Goal: Task Accomplishment & Management: Complete application form

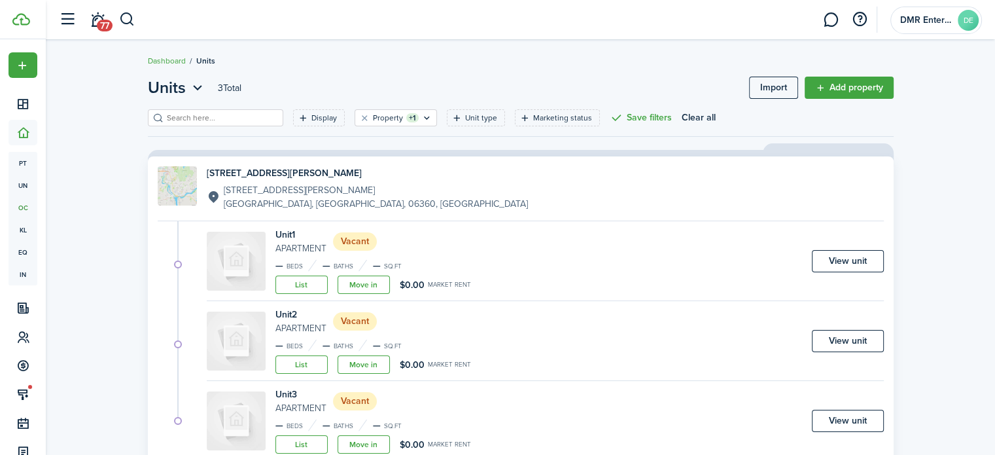
scroll to position [62, 0]
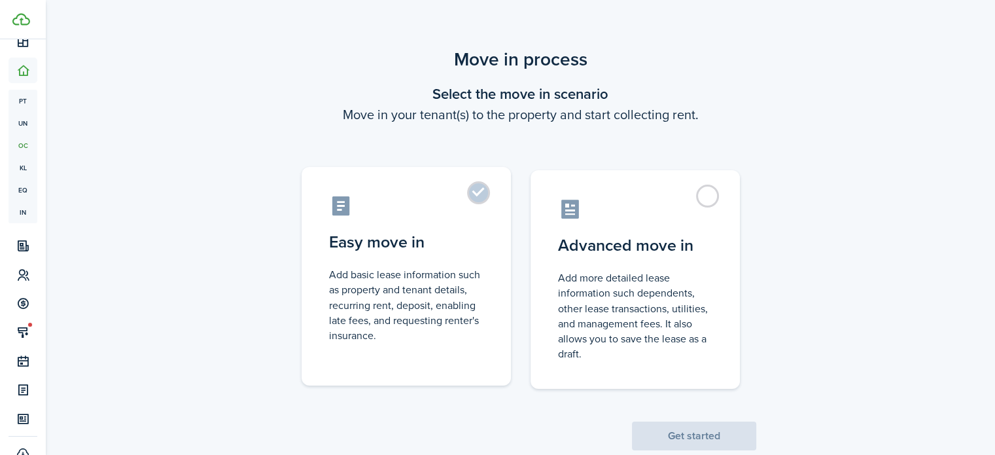
click at [454, 241] on control-radio-card-title "Easy move in" at bounding box center [406, 242] width 154 height 24
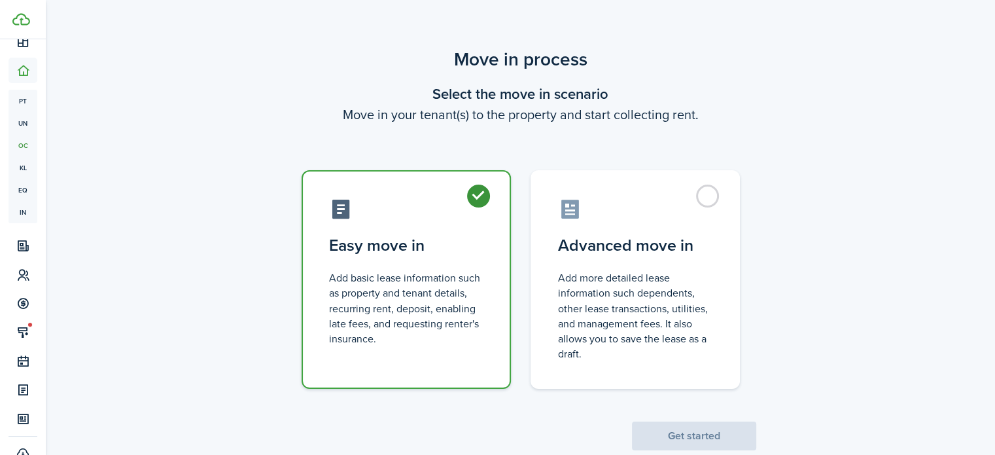
radio input "true"
click at [699, 440] on button "Get started" at bounding box center [694, 435] width 124 height 29
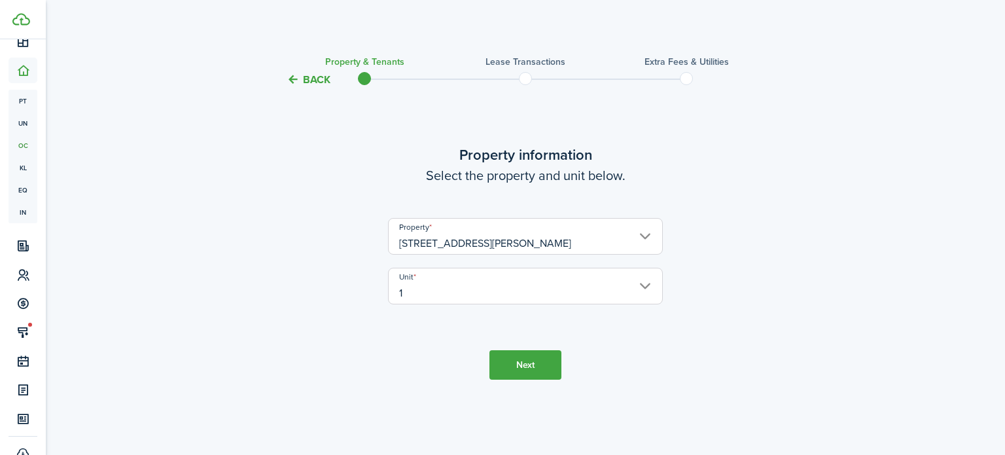
click at [537, 358] on button "Next" at bounding box center [526, 364] width 72 height 29
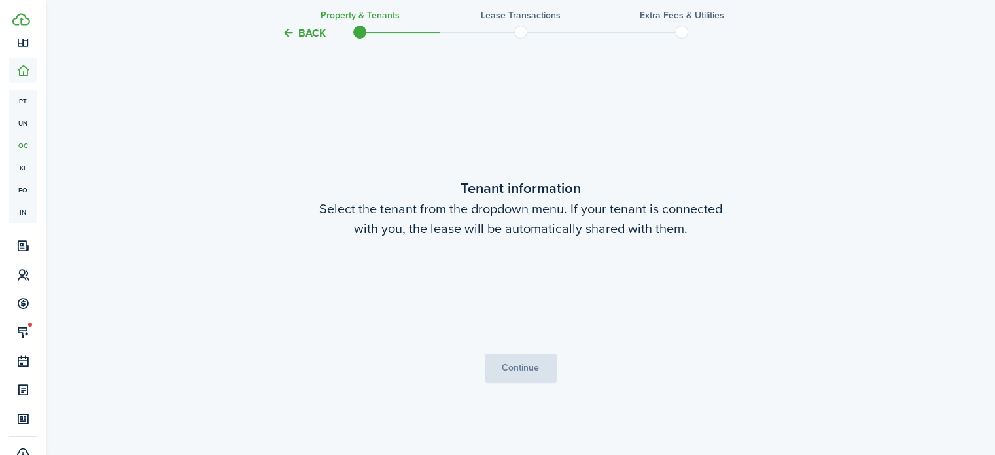
scroll to position [367, 0]
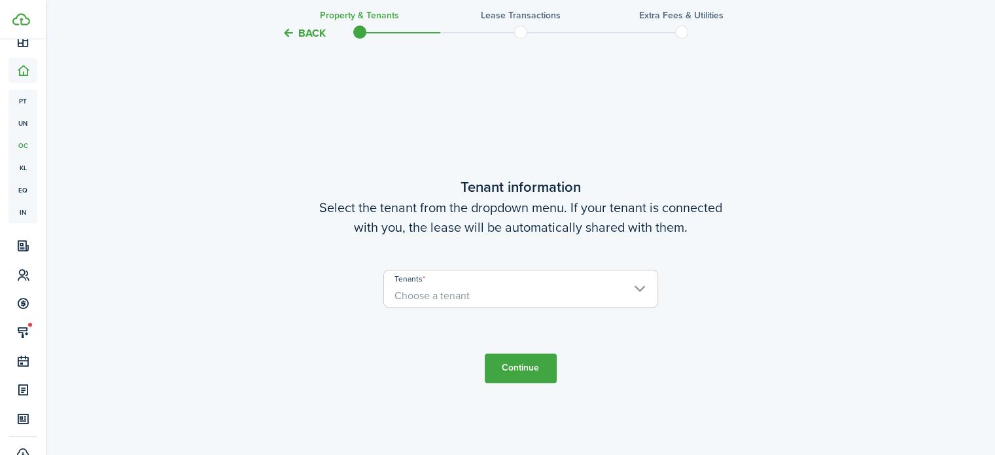
click at [526, 285] on span "Choose a tenant" at bounding box center [521, 296] width 274 height 22
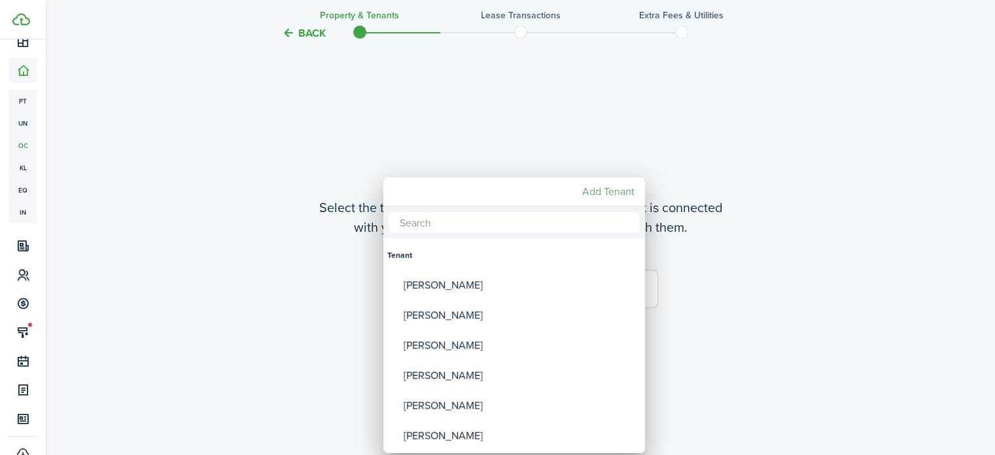
click at [605, 196] on mbsc-button "Add Tenant" at bounding box center [608, 192] width 63 height 24
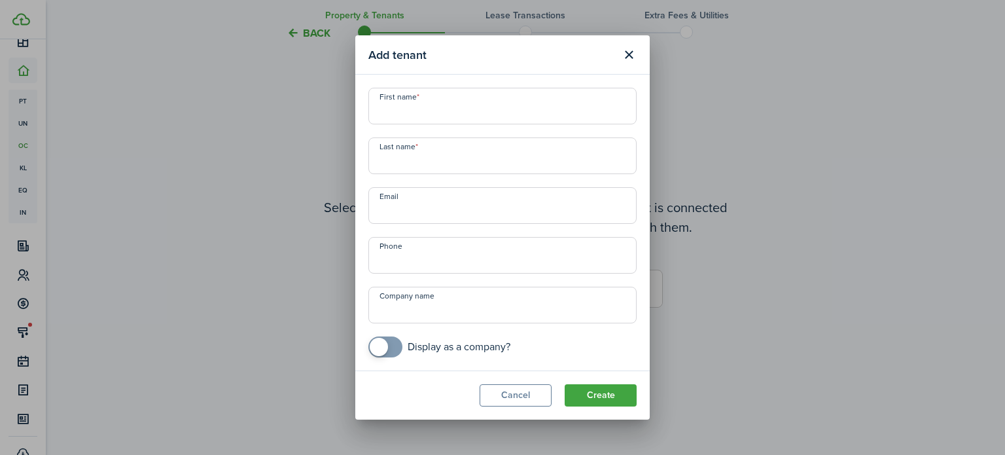
click at [456, 115] on input "First name" at bounding box center [502, 106] width 268 height 37
type input "[PERSON_NAME]"
click at [437, 154] on input "Last name" at bounding box center [502, 155] width 268 height 37
type input "G"
type input "[PERSON_NAME]"
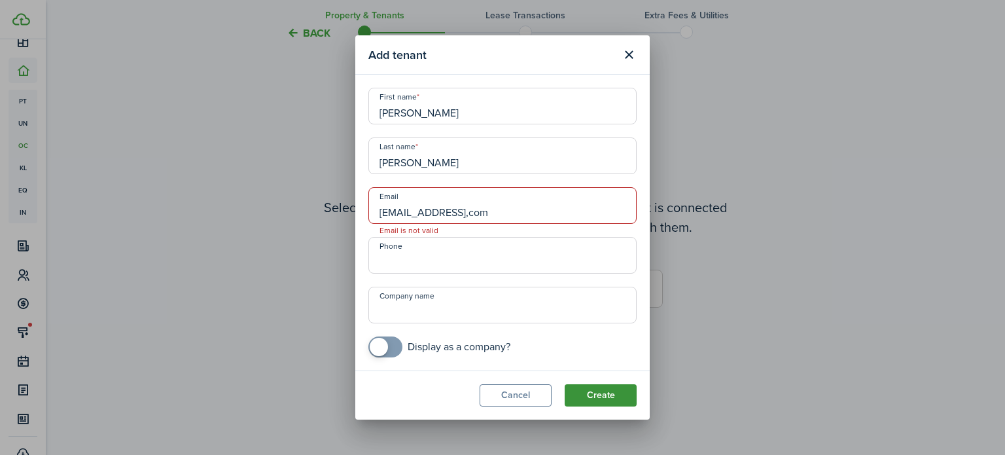
click at [619, 397] on button "Create" at bounding box center [601, 395] width 72 height 22
click at [486, 214] on input "[EMAIL_ADDRESS],com" at bounding box center [502, 205] width 268 height 37
type input "[EMAIL_ADDRESS][DOMAIN_NAME]"
click at [589, 394] on button "Create" at bounding box center [601, 395] width 72 height 22
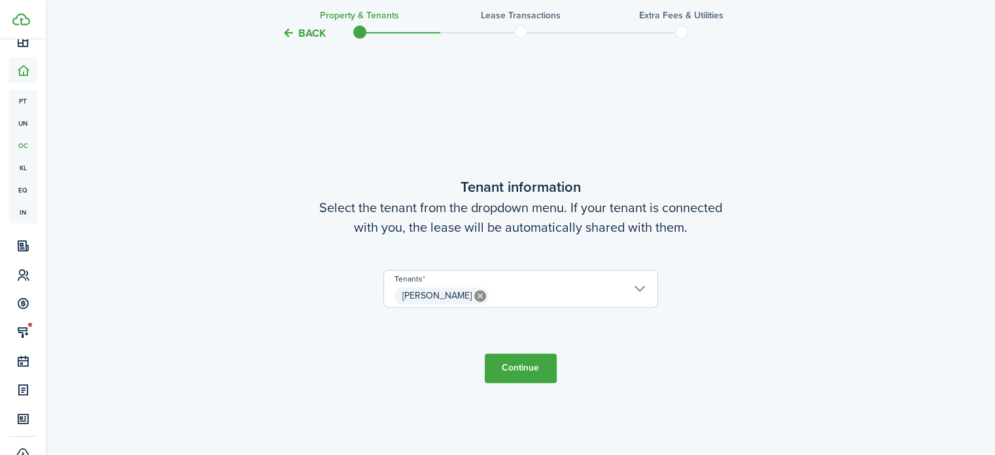
click at [510, 376] on button "Continue" at bounding box center [521, 367] width 72 height 29
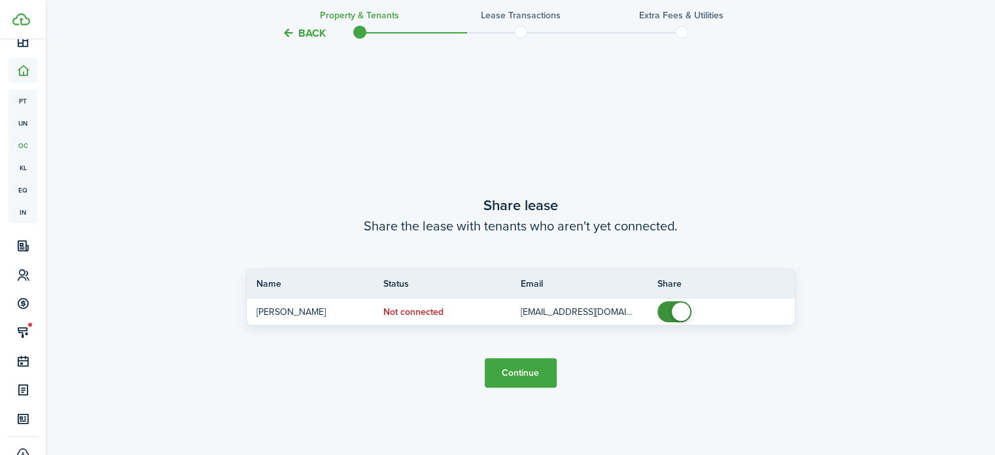
scroll to position [822, 0]
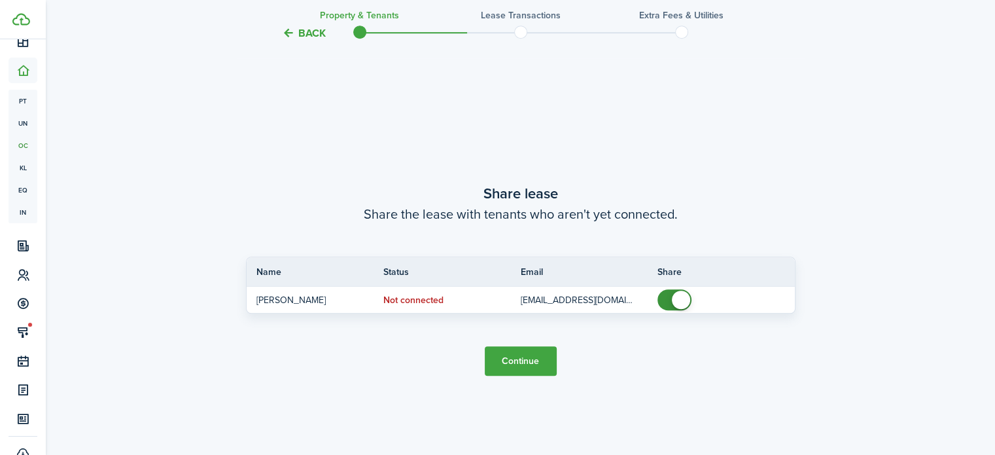
click at [524, 363] on button "Continue" at bounding box center [521, 360] width 72 height 29
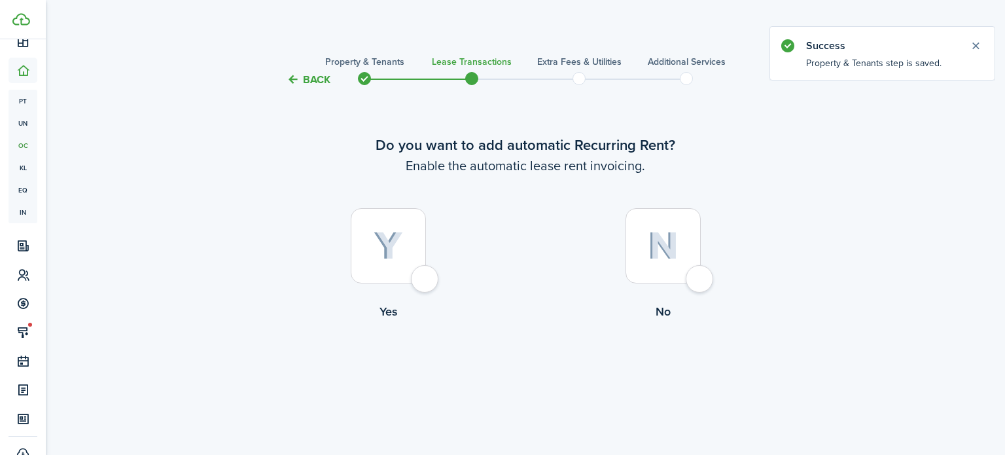
click at [387, 249] on img at bounding box center [388, 246] width 29 height 29
radio input "true"
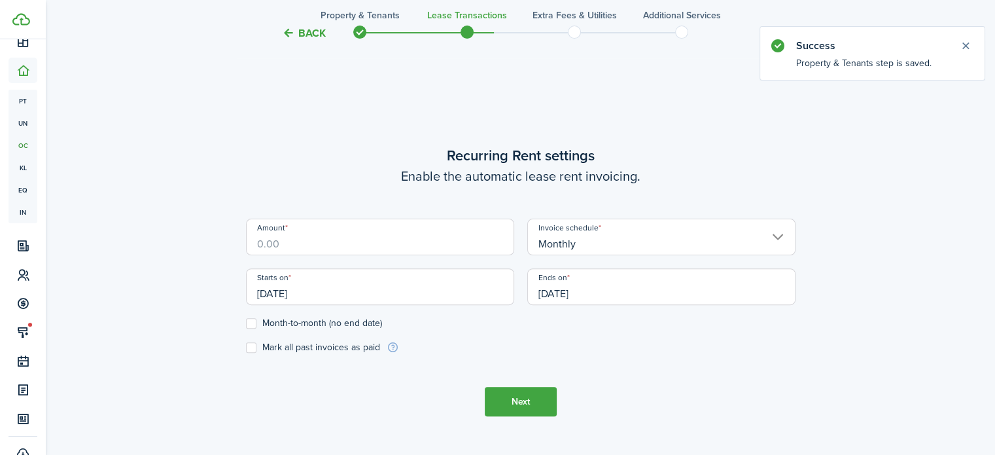
scroll to position [367, 0]
click at [387, 249] on input "Amount" at bounding box center [380, 235] width 268 height 37
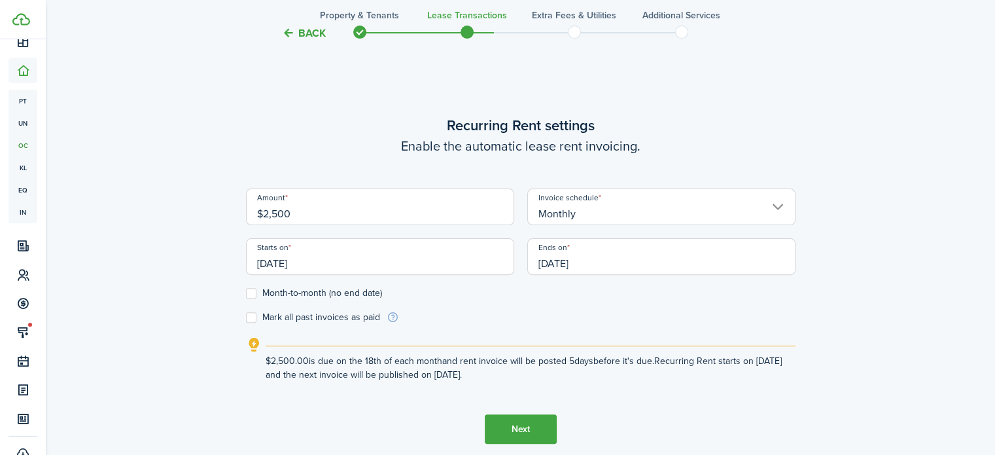
click at [347, 259] on input "[DATE]" at bounding box center [380, 256] width 268 height 37
type input "$2,500.00"
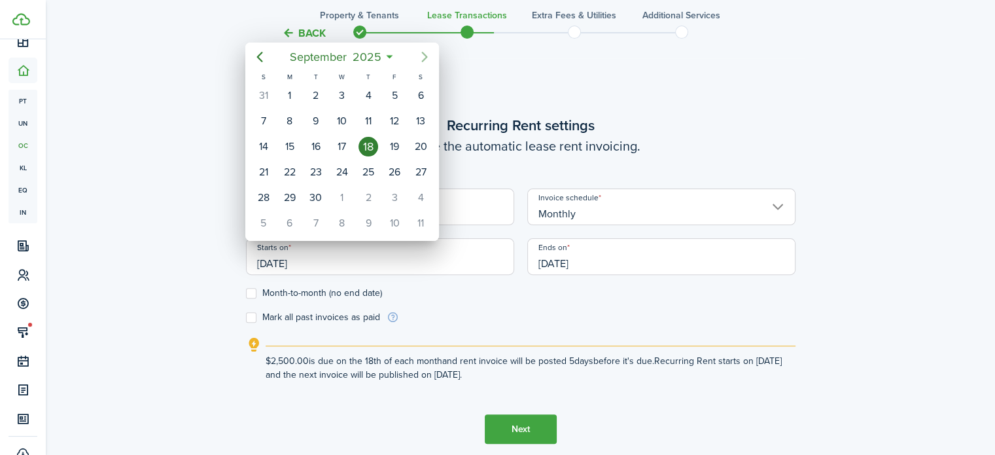
click at [425, 53] on icon "Next page" at bounding box center [425, 57] width 16 height 16
click at [338, 88] on div "1" at bounding box center [342, 96] width 20 height 20
type input "[DATE]"
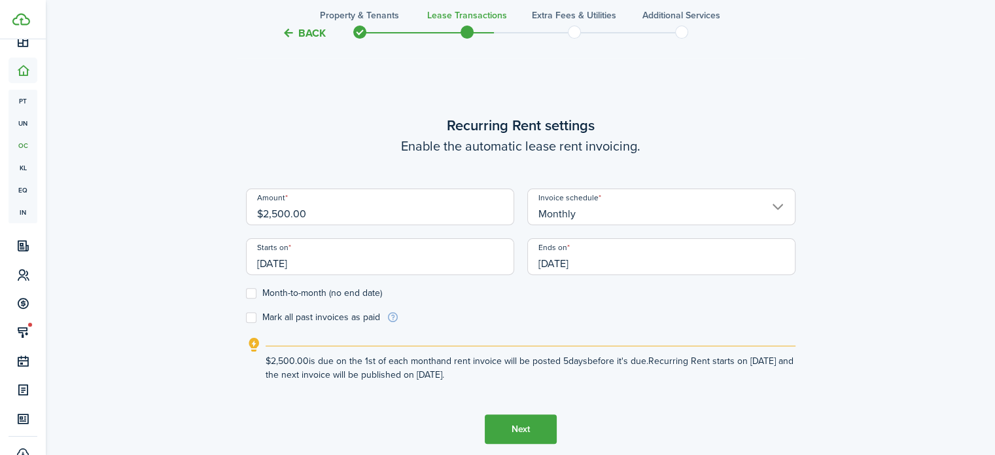
click at [674, 263] on input "[DATE]" at bounding box center [661, 256] width 268 height 37
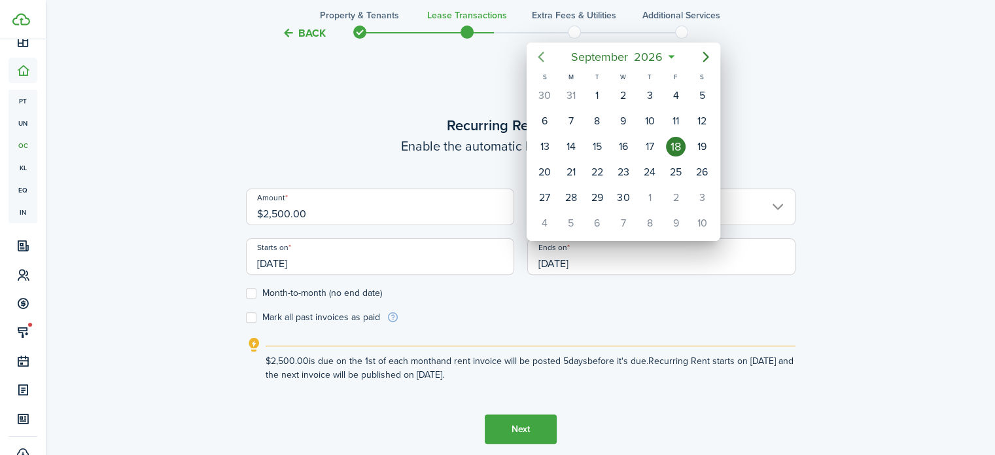
click at [537, 60] on icon "Previous page" at bounding box center [541, 57] width 16 height 16
click at [705, 54] on icon "Next page" at bounding box center [707, 57] width 6 height 10
click at [672, 189] on div "31" at bounding box center [676, 198] width 20 height 20
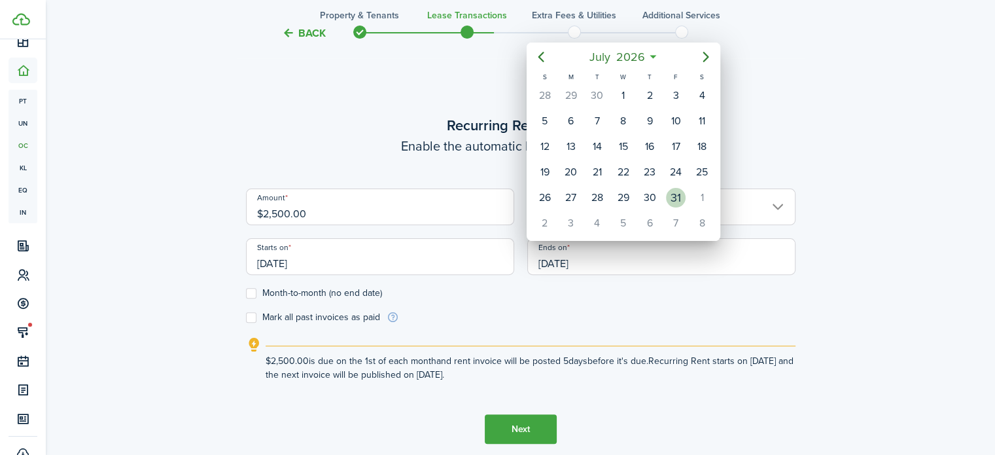
type input "[DATE]"
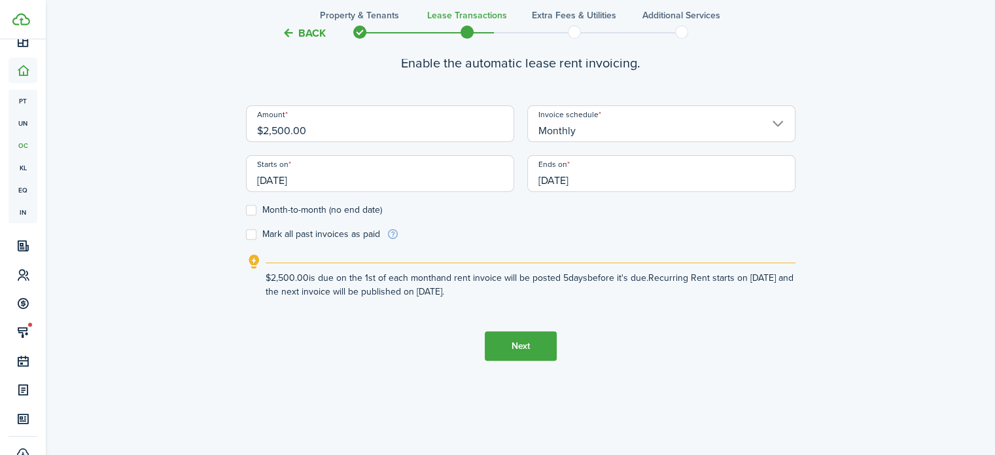
scroll to position [455, 0]
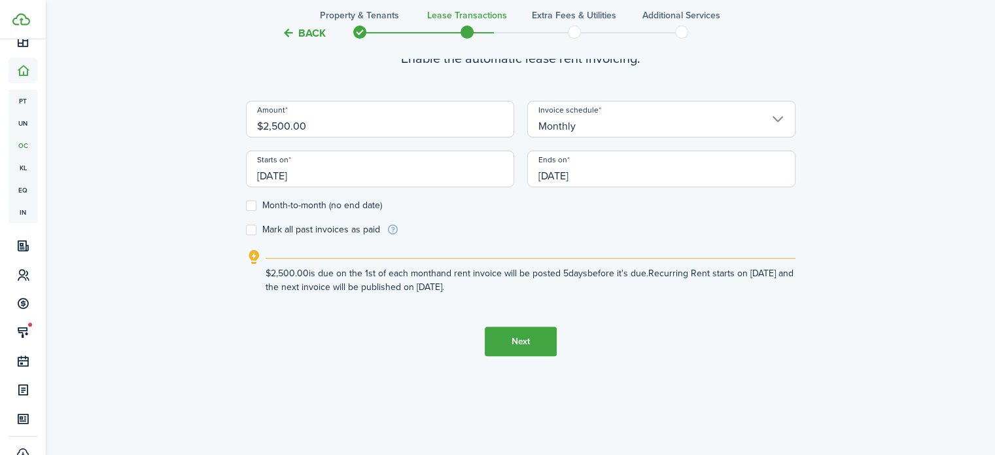
click at [508, 342] on button "Next" at bounding box center [521, 341] width 72 height 29
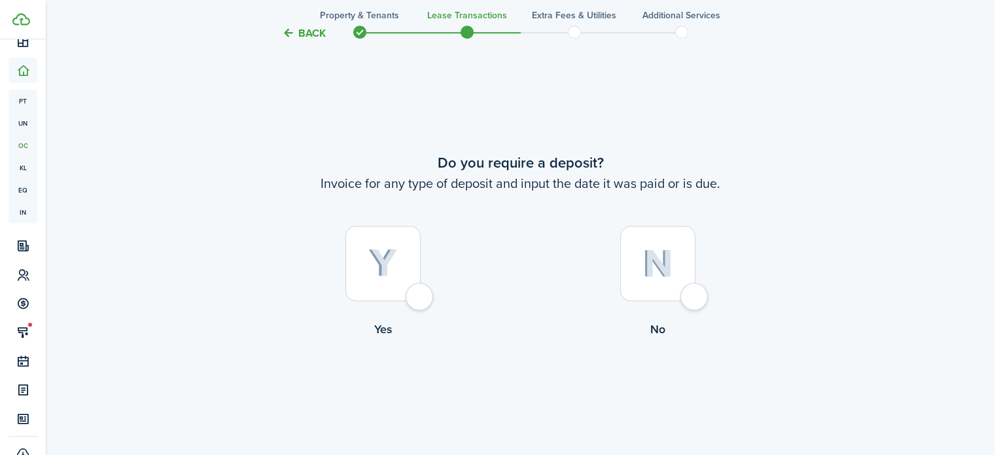
scroll to position [822, 0]
click at [647, 277] on div at bounding box center [657, 263] width 75 height 75
radio input "true"
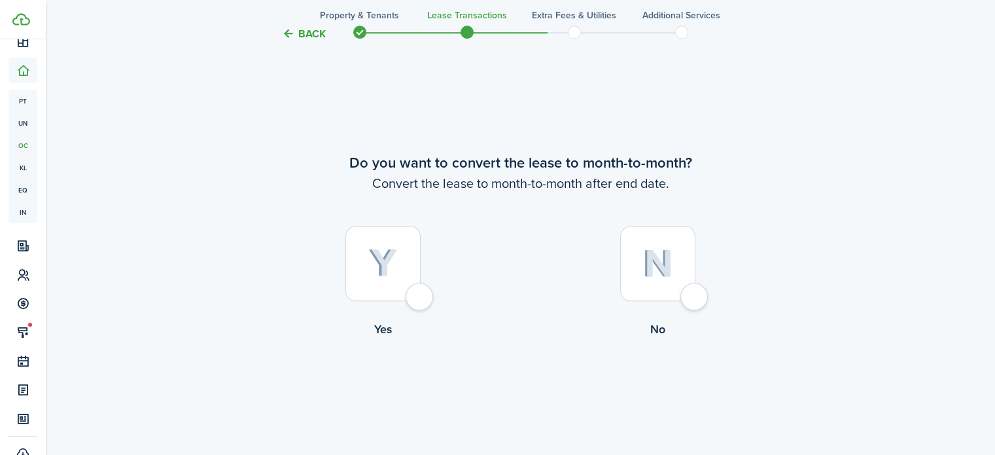
scroll to position [1277, 0]
click at [370, 254] on img at bounding box center [382, 262] width 29 height 29
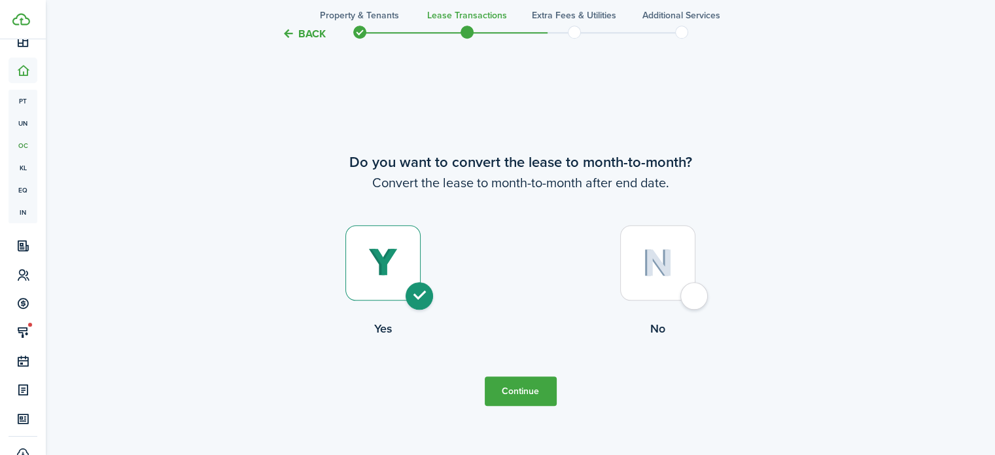
radio input "true"
click at [536, 402] on button "Continue" at bounding box center [521, 390] width 72 height 29
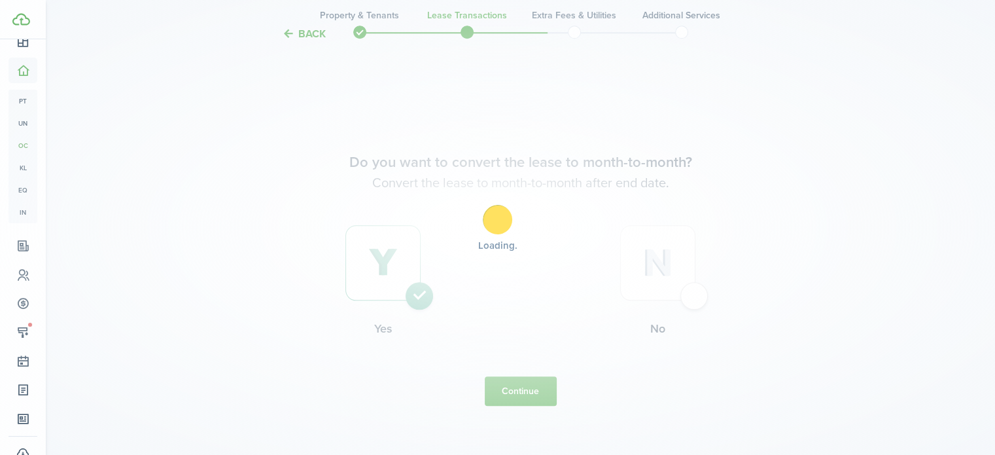
scroll to position [0, 0]
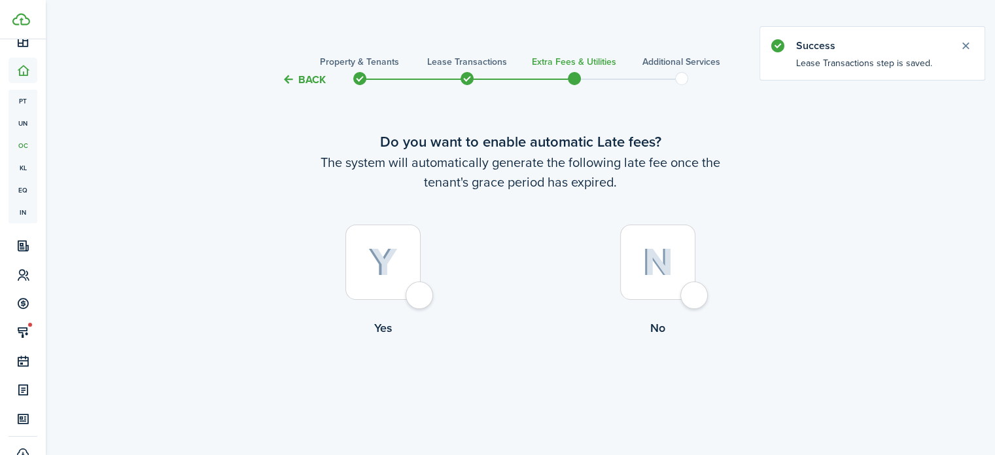
click at [638, 258] on div at bounding box center [657, 261] width 75 height 75
radio input "true"
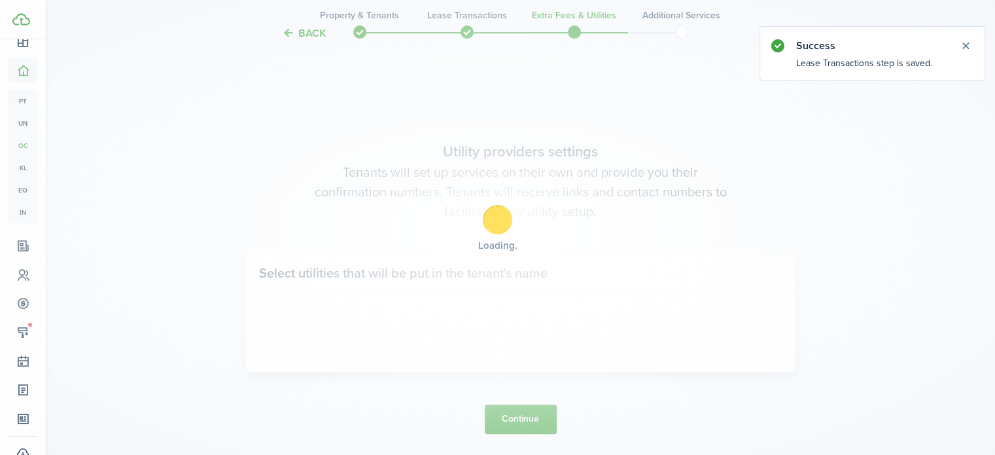
scroll to position [380, 0]
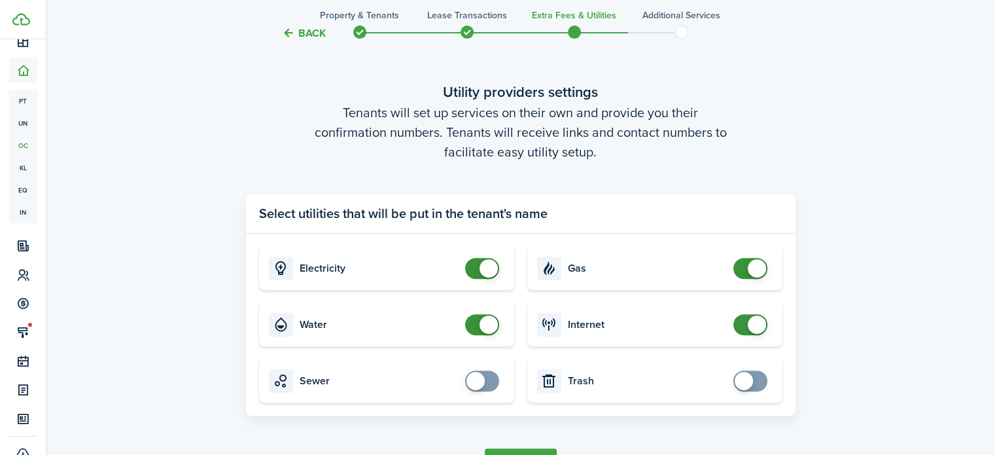
checkbox input "false"
click at [488, 269] on span at bounding box center [489, 268] width 18 height 18
checkbox input "false"
click at [746, 271] on span at bounding box center [750, 268] width 13 height 21
checkbox input "true"
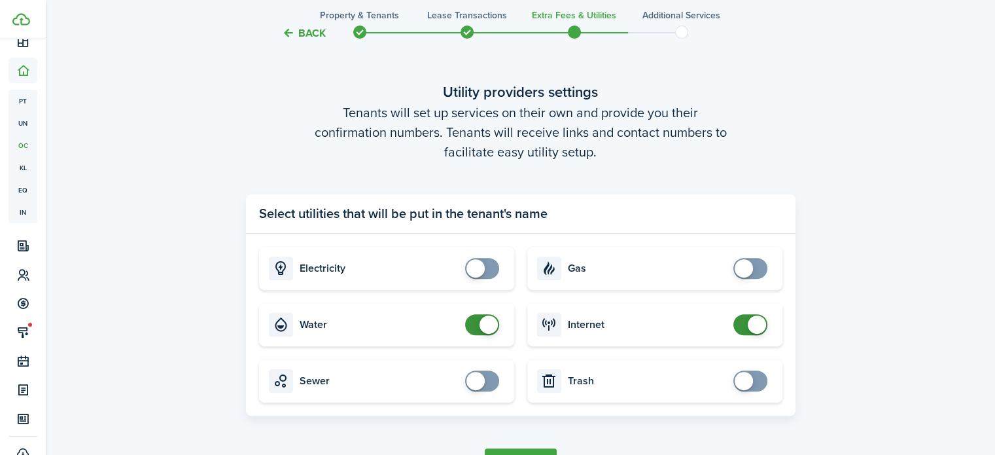
click at [476, 273] on span at bounding box center [476, 268] width 18 height 18
checkbox input "false"
click at [476, 328] on span at bounding box center [482, 324] width 13 height 21
checkbox input "true"
click at [754, 272] on span at bounding box center [750, 268] width 13 height 21
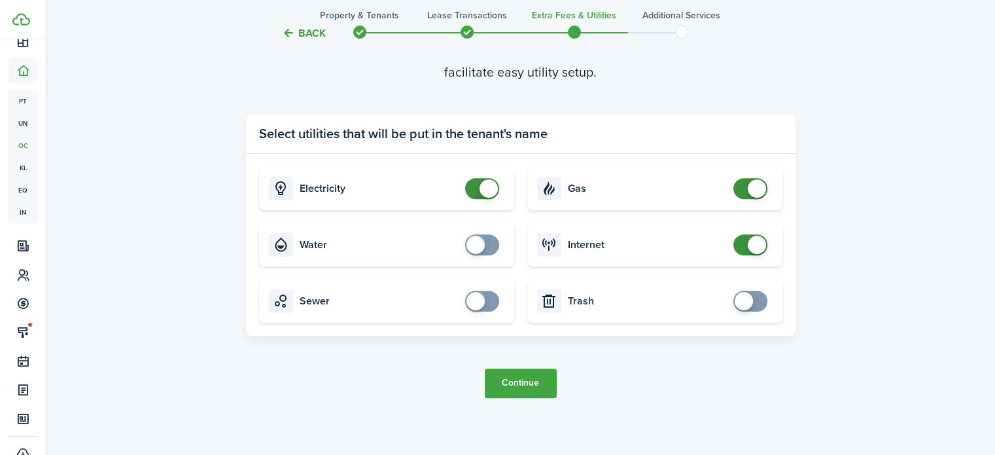
scroll to position [467, 0]
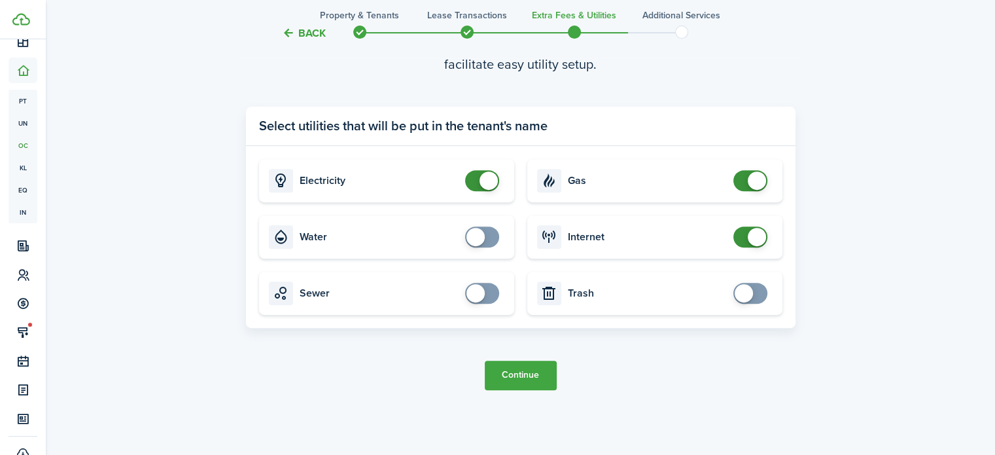
click at [517, 368] on button "Continue" at bounding box center [521, 375] width 72 height 29
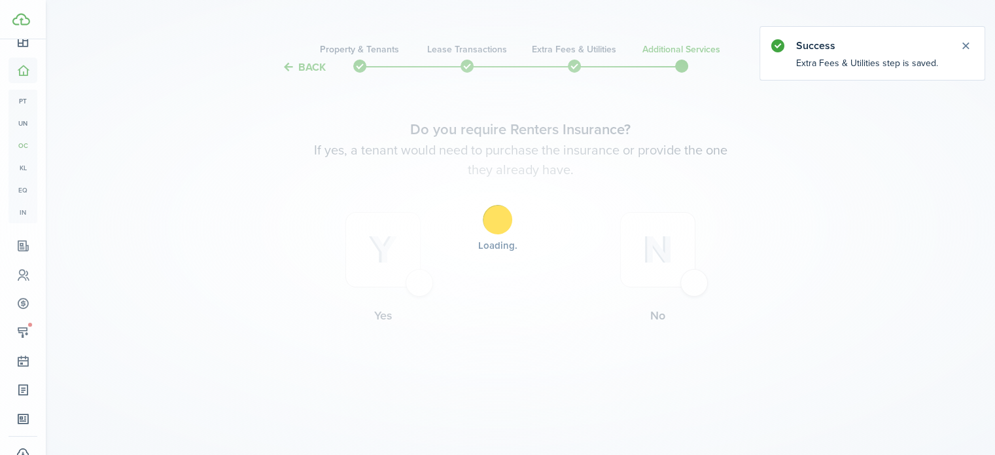
scroll to position [0, 0]
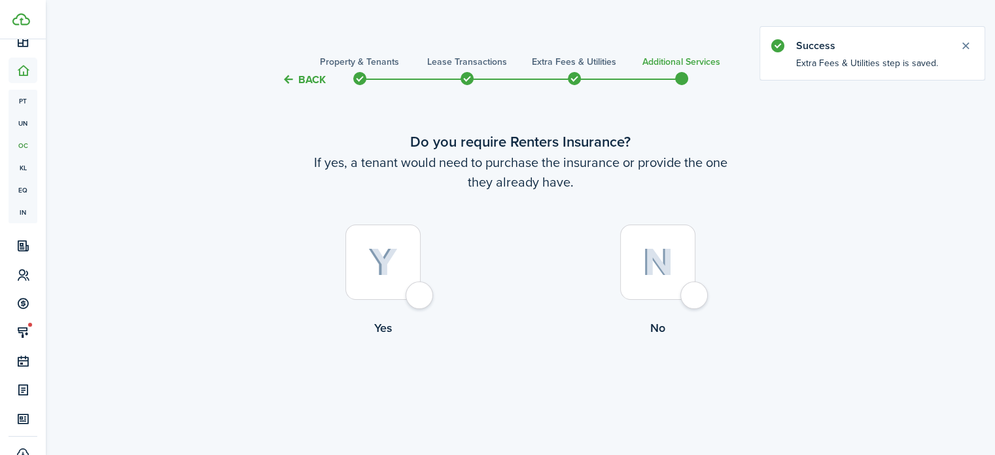
click at [671, 270] on img at bounding box center [658, 262] width 31 height 28
radio input "true"
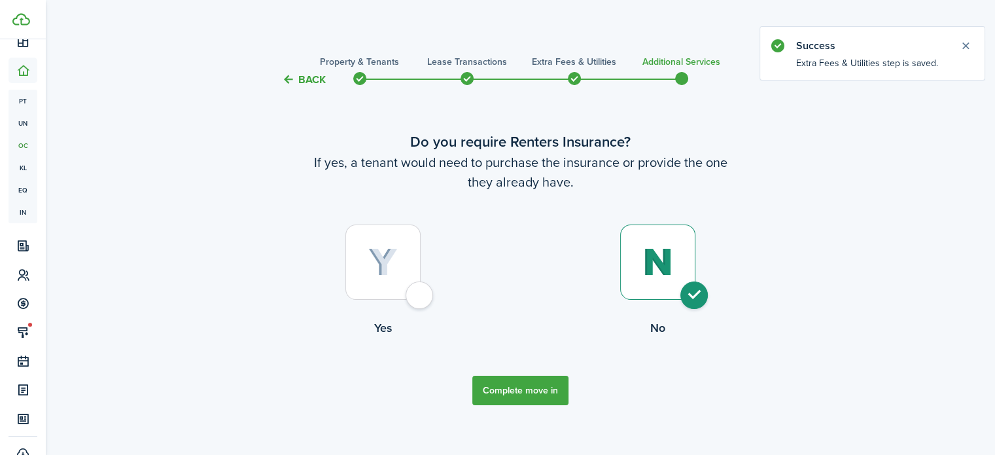
click at [526, 395] on button "Complete move in" at bounding box center [521, 390] width 96 height 29
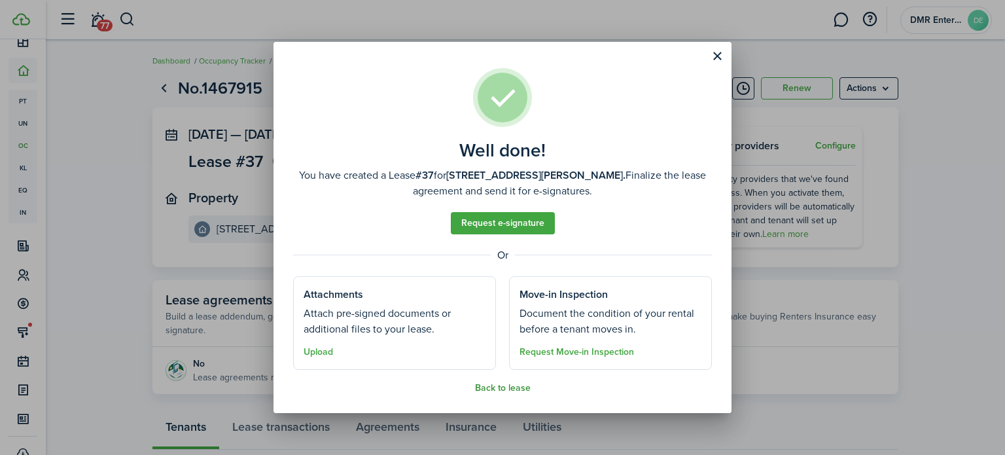
click at [512, 383] on button "Back to lease" at bounding box center [503, 388] width 56 height 10
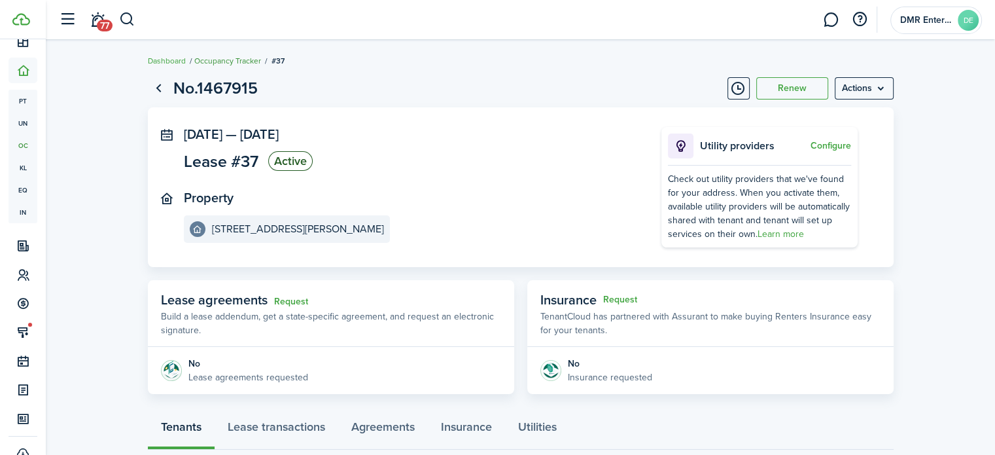
click at [205, 62] on link "Occupancy Tracker" at bounding box center [227, 61] width 67 height 12
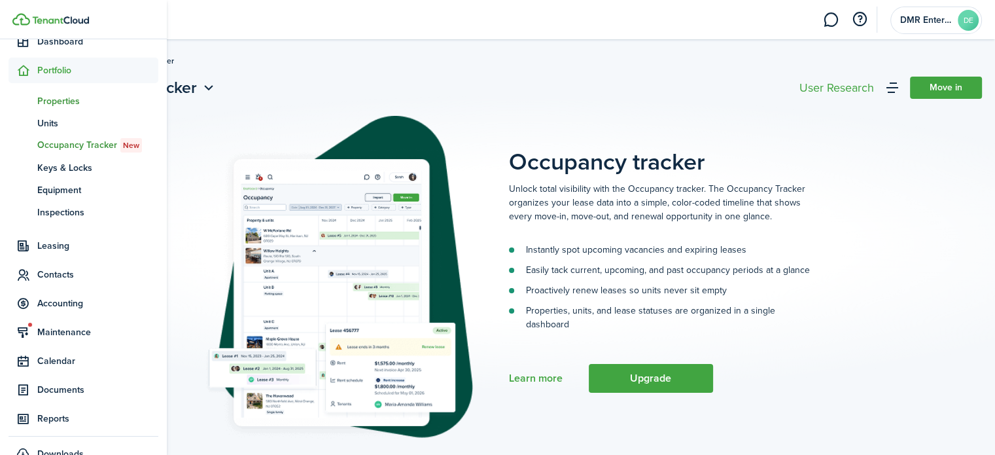
click at [60, 99] on span "Properties" at bounding box center [97, 101] width 121 height 14
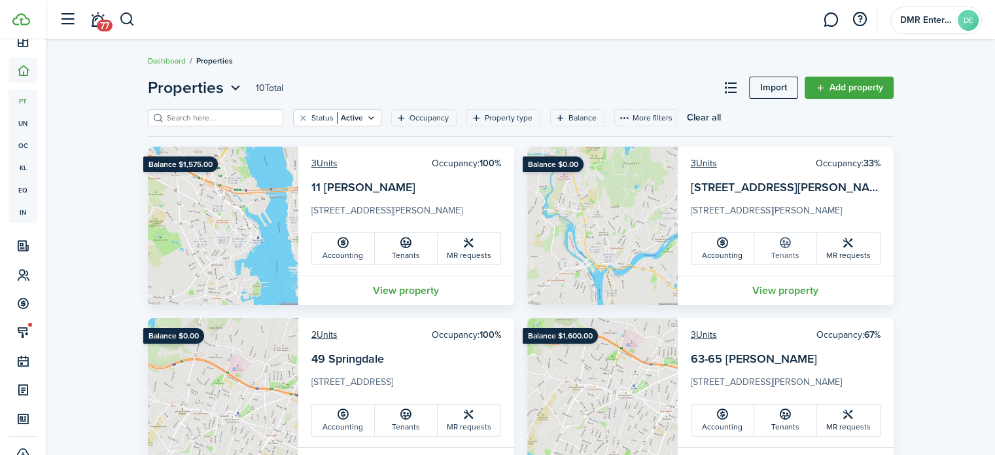
click at [774, 248] on link "Tenants" at bounding box center [786, 248] width 63 height 31
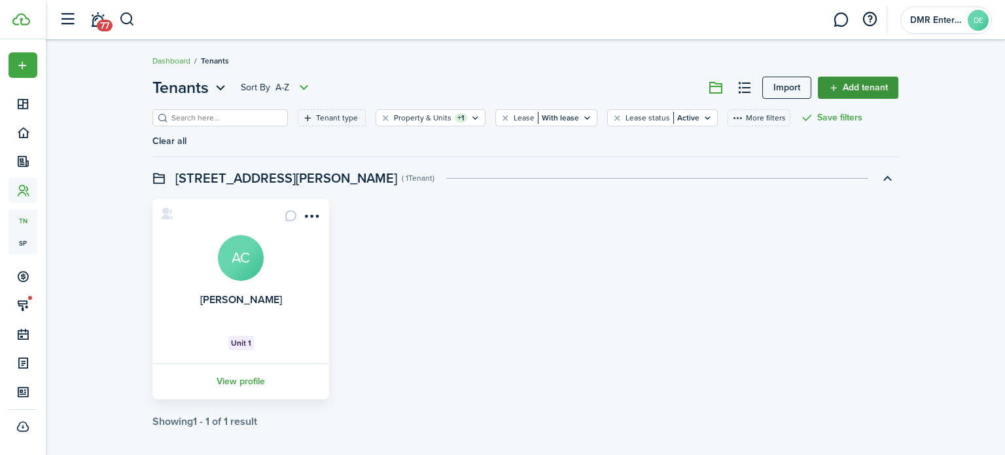
click at [851, 86] on link "Add tenant" at bounding box center [858, 88] width 80 height 22
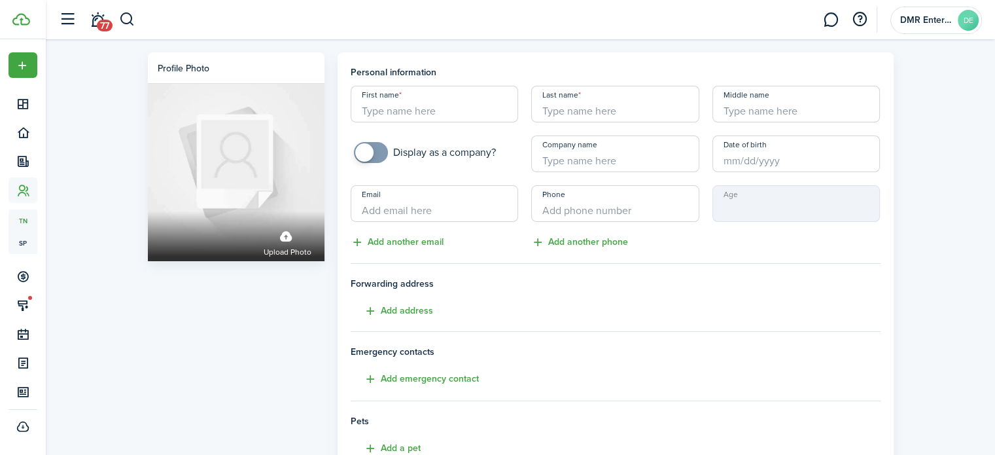
click at [442, 105] on input "First name" at bounding box center [435, 104] width 168 height 37
type input "[PERSON_NAME]"
click at [387, 210] on input "Email" at bounding box center [435, 203] width 168 height 37
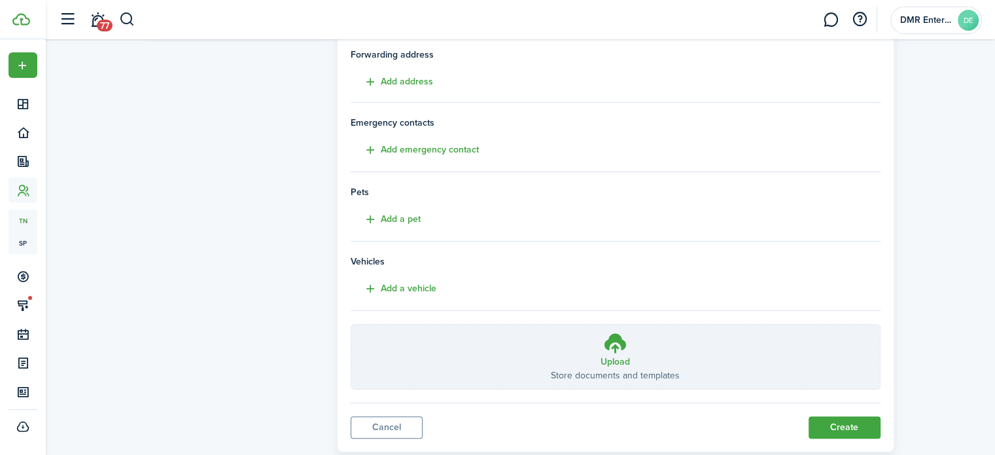
scroll to position [259, 0]
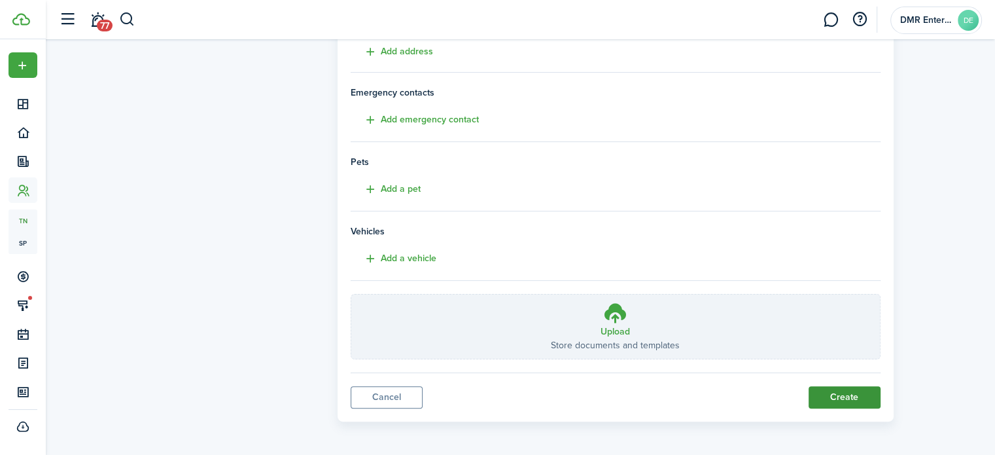
type input "[EMAIL_ADDRESS][DOMAIN_NAME]"
click at [830, 398] on button "Create" at bounding box center [845, 397] width 72 height 22
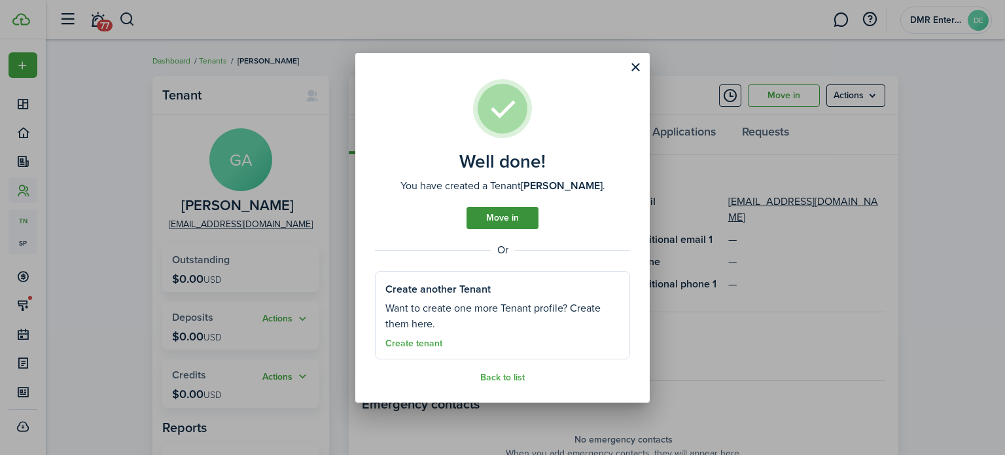
click at [498, 211] on link "Move in" at bounding box center [503, 218] width 72 height 22
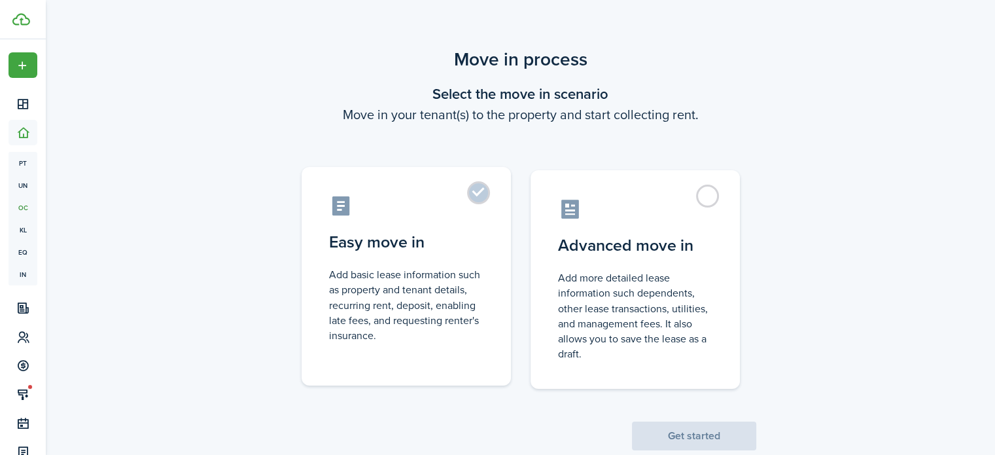
click at [474, 198] on label "Easy move in Add basic lease information such as property and tenant details, r…" at bounding box center [406, 276] width 209 height 219
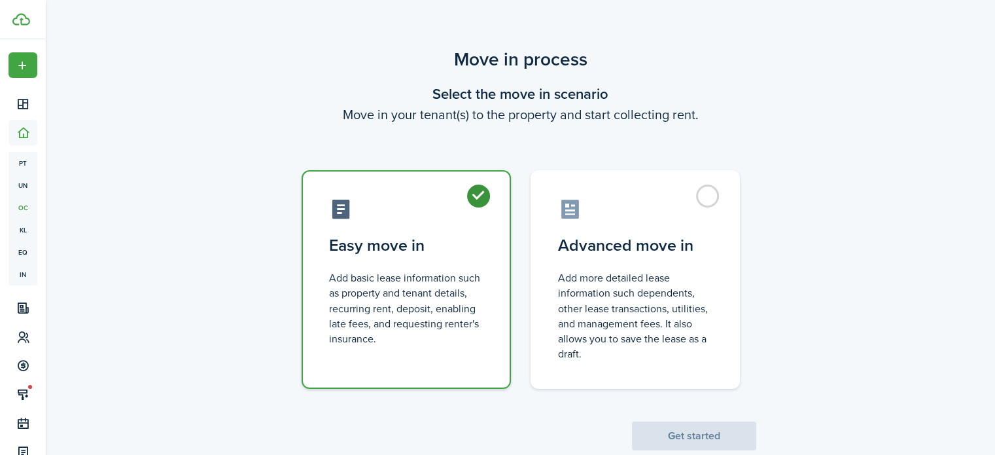
radio input "true"
click at [678, 431] on button "Get started" at bounding box center [694, 435] width 124 height 29
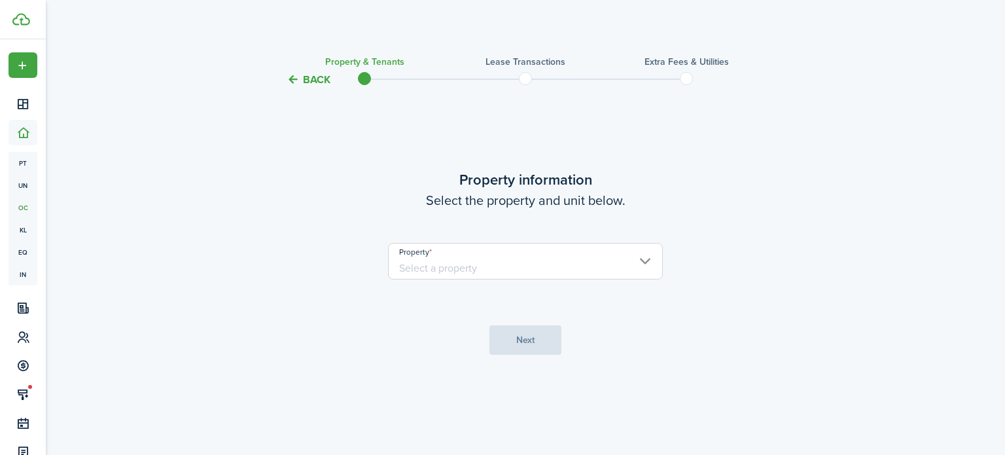
click at [646, 253] on input "Property" at bounding box center [525, 261] width 275 height 37
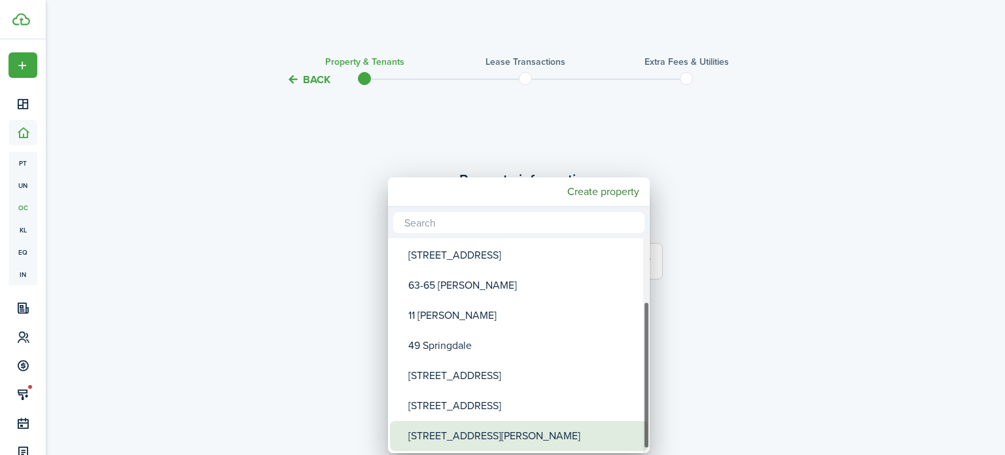
click at [474, 426] on div "[STREET_ADDRESS][PERSON_NAME]" at bounding box center [524, 436] width 232 height 30
type input "[STREET_ADDRESS][PERSON_NAME]"
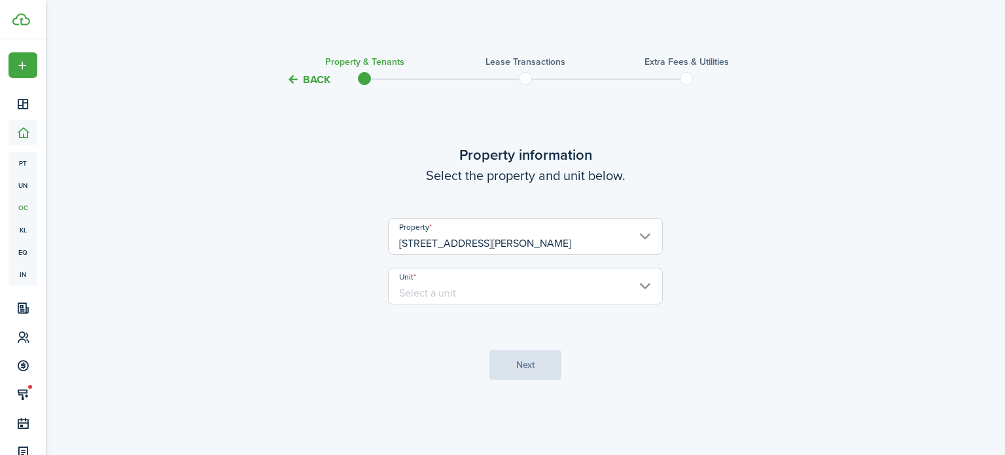
click at [487, 290] on input "Unit" at bounding box center [525, 286] width 275 height 37
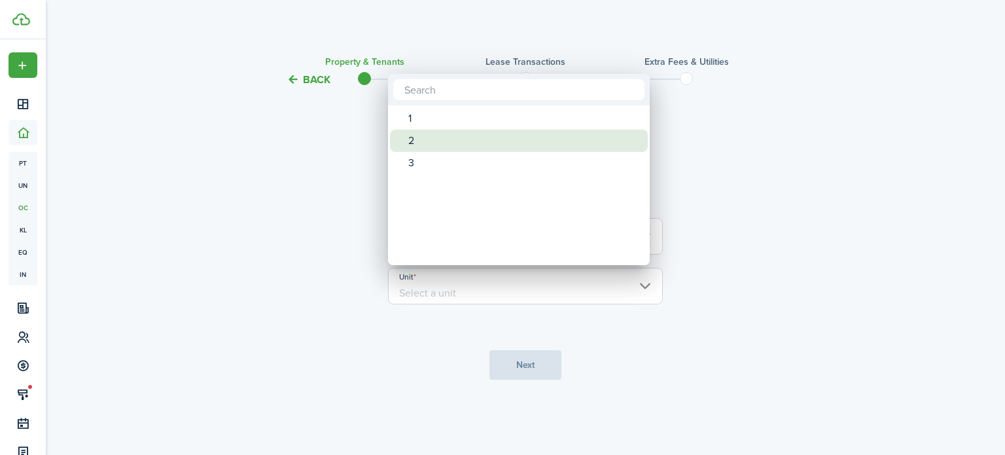
click at [440, 137] on div "2" at bounding box center [524, 141] width 232 height 22
type input "2"
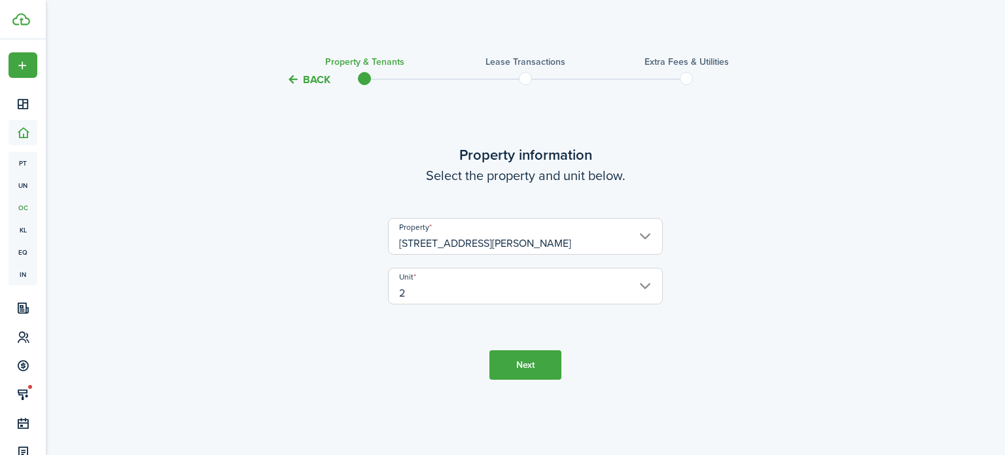
click at [519, 368] on button "Next" at bounding box center [526, 364] width 72 height 29
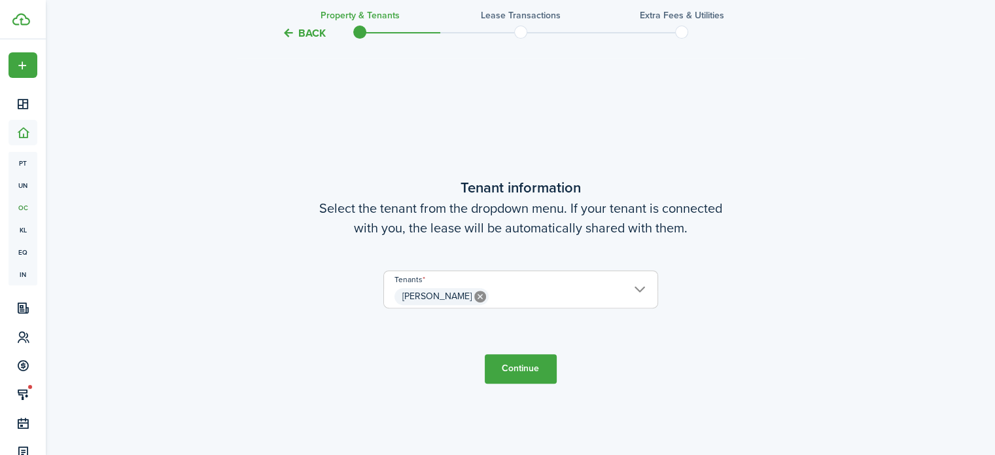
scroll to position [367, 0]
drag, startPoint x: 518, startPoint y: 360, endPoint x: 596, endPoint y: 295, distance: 100.8
click at [596, 295] on tc-wizard-step "Tenant information Select the tenant from the dropdown menu. If your tenant is …" at bounding box center [521, 279] width 550 height 455
click at [457, 294] on span "[PERSON_NAME]" at bounding box center [436, 296] width 69 height 14
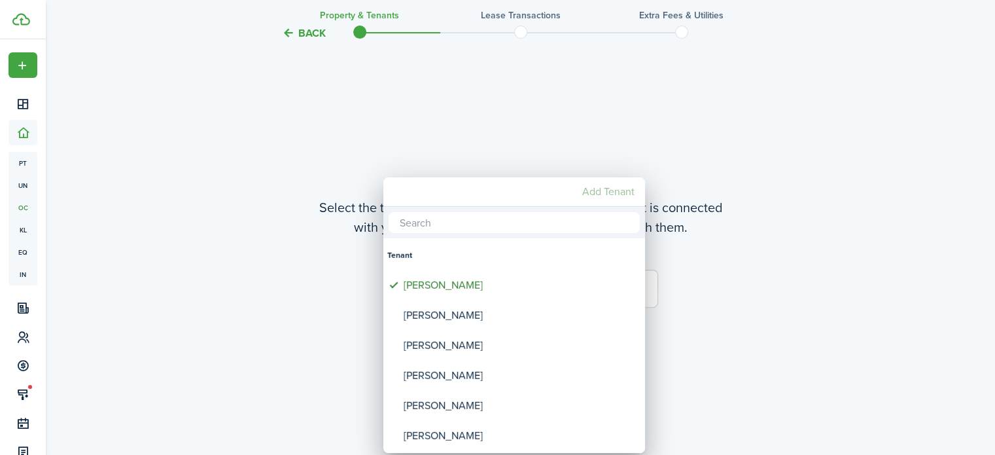
click at [603, 192] on mbsc-button "Add Tenant" at bounding box center [608, 192] width 63 height 24
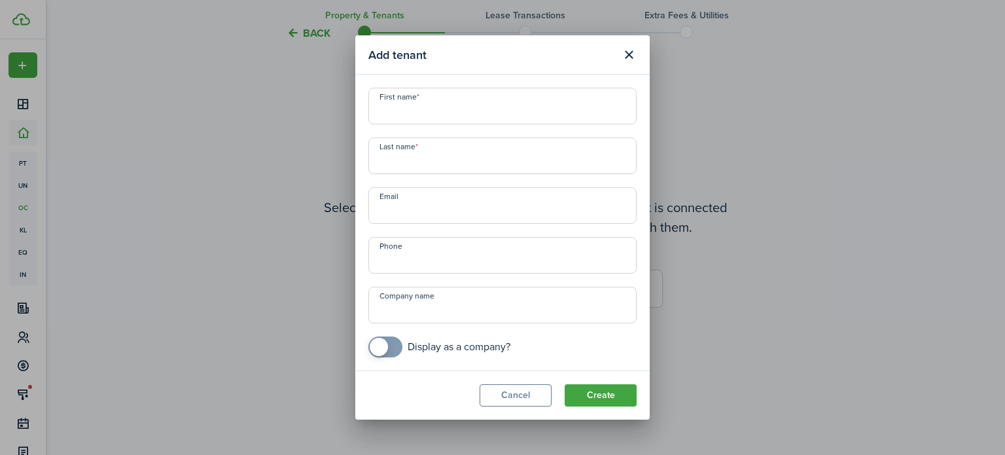
click at [476, 118] on input "First name" at bounding box center [502, 106] width 268 height 37
type input "[PERSON_NAME]"
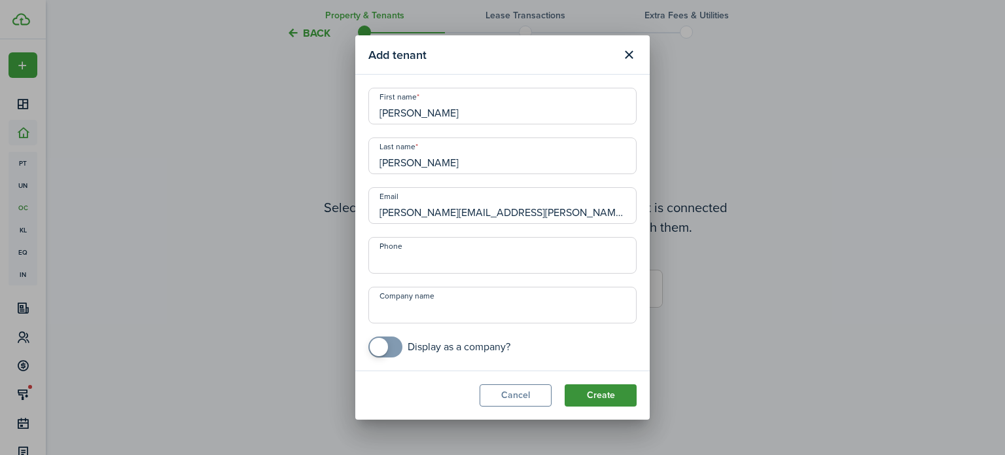
type input "[PERSON_NAME][EMAIL_ADDRESS][PERSON_NAME][DOMAIN_NAME]"
click at [592, 399] on button "Create" at bounding box center [601, 395] width 72 height 22
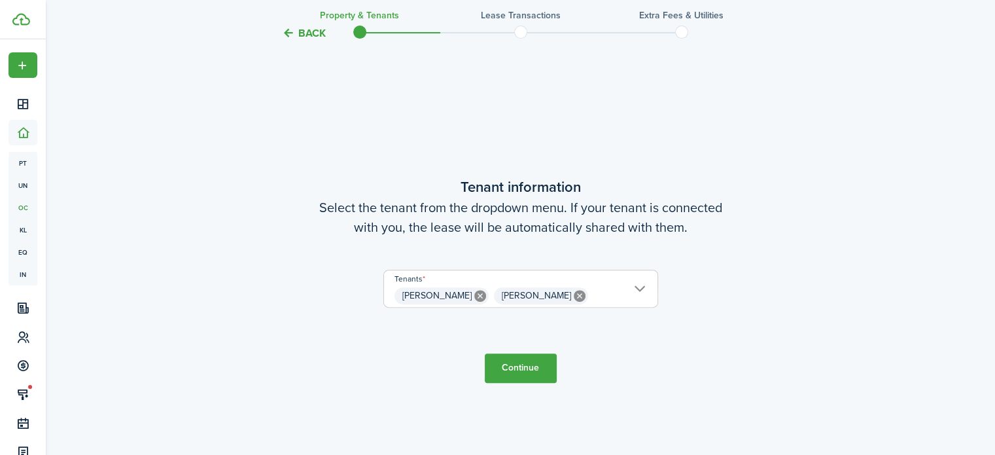
click at [524, 370] on button "Continue" at bounding box center [521, 367] width 72 height 29
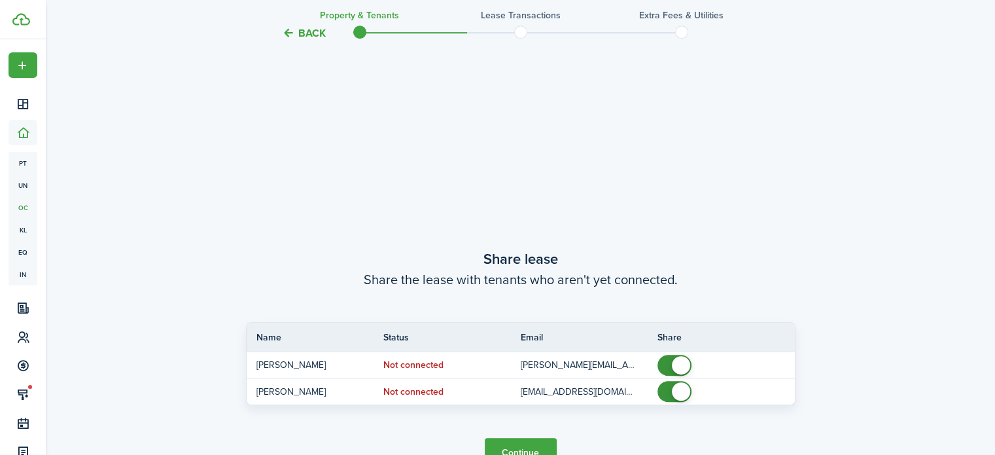
scroll to position [822, 0]
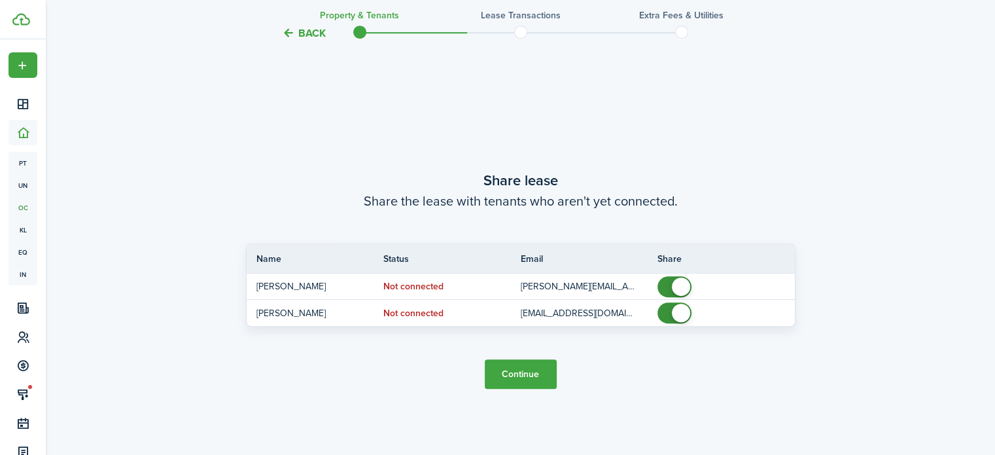
click at [524, 374] on button "Continue" at bounding box center [521, 373] width 72 height 29
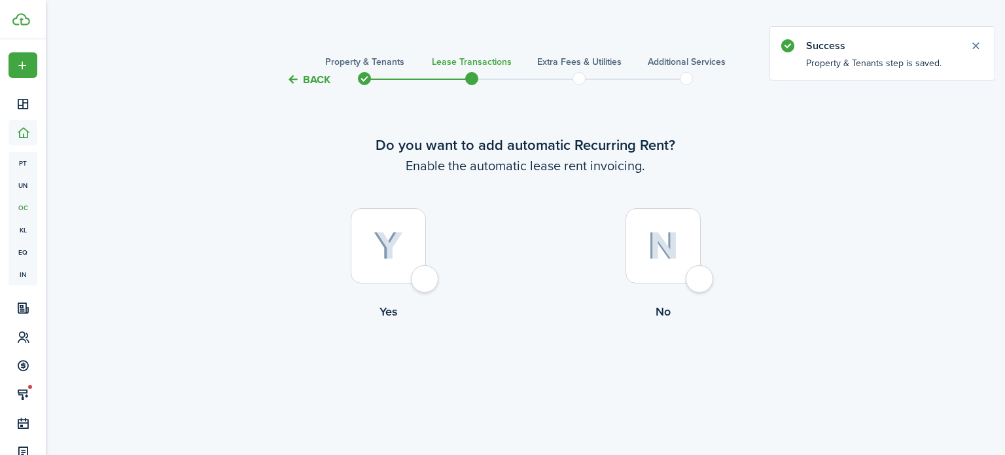
click at [377, 240] on img at bounding box center [388, 246] width 29 height 29
radio input "true"
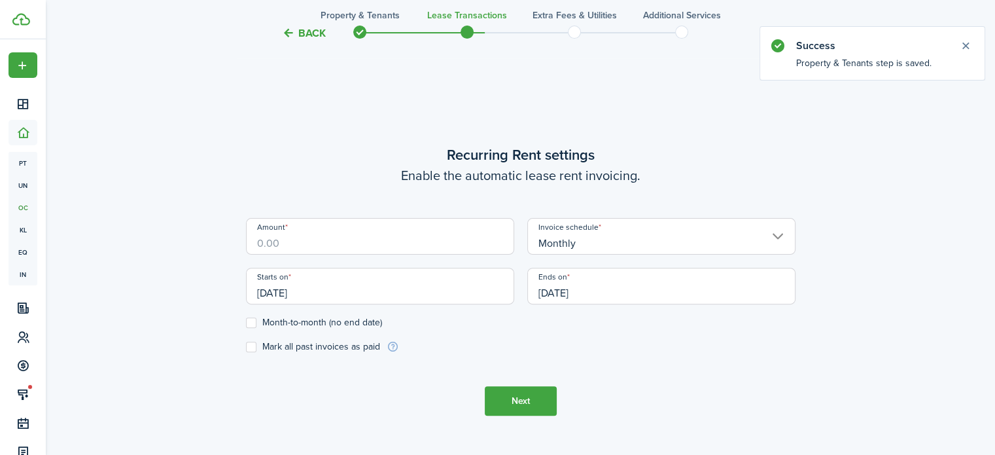
scroll to position [367, 0]
click at [377, 240] on input "Amount" at bounding box center [380, 235] width 268 height 37
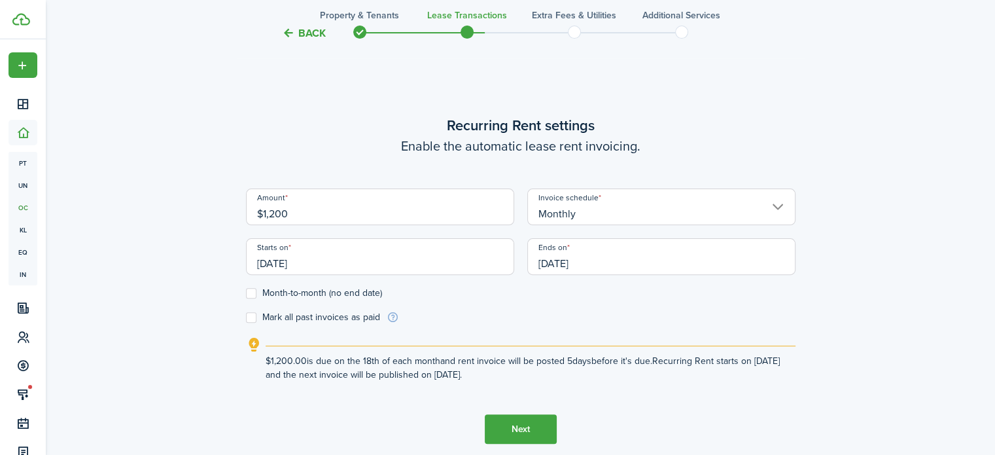
click at [380, 264] on input "[DATE]" at bounding box center [380, 256] width 268 height 37
type input "$1,200.00"
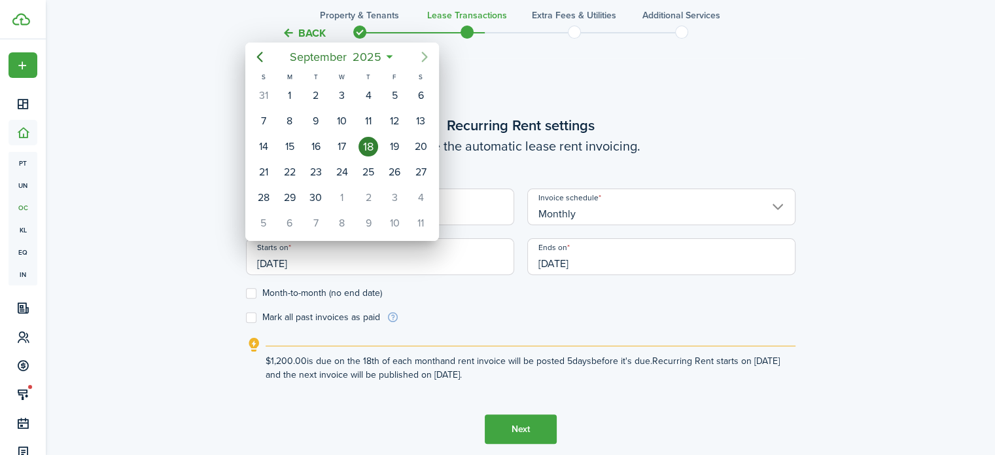
click at [427, 53] on icon "Next page" at bounding box center [425, 57] width 16 height 16
click at [336, 96] on div "1" at bounding box center [342, 96] width 20 height 20
type input "[DATE]"
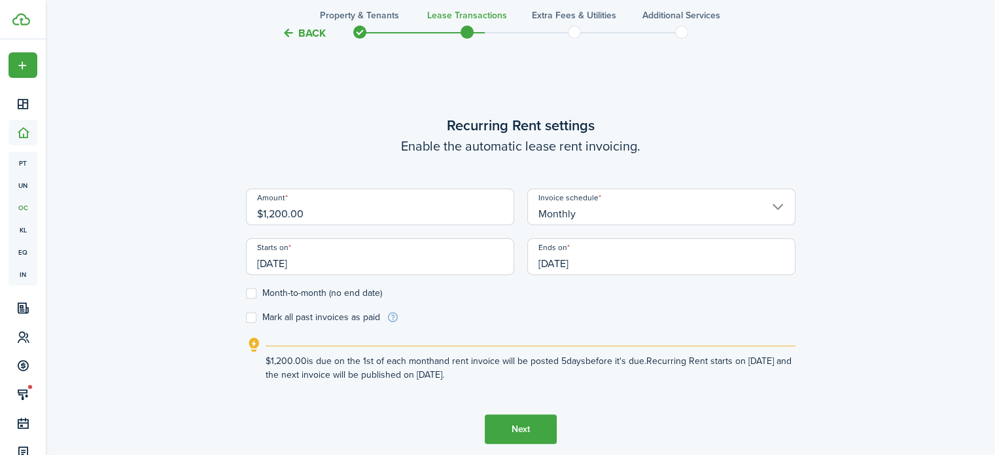
click at [611, 264] on input "[DATE]" at bounding box center [661, 256] width 268 height 37
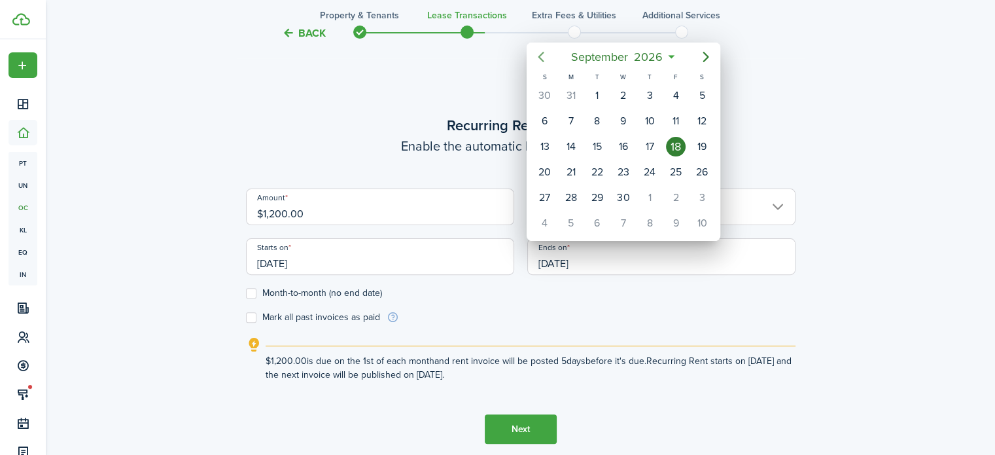
click at [544, 60] on icon "Previous page" at bounding box center [541, 57] width 16 height 16
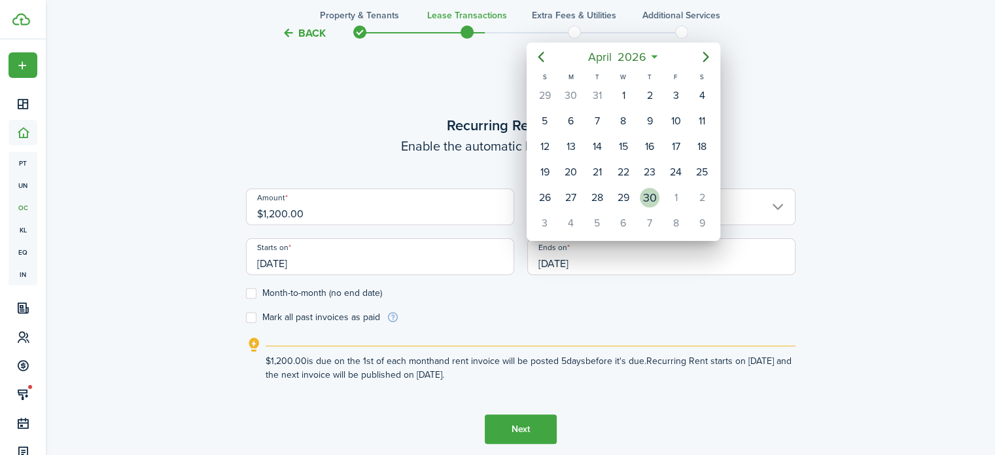
click at [649, 188] on div "30" at bounding box center [650, 198] width 20 height 20
type input "[DATE]"
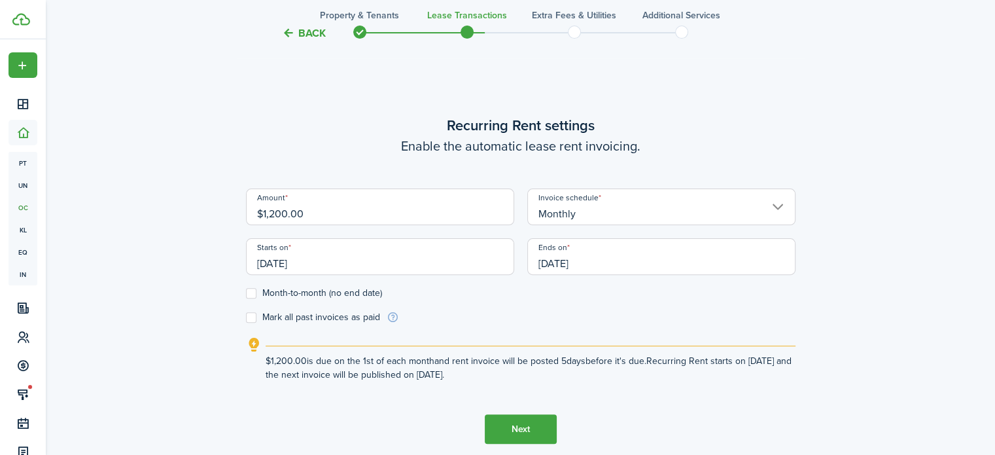
click at [508, 423] on button "Next" at bounding box center [521, 428] width 72 height 29
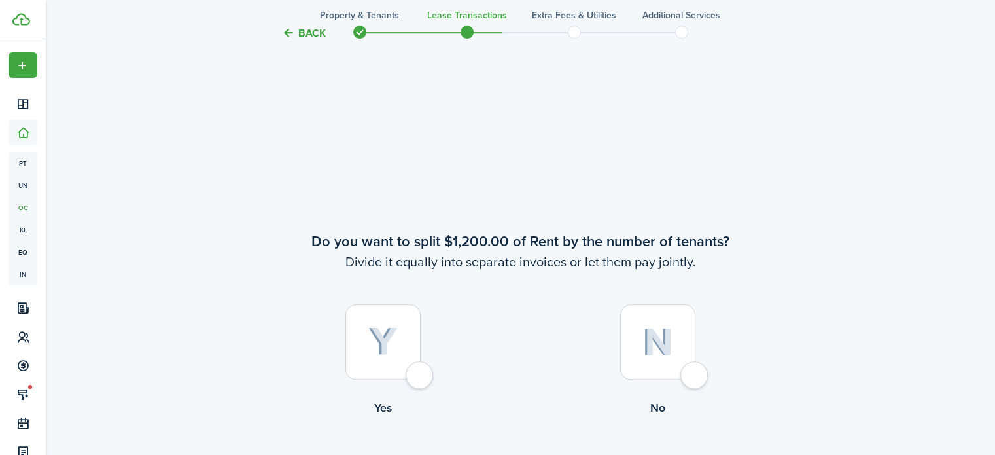
scroll to position [822, 0]
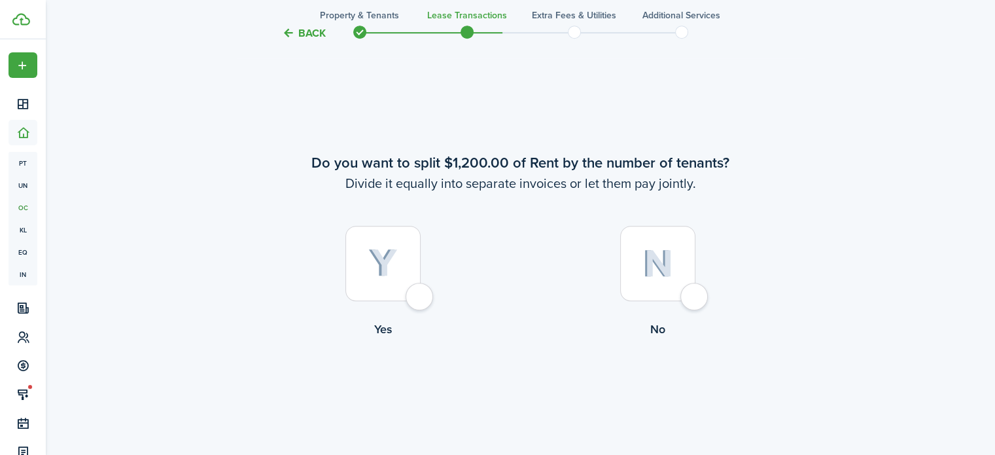
click at [652, 256] on img at bounding box center [658, 263] width 31 height 28
radio input "true"
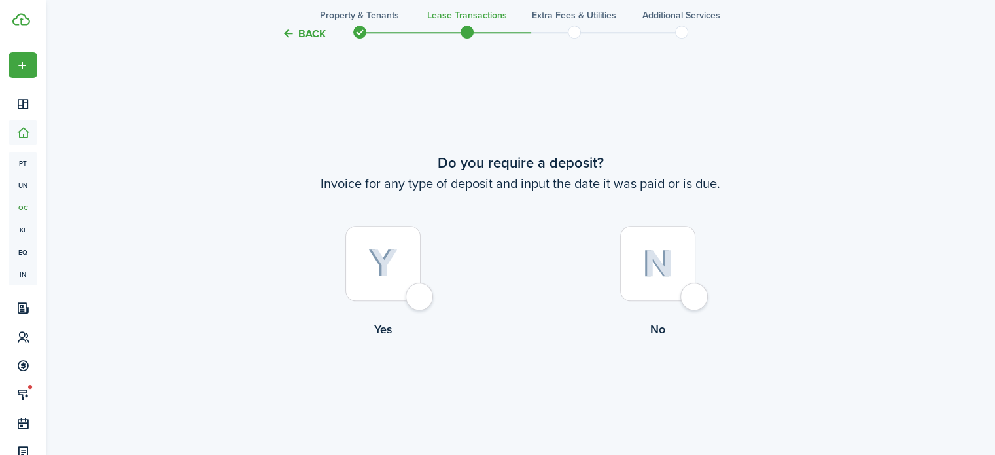
scroll to position [1277, 0]
click at [683, 264] on div at bounding box center [657, 262] width 75 height 75
radio input "true"
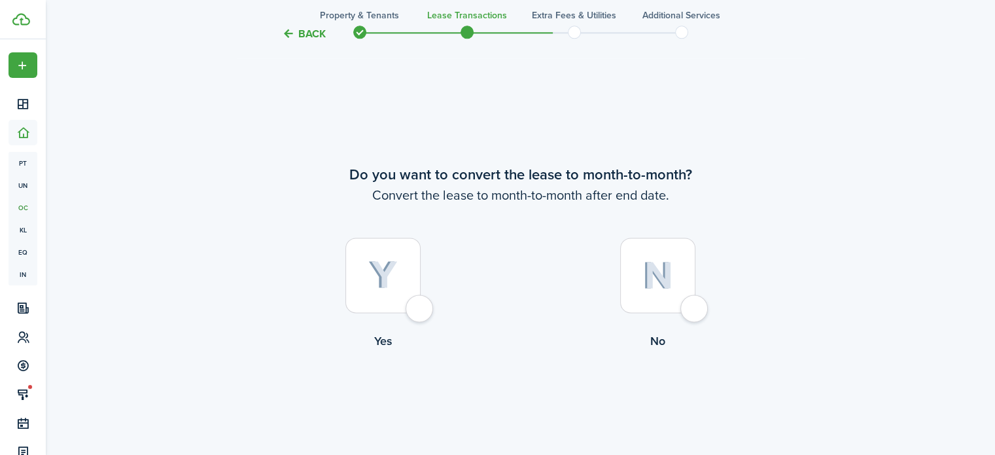
scroll to position [1732, 0]
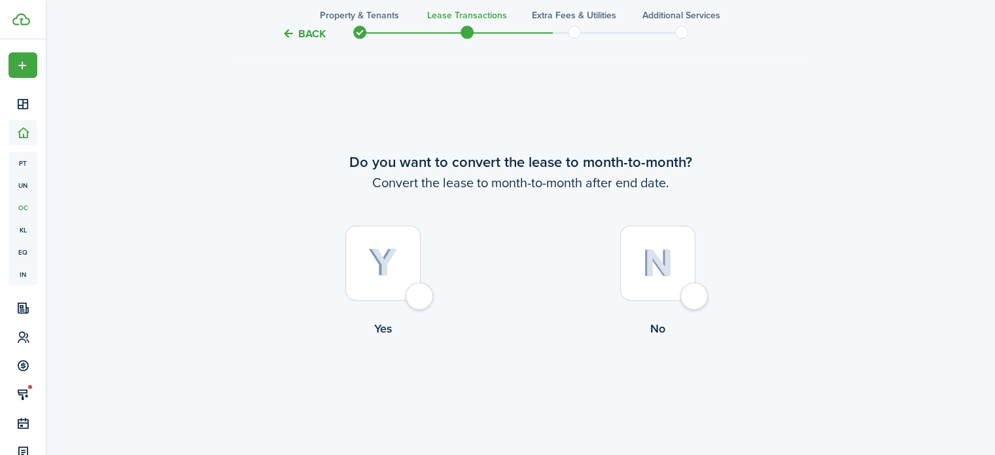
click at [390, 255] on img at bounding box center [382, 262] width 29 height 29
radio input "true"
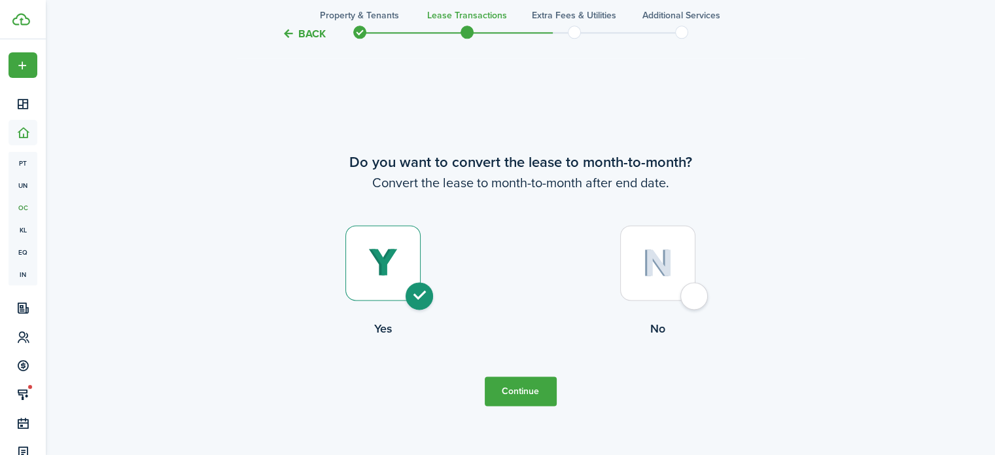
click at [503, 384] on button "Continue" at bounding box center [521, 390] width 72 height 29
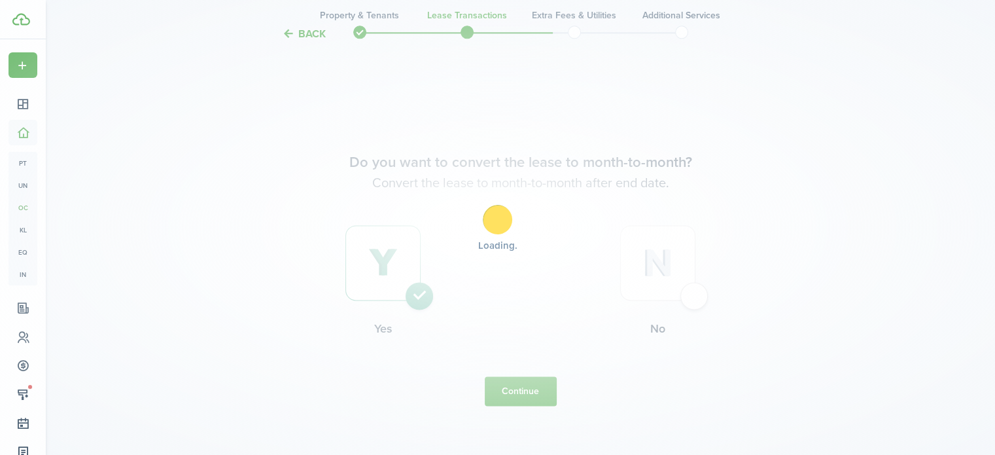
scroll to position [0, 0]
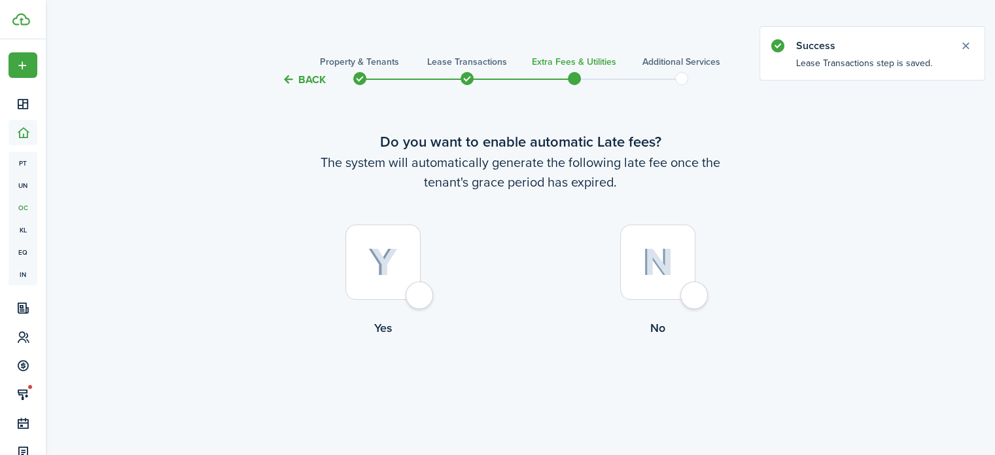
click at [662, 253] on img at bounding box center [658, 262] width 31 height 28
radio input "true"
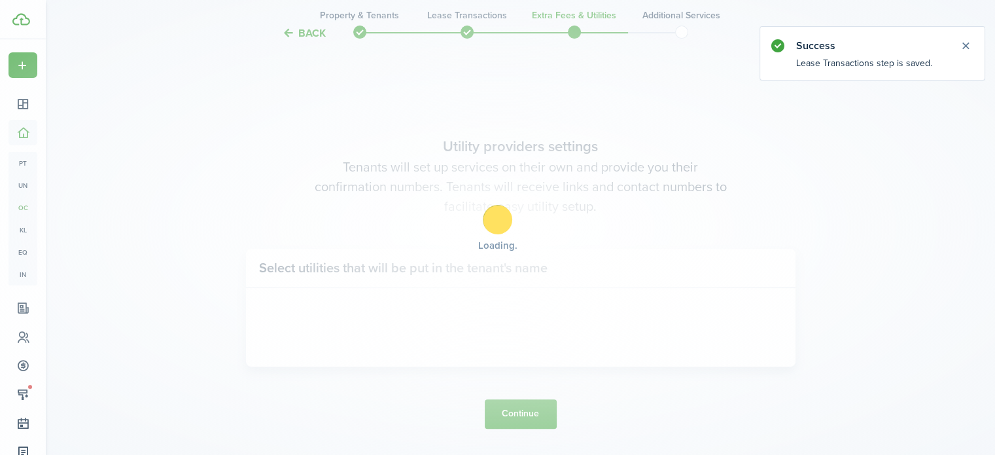
scroll to position [380, 0]
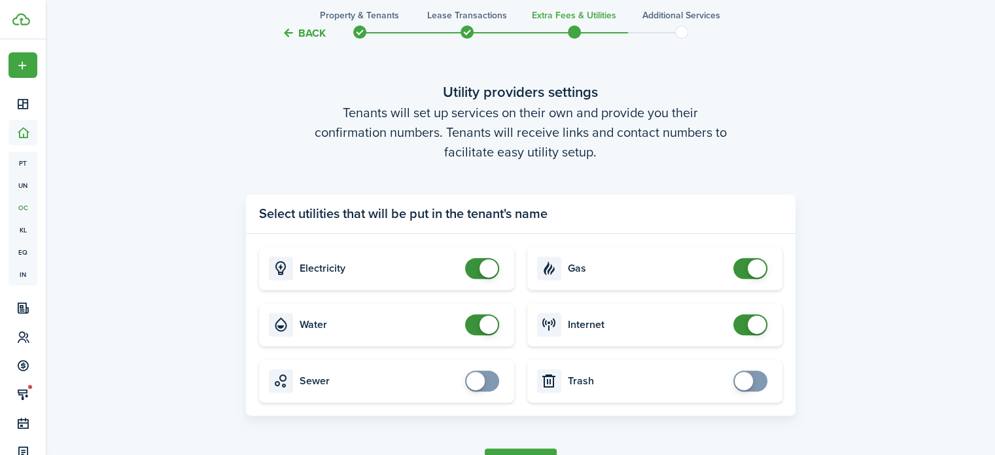
checkbox input "false"
click at [476, 325] on span at bounding box center [482, 324] width 13 height 21
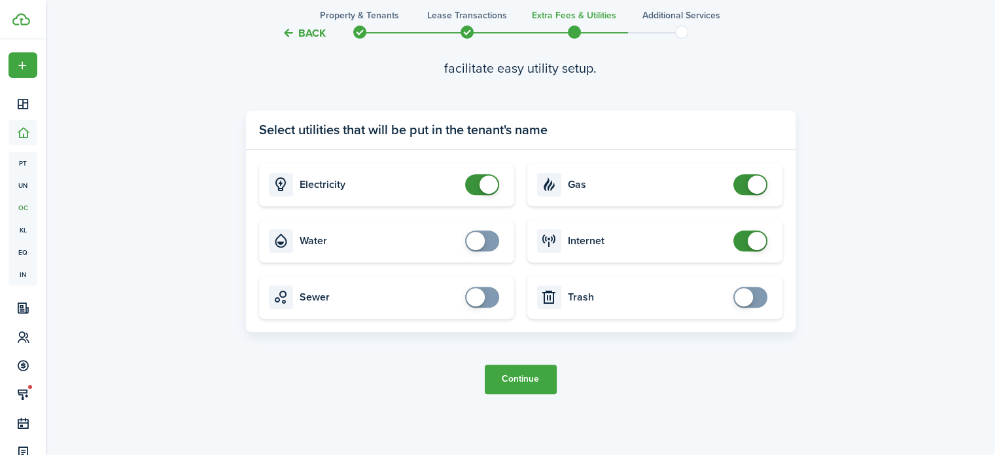
scroll to position [467, 0]
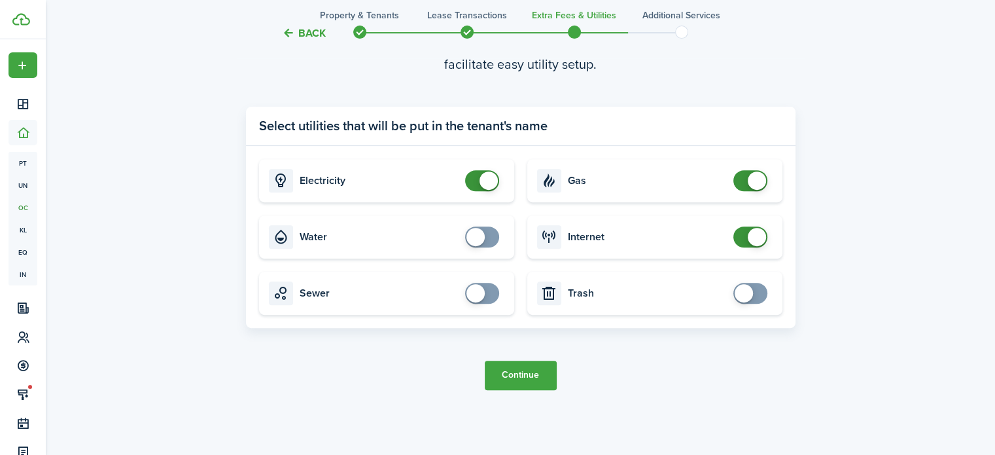
click at [512, 379] on button "Continue" at bounding box center [521, 375] width 72 height 29
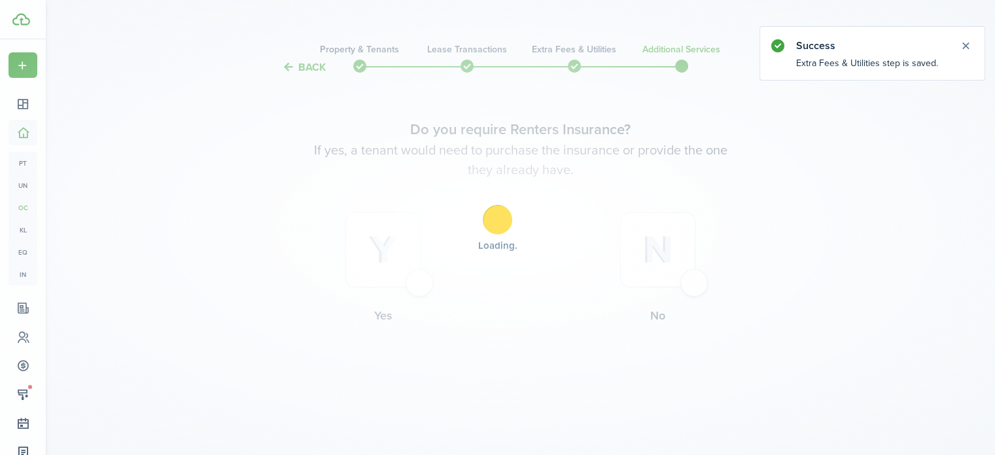
scroll to position [0, 0]
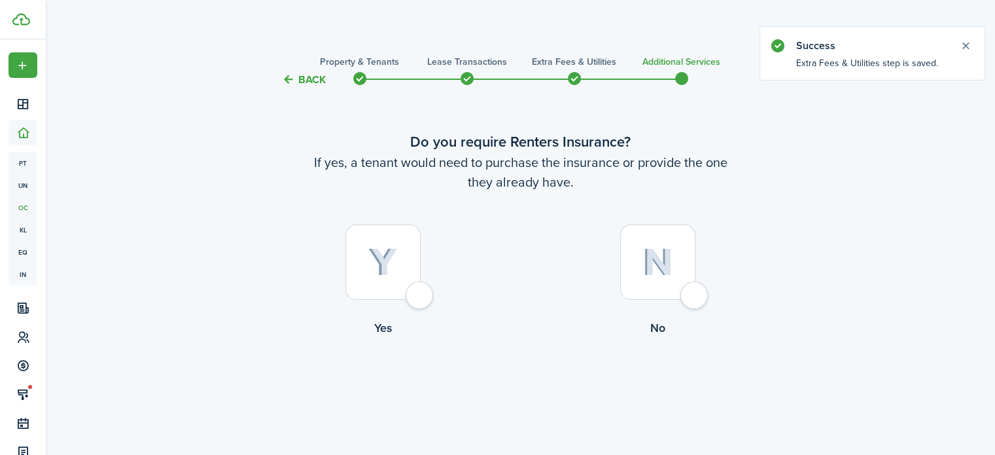
click at [649, 255] on img at bounding box center [658, 262] width 31 height 28
radio input "true"
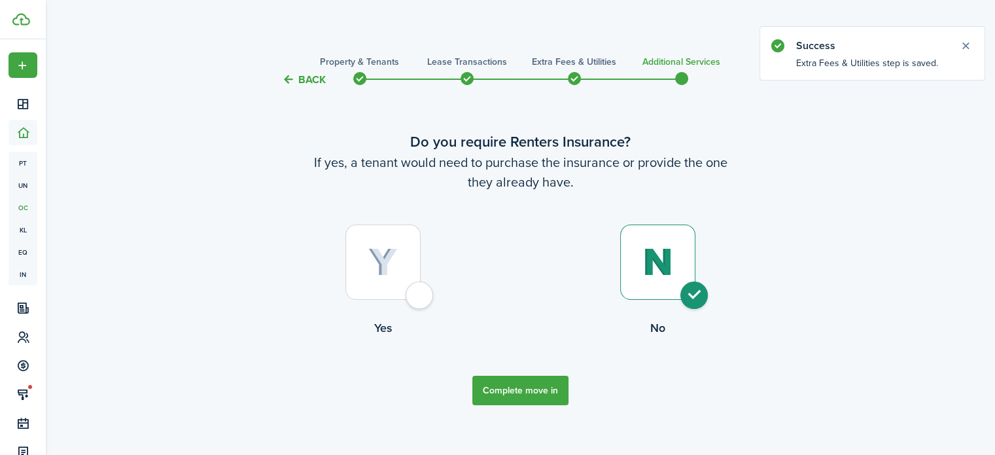
click at [524, 391] on button "Complete move in" at bounding box center [521, 390] width 96 height 29
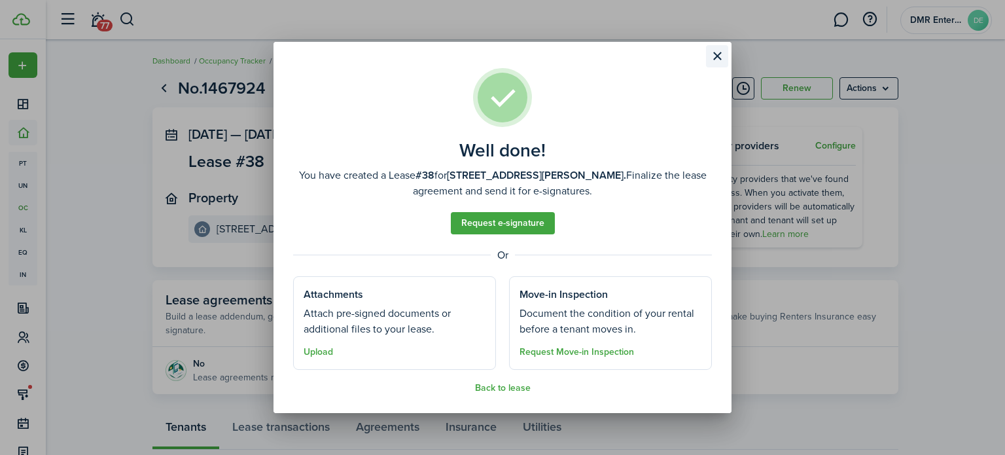
click at [720, 56] on button "Close modal" at bounding box center [717, 56] width 22 height 22
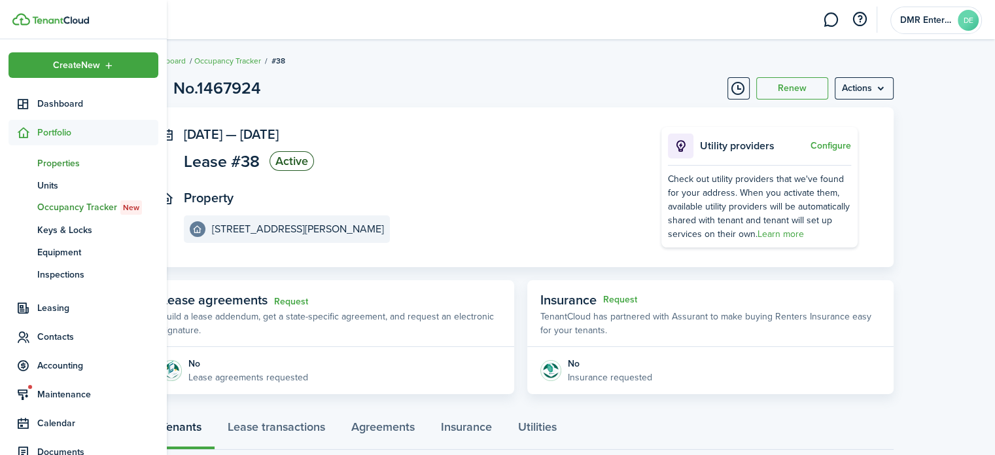
click at [51, 160] on span "Properties" at bounding box center [97, 163] width 121 height 14
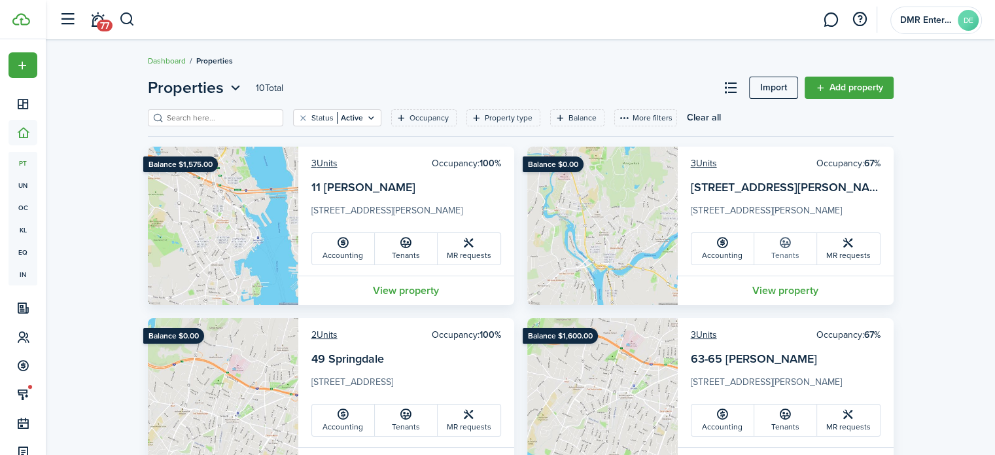
click at [788, 254] on link "Tenants" at bounding box center [786, 248] width 63 height 31
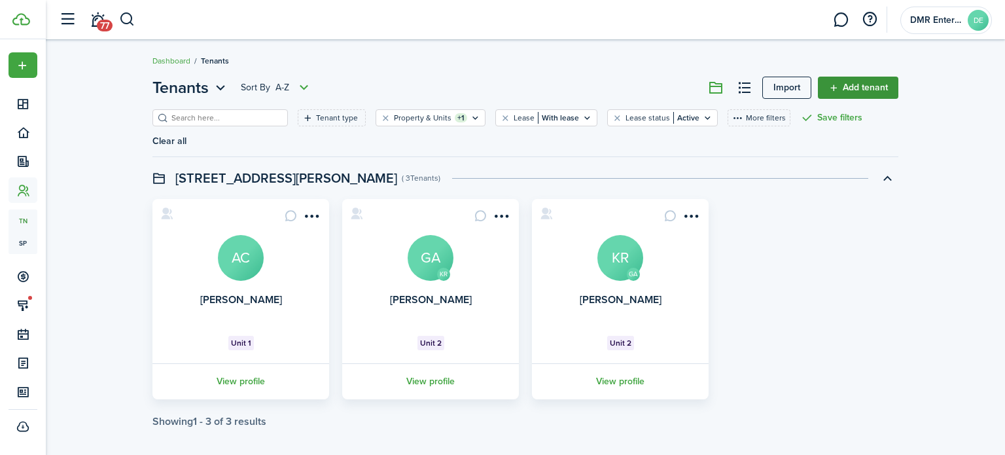
click at [853, 80] on link "Add tenant" at bounding box center [858, 88] width 80 height 22
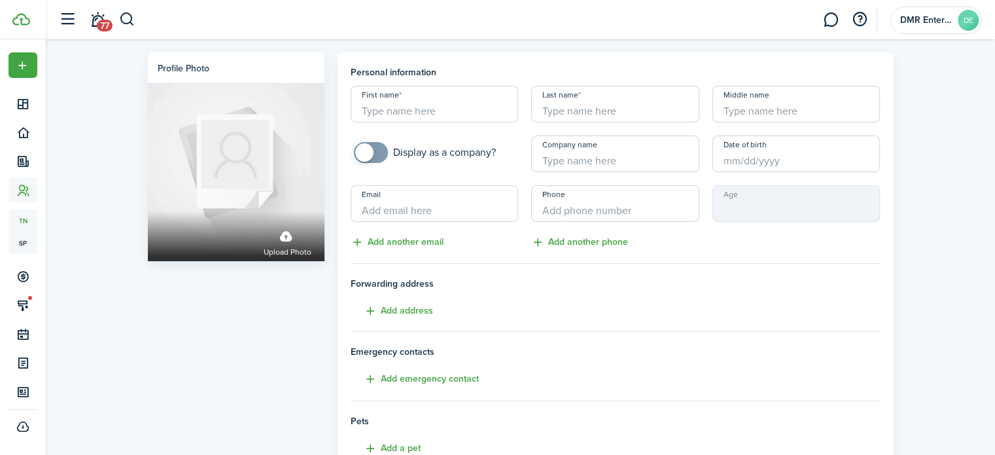
click at [387, 102] on input "First name" at bounding box center [435, 104] width 168 height 37
type input "[PERSON_NAME]"
click at [428, 214] on input "Email" at bounding box center [435, 203] width 168 height 37
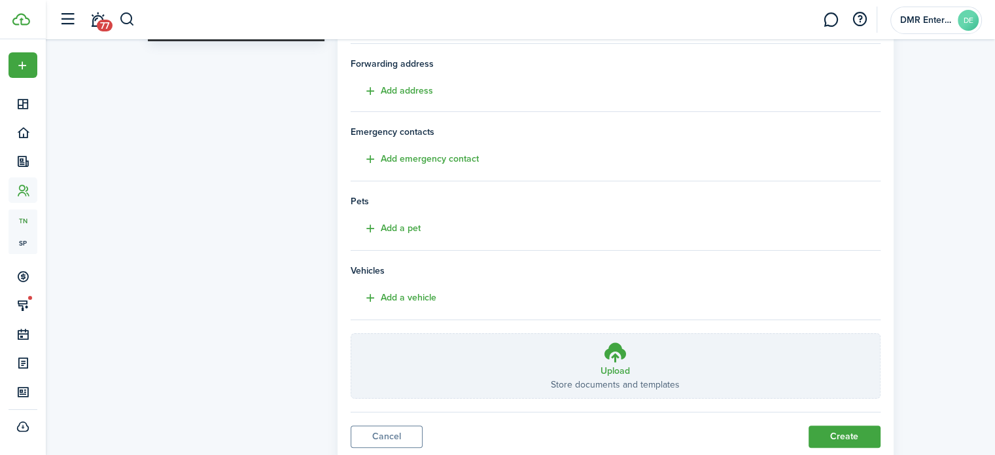
scroll to position [259, 0]
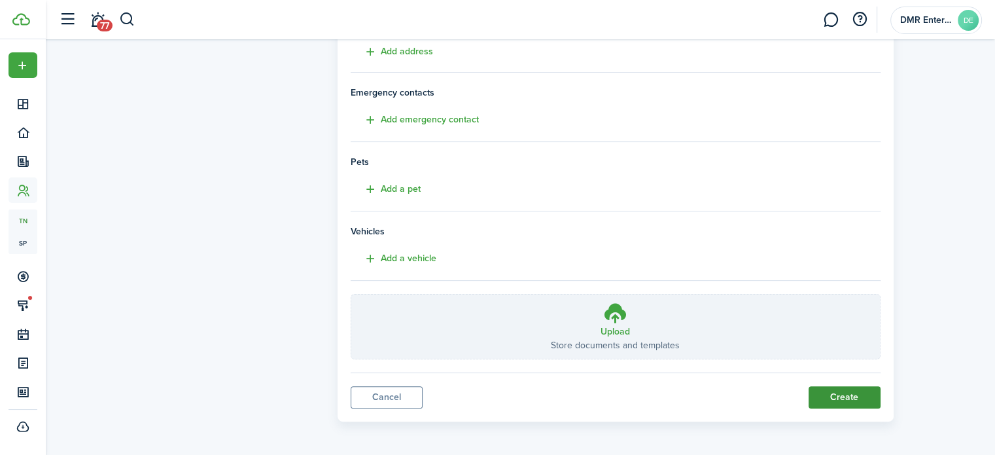
type input "[EMAIL_ADDRESS][DOMAIN_NAME]"
click at [828, 399] on button "Create" at bounding box center [845, 397] width 72 height 22
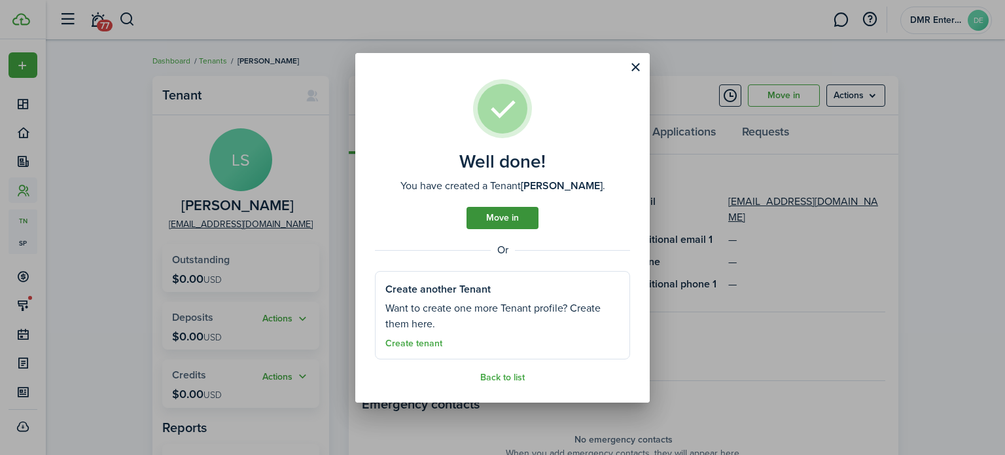
click at [502, 222] on link "Move in" at bounding box center [503, 218] width 72 height 22
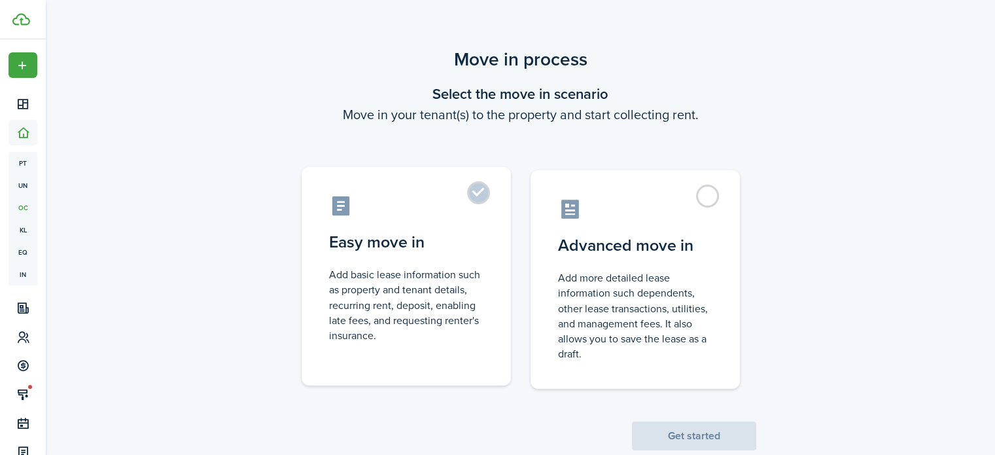
click at [428, 246] on control-radio-card-title "Easy move in" at bounding box center [406, 242] width 154 height 24
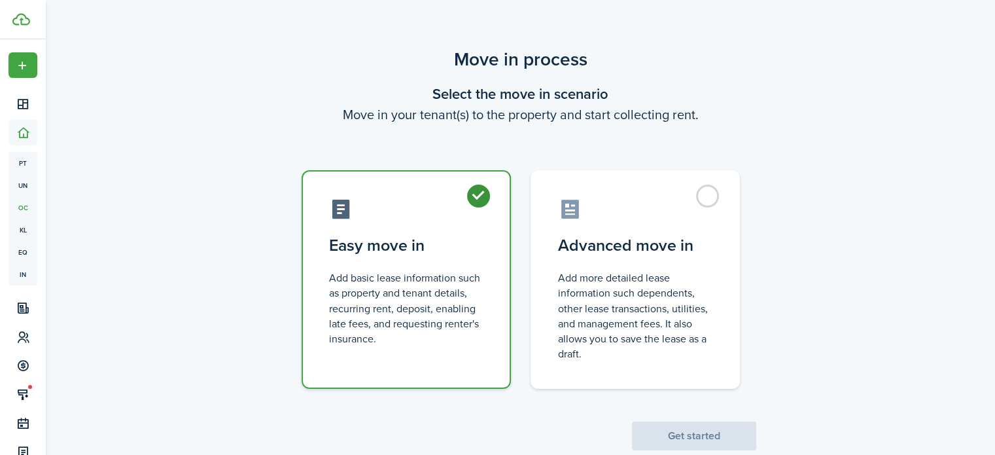
radio input "true"
click at [676, 441] on button "Get started" at bounding box center [694, 435] width 124 height 29
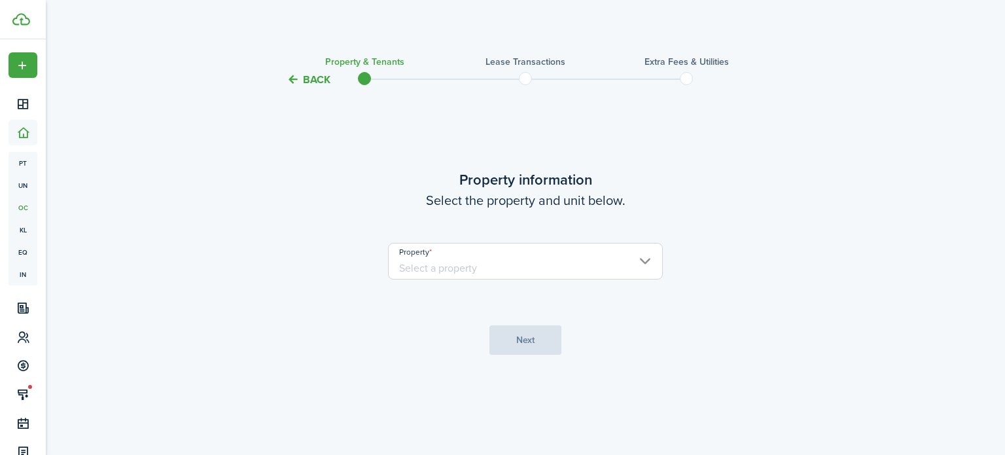
click at [555, 262] on input "Property" at bounding box center [525, 261] width 275 height 37
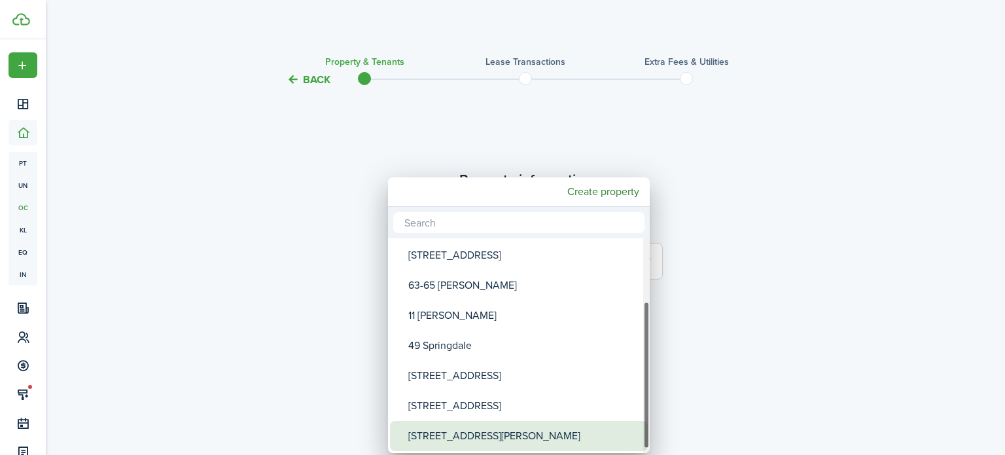
click at [479, 434] on div "[STREET_ADDRESS][PERSON_NAME]" at bounding box center [524, 436] width 232 height 30
type input "[STREET_ADDRESS][PERSON_NAME]"
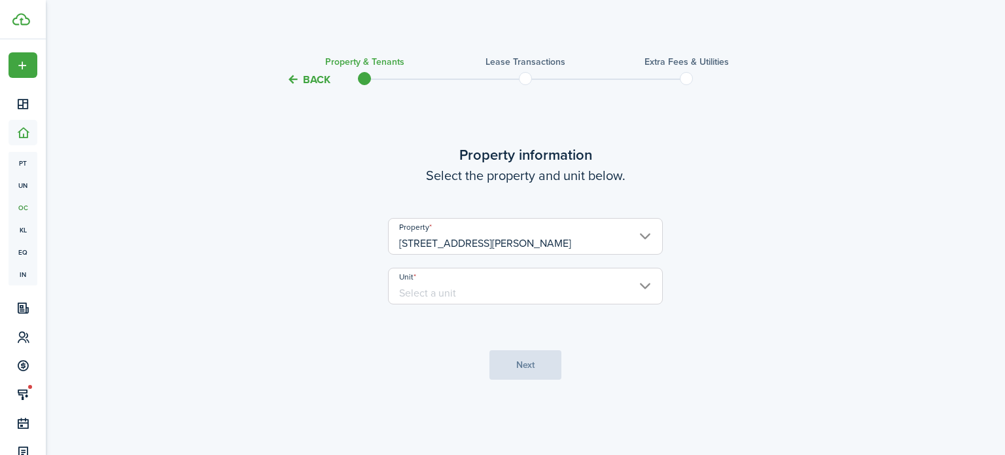
click at [535, 283] on input "Unit" at bounding box center [525, 286] width 275 height 37
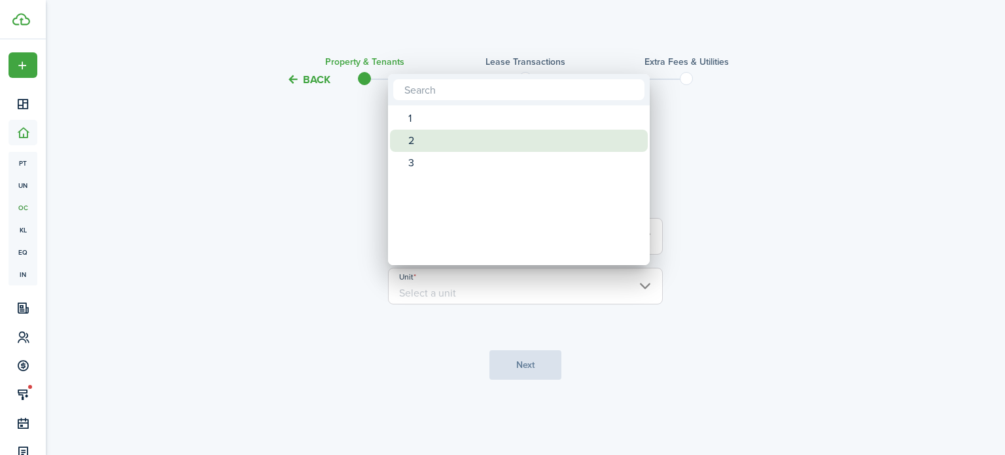
click at [482, 149] on div "2" at bounding box center [524, 141] width 232 height 22
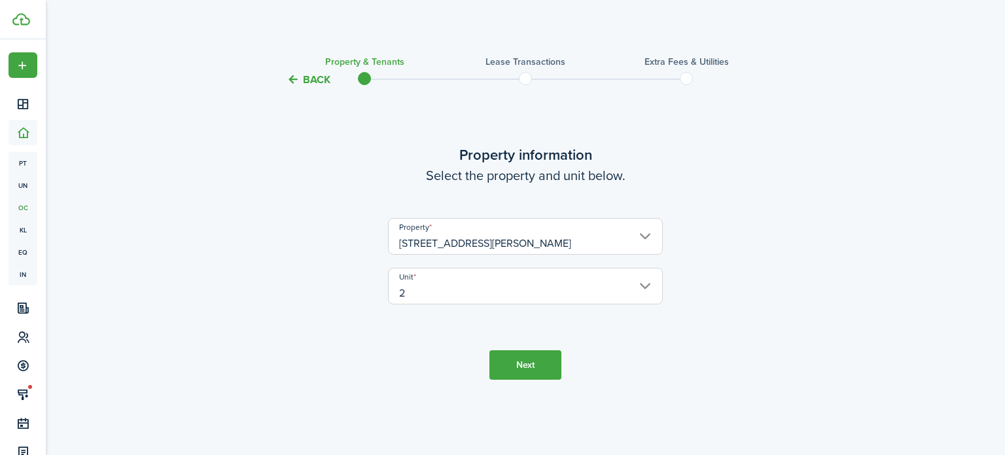
click at [643, 287] on input "2" at bounding box center [525, 286] width 275 height 37
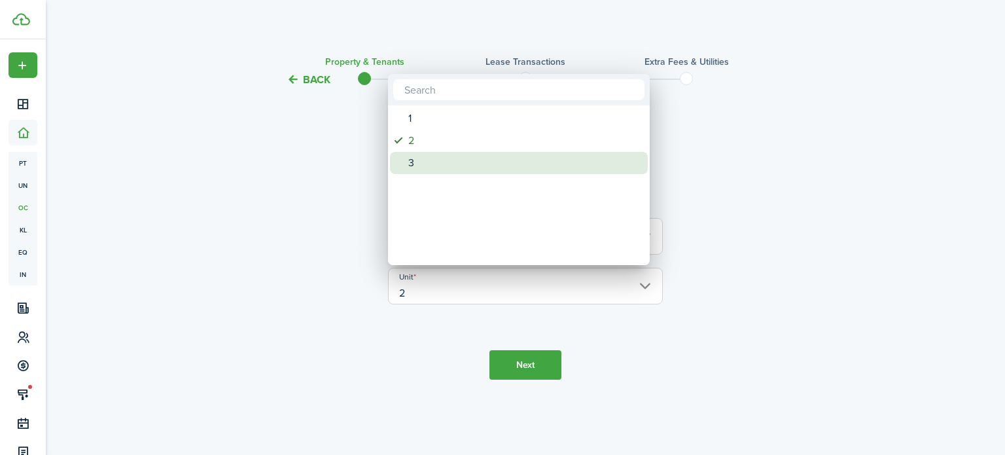
click at [439, 154] on div "3" at bounding box center [524, 163] width 232 height 22
type input "3"
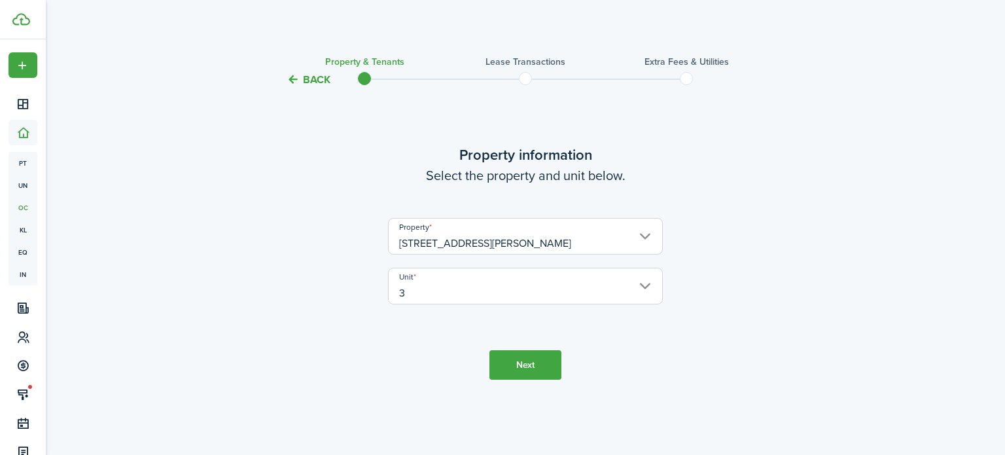
click at [520, 365] on button "Next" at bounding box center [526, 364] width 72 height 29
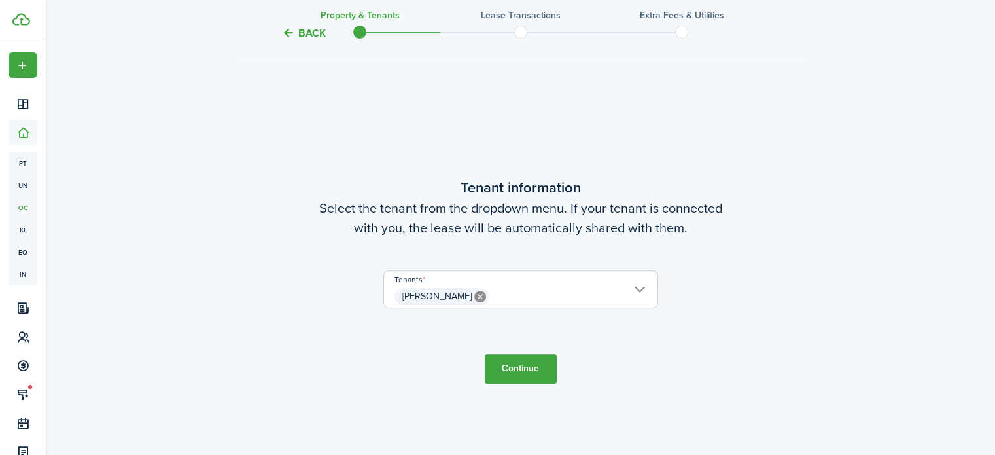
scroll to position [367, 0]
click at [573, 283] on input "[PERSON_NAME]" at bounding box center [521, 278] width 274 height 16
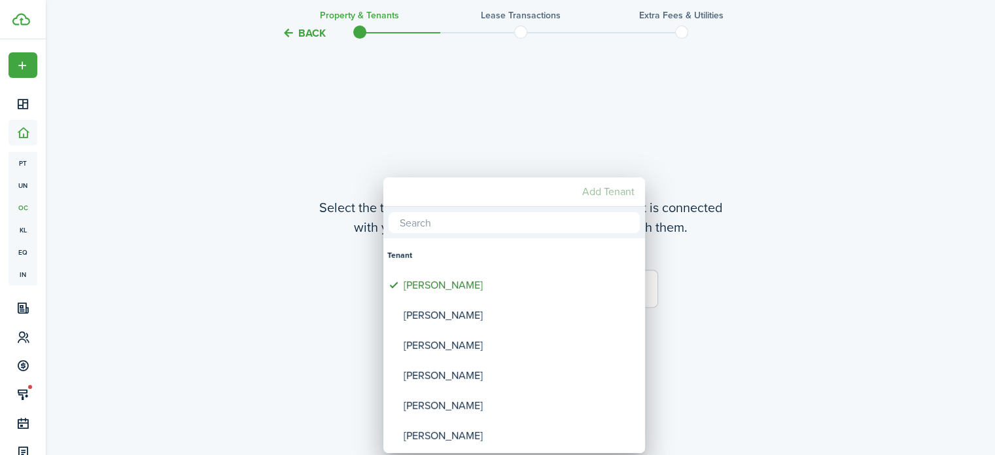
click at [602, 190] on mbsc-button "Add Tenant" at bounding box center [608, 192] width 63 height 24
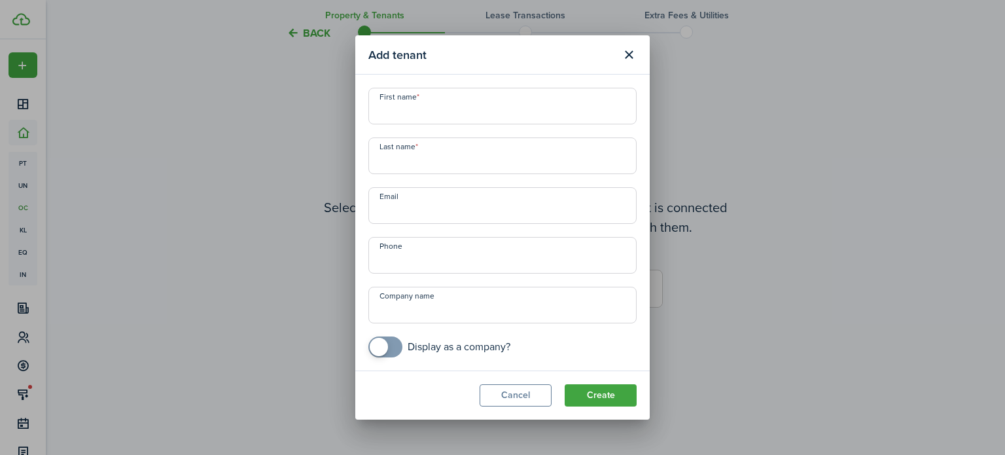
click at [465, 109] on input "First name" at bounding box center [502, 106] width 268 height 37
type input "[PERSON_NAME]"
type input "Kiss"
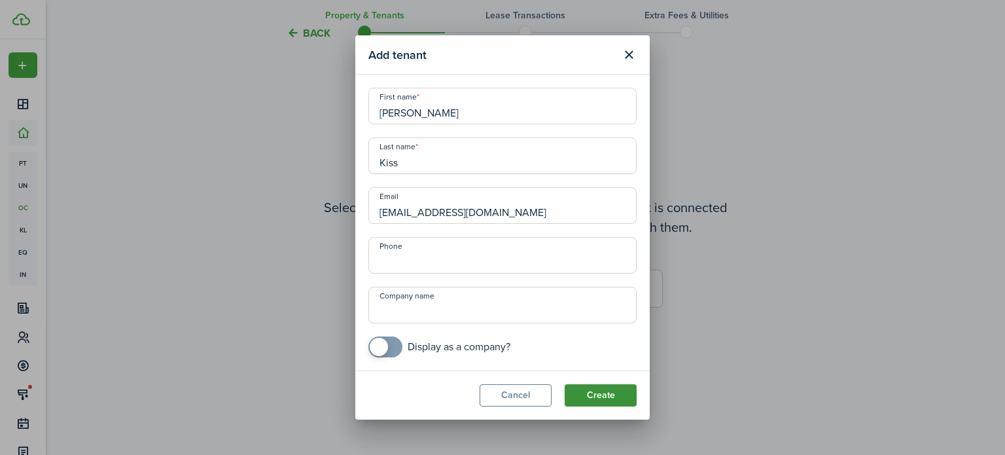
type input "[EMAIL_ADDRESS][DOMAIN_NAME]"
click at [598, 395] on button "Create" at bounding box center [601, 395] width 72 height 22
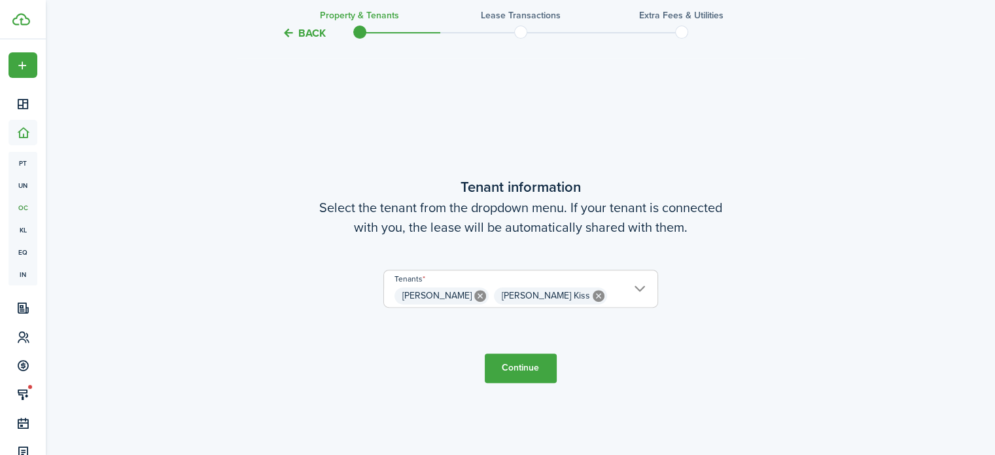
click at [534, 376] on button "Continue" at bounding box center [521, 367] width 72 height 29
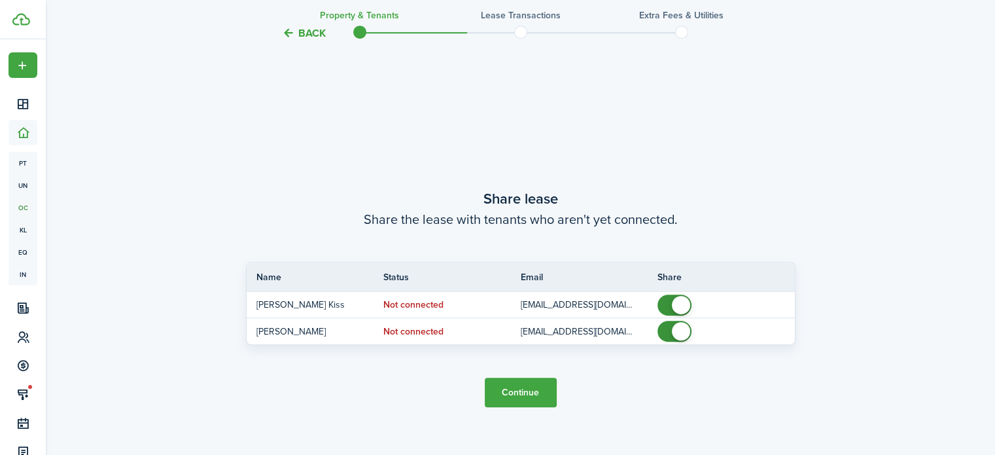
scroll to position [822, 0]
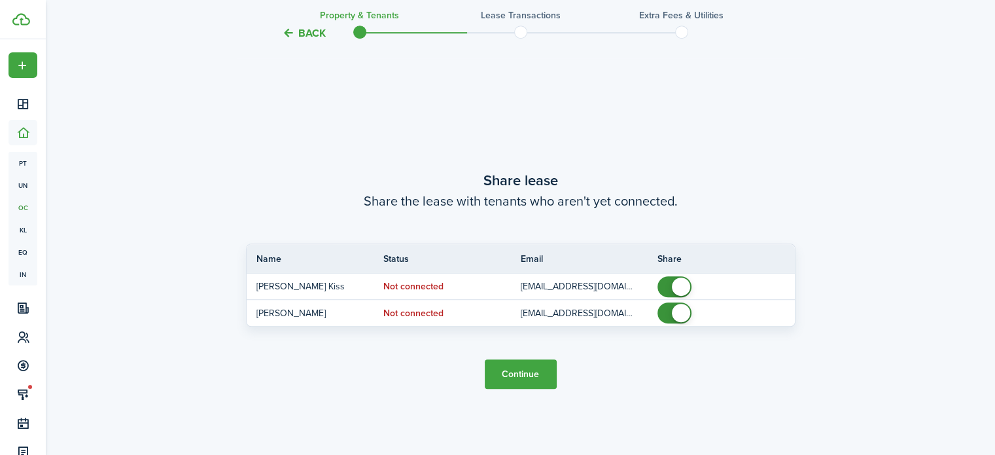
click at [534, 376] on button "Continue" at bounding box center [521, 373] width 72 height 29
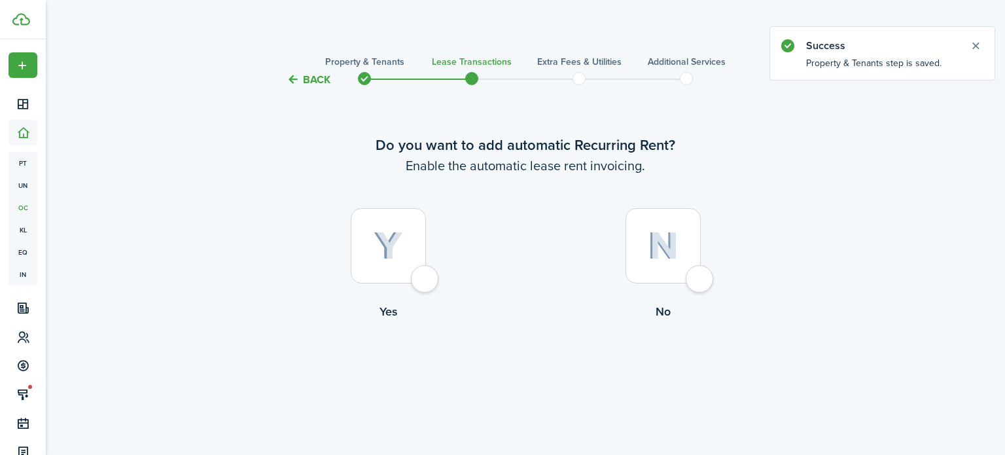
click at [385, 256] on img at bounding box center [388, 246] width 29 height 29
radio input "true"
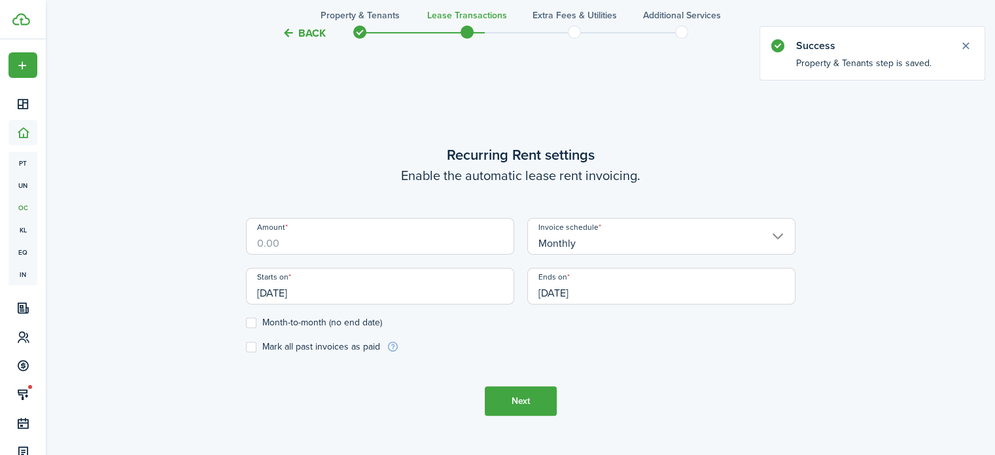
scroll to position [367, 0]
click at [385, 242] on input "Amount" at bounding box center [380, 235] width 268 height 37
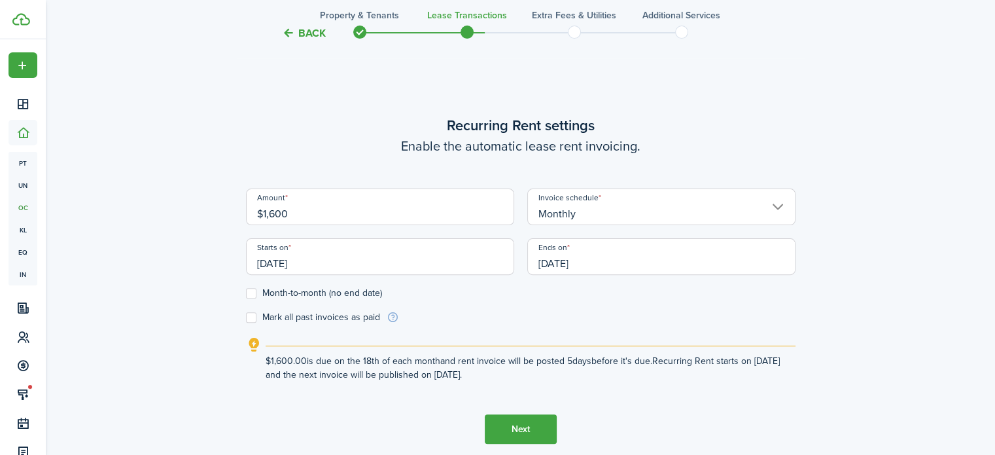
type input "$1,600.00"
click at [429, 260] on input "[DATE]" at bounding box center [380, 256] width 268 height 37
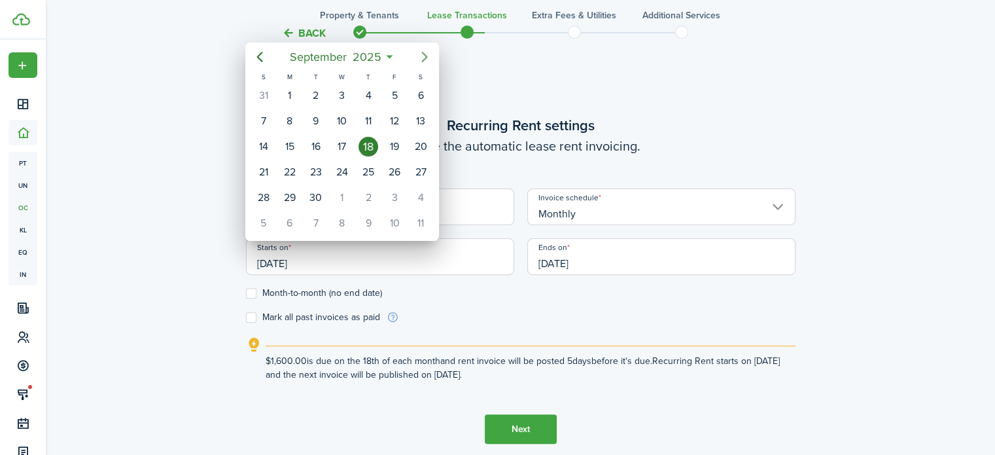
click at [423, 54] on icon "Next page" at bounding box center [425, 57] width 16 height 16
click at [341, 90] on div "1" at bounding box center [342, 96] width 20 height 20
type input "[DATE]"
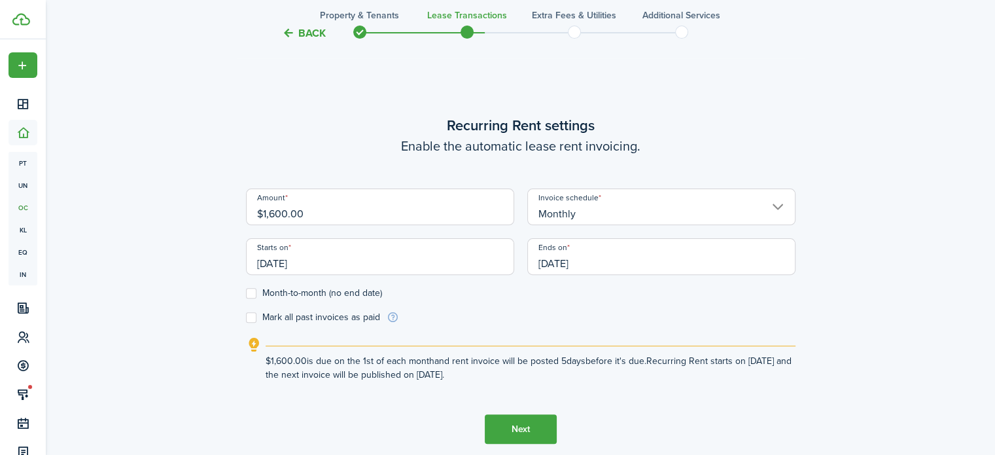
click at [616, 259] on input "[DATE]" at bounding box center [661, 256] width 268 height 37
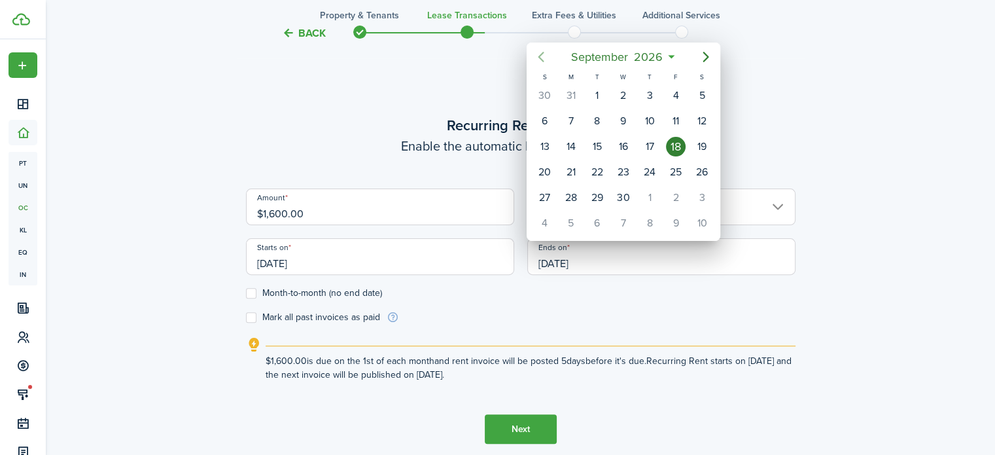
click at [542, 58] on icon "Previous page" at bounding box center [541, 57] width 16 height 16
click at [541, 55] on icon "Previous page" at bounding box center [541, 57] width 16 height 16
click at [541, 55] on icon "Previous page" at bounding box center [542, 57] width 6 height 10
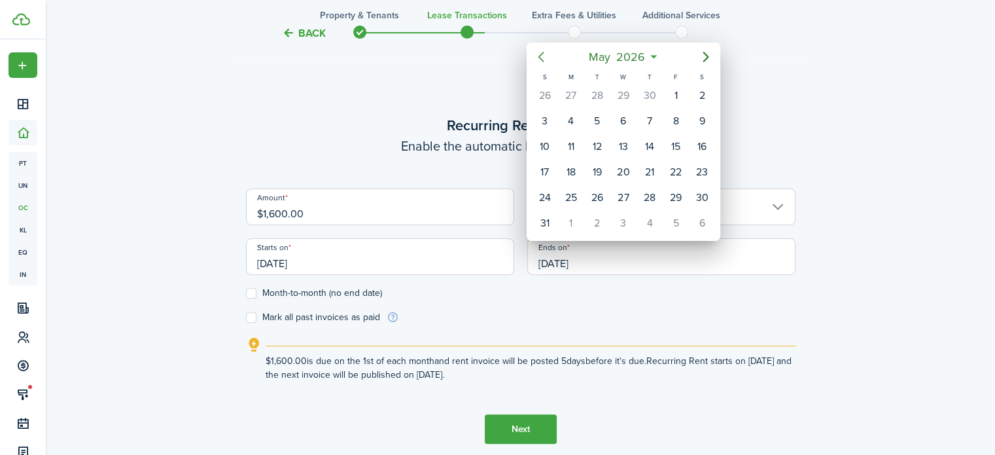
click at [541, 55] on icon "Previous page" at bounding box center [542, 57] width 6 height 10
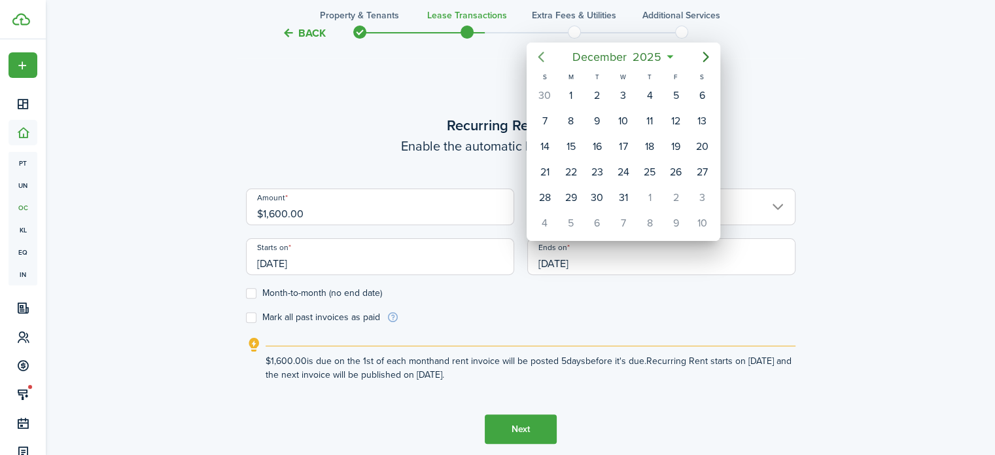
click at [541, 55] on icon "Previous page" at bounding box center [542, 57] width 6 height 10
click at [707, 60] on icon "Next page" at bounding box center [706, 57] width 16 height 16
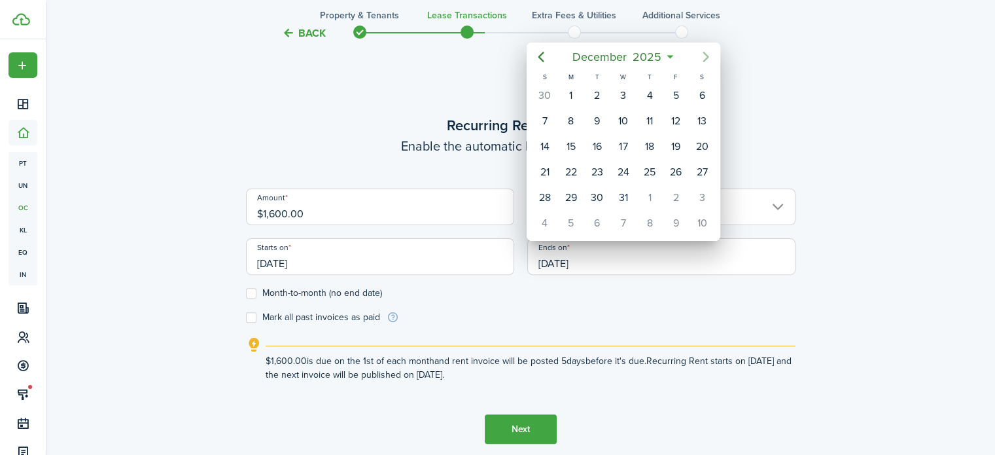
click at [707, 60] on icon "Next page" at bounding box center [706, 57] width 16 height 16
click at [248, 293] on div at bounding box center [497, 227] width 1205 height 664
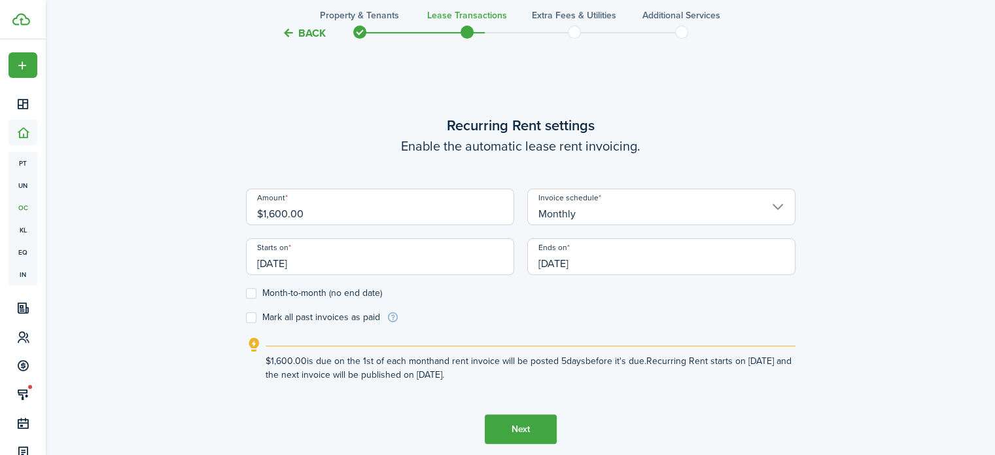
click at [254, 290] on label "Month-to-month (no end date)" at bounding box center [314, 293] width 136 height 10
click at [246, 293] on input "Month-to-month (no end date)" at bounding box center [245, 293] width 1 height 1
checkbox input "true"
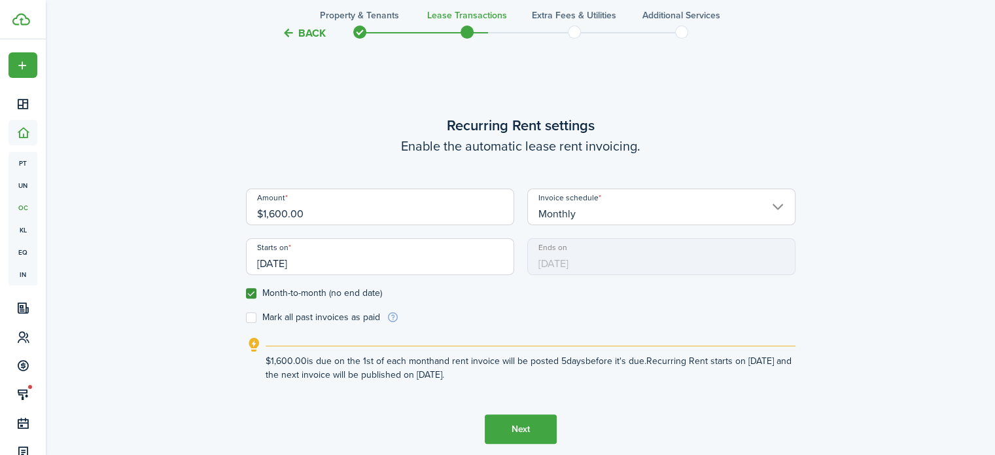
click at [515, 431] on button "Next" at bounding box center [521, 428] width 72 height 29
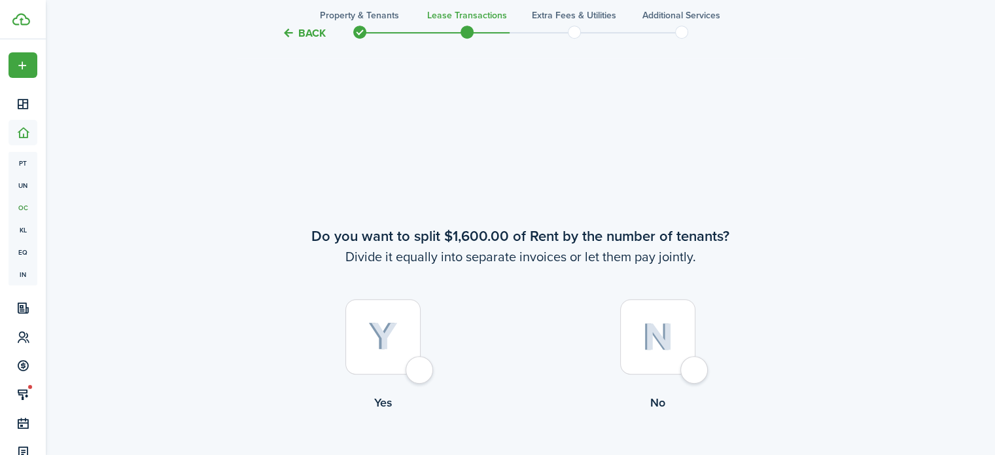
scroll to position [822, 0]
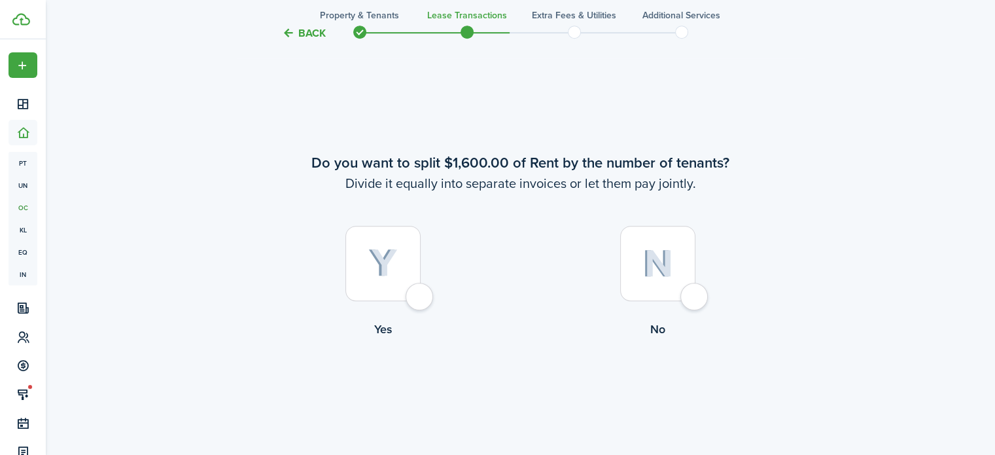
click at [661, 261] on img at bounding box center [658, 263] width 31 height 28
radio input "true"
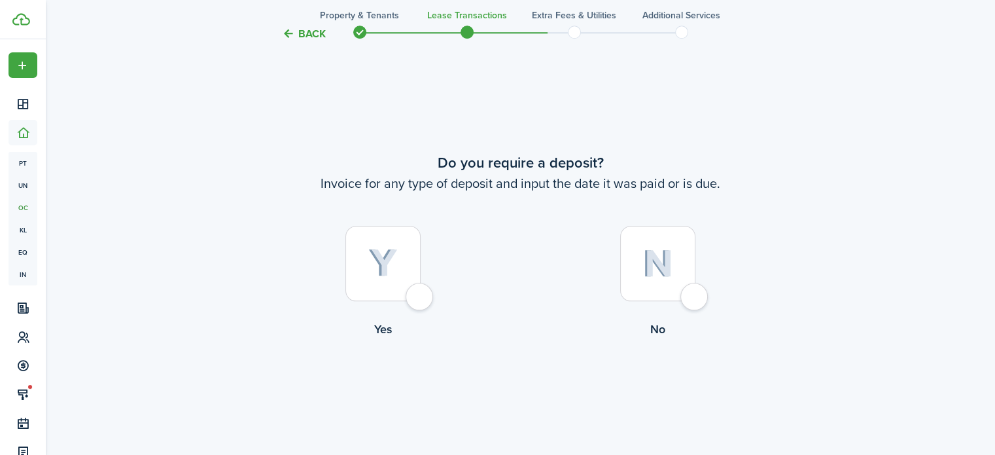
scroll to position [1277, 0]
click at [661, 261] on img at bounding box center [658, 263] width 31 height 28
radio input "true"
click at [498, 386] on button "Continue" at bounding box center [521, 390] width 72 height 29
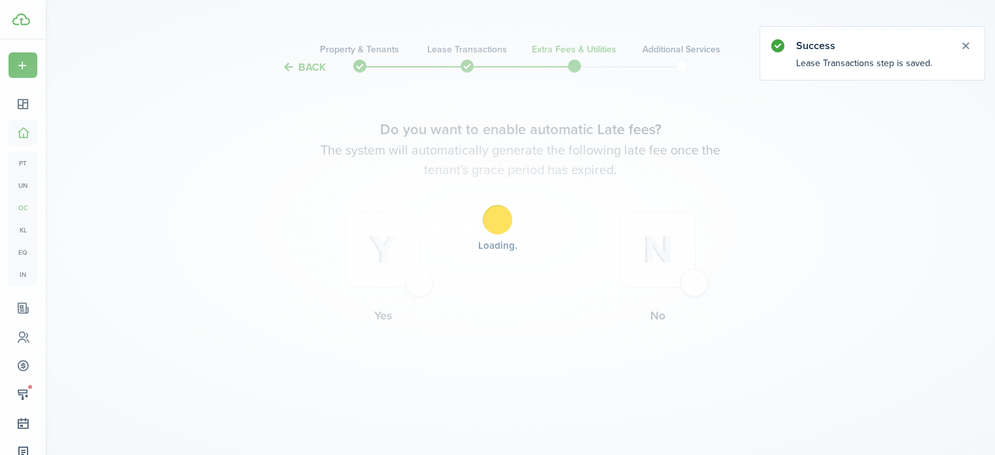
scroll to position [0, 0]
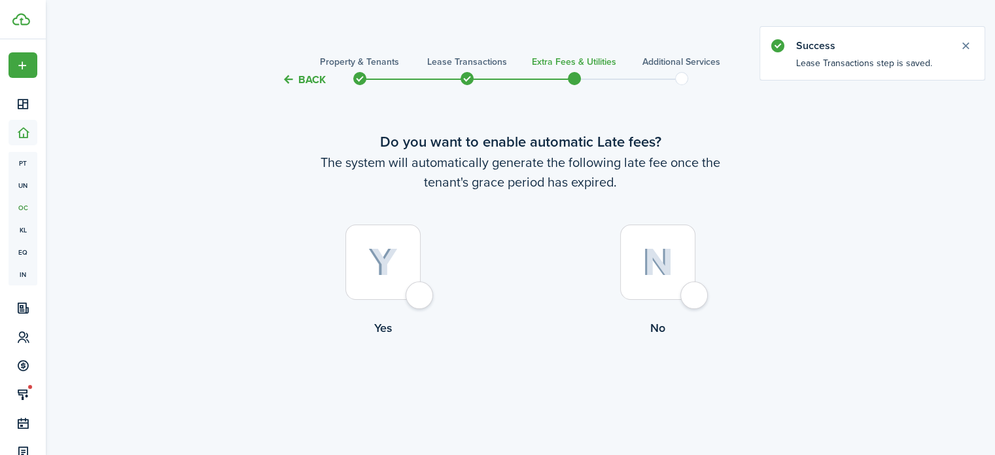
click at [639, 265] on div at bounding box center [657, 261] width 75 height 75
radio input "true"
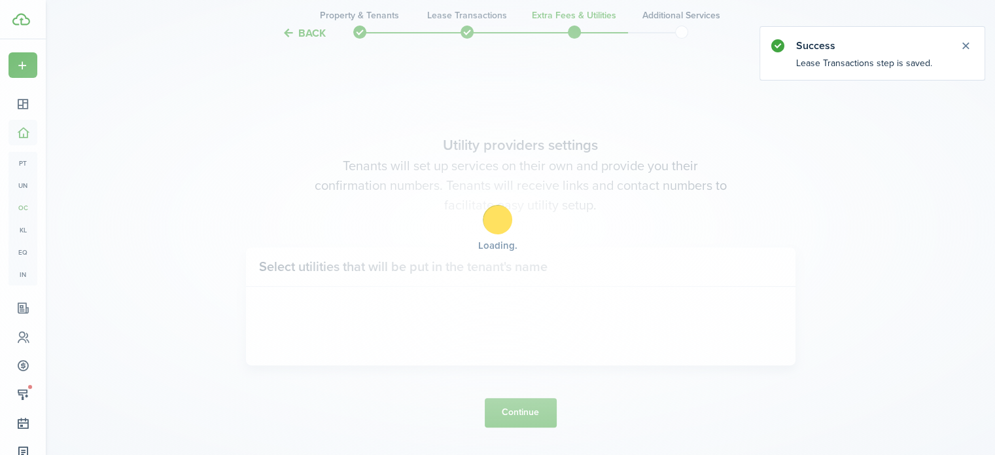
scroll to position [380, 0]
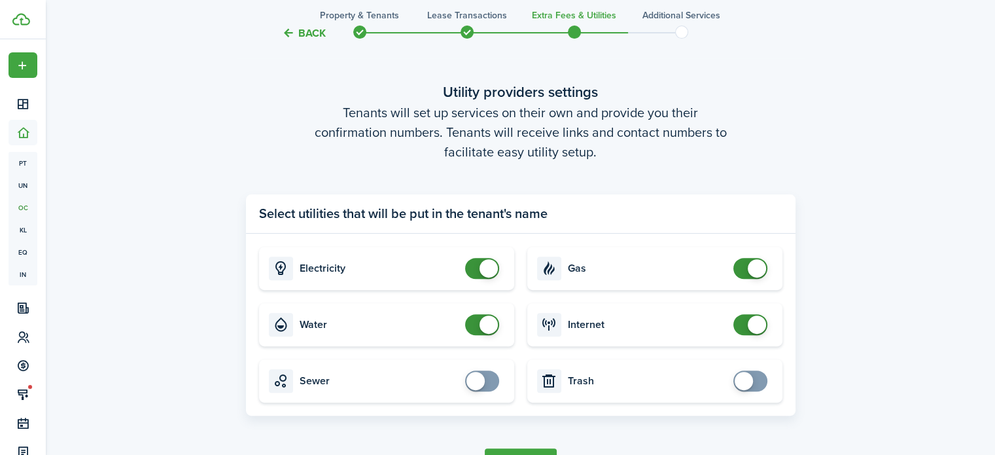
checkbox input "false"
click at [476, 330] on span at bounding box center [482, 324] width 13 height 21
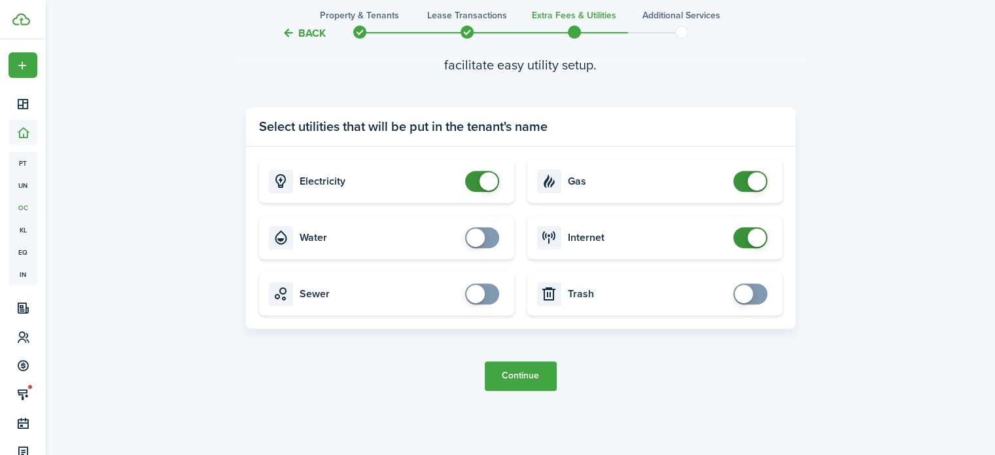
scroll to position [467, 0]
click at [533, 372] on button "Continue" at bounding box center [521, 375] width 72 height 29
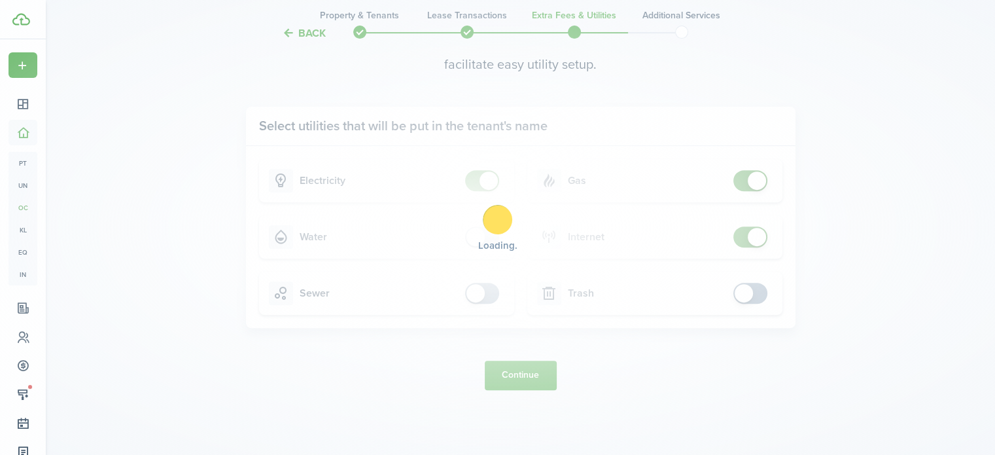
scroll to position [0, 0]
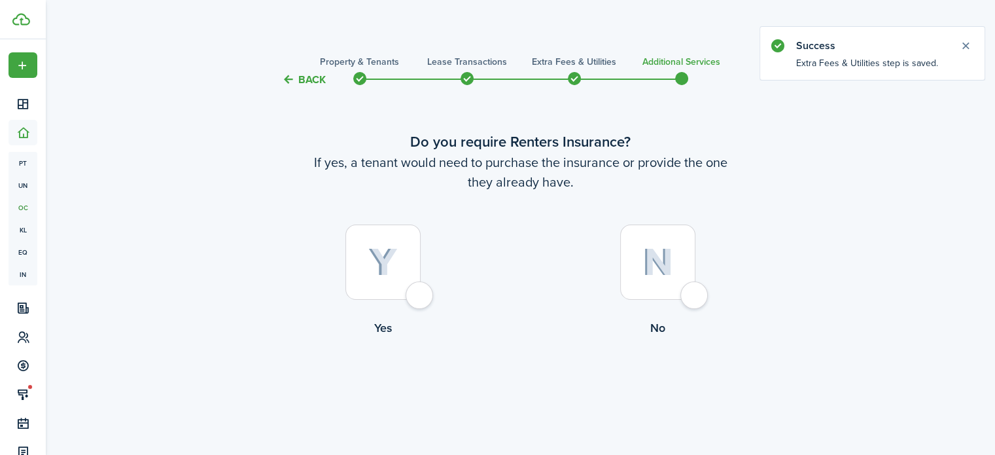
click at [650, 282] on div at bounding box center [657, 261] width 75 height 75
radio input "true"
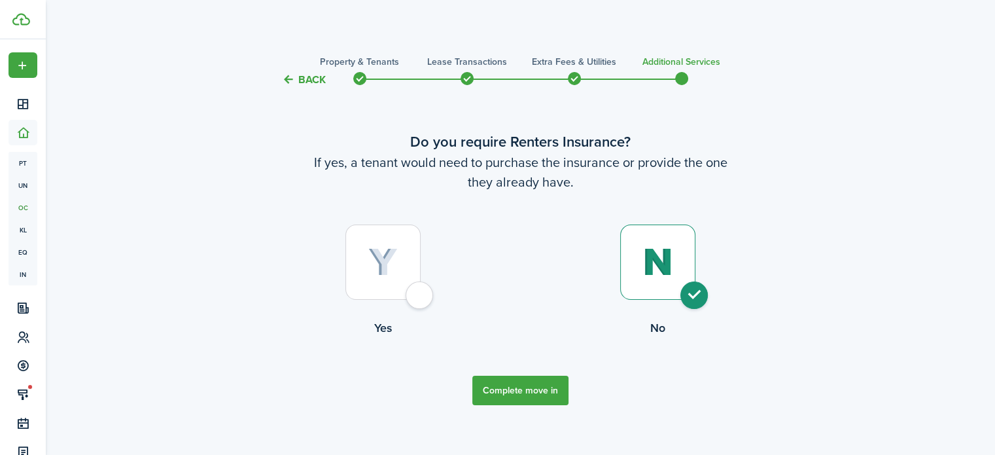
click at [522, 393] on button "Complete move in" at bounding box center [521, 390] width 96 height 29
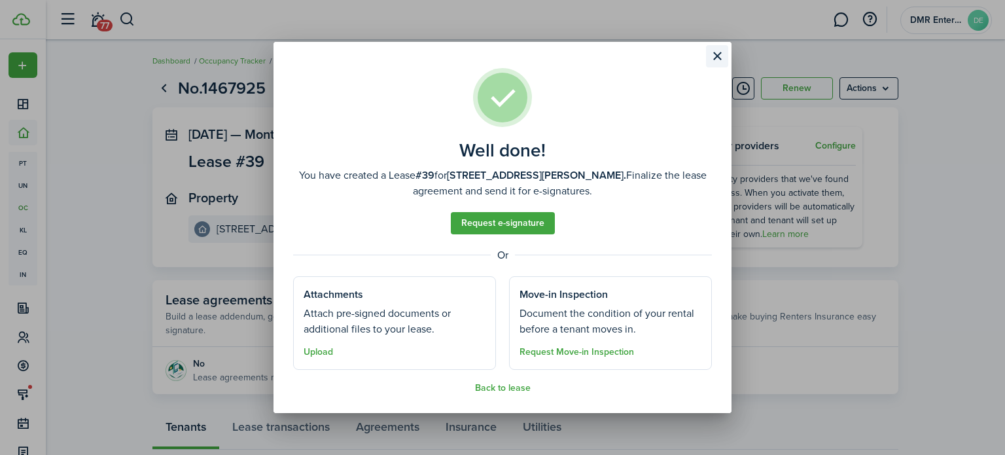
click at [715, 52] on button "Close modal" at bounding box center [717, 56] width 22 height 22
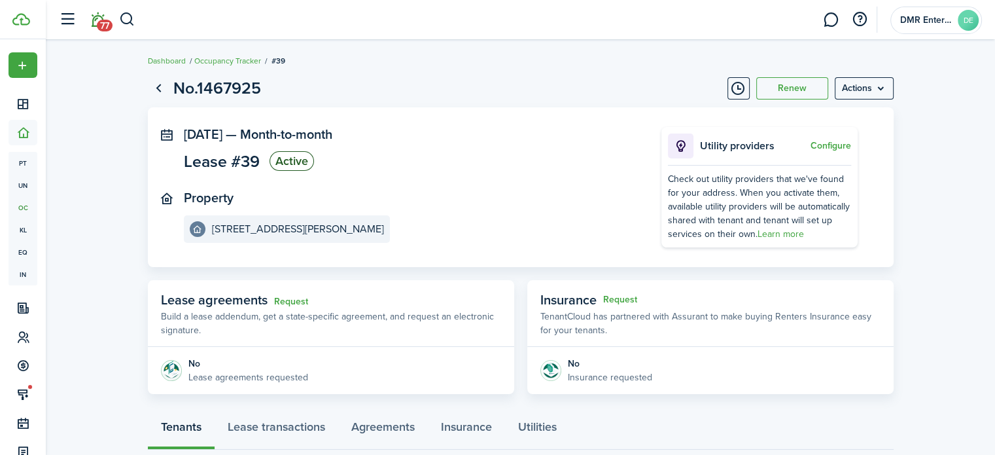
click at [99, 21] on span "77" at bounding box center [105, 26] width 16 height 12
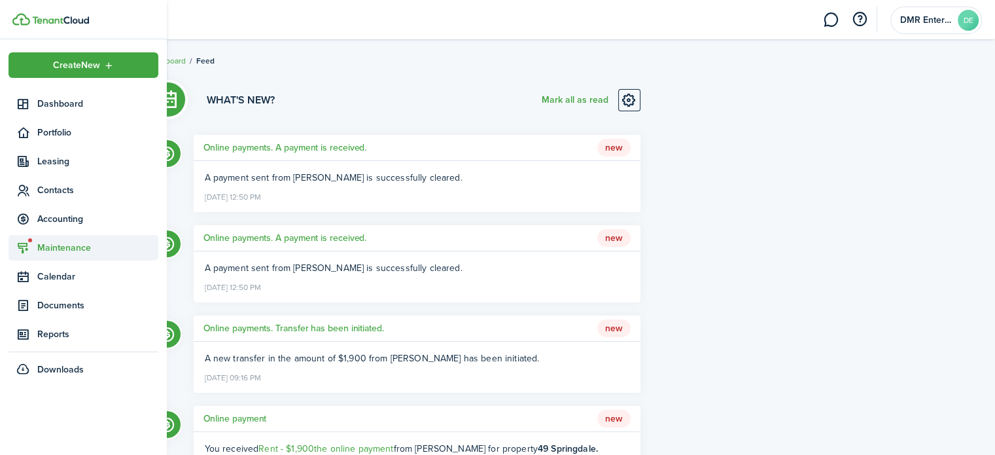
click at [34, 251] on sidebar-link-icon at bounding box center [23, 248] width 29 height 14
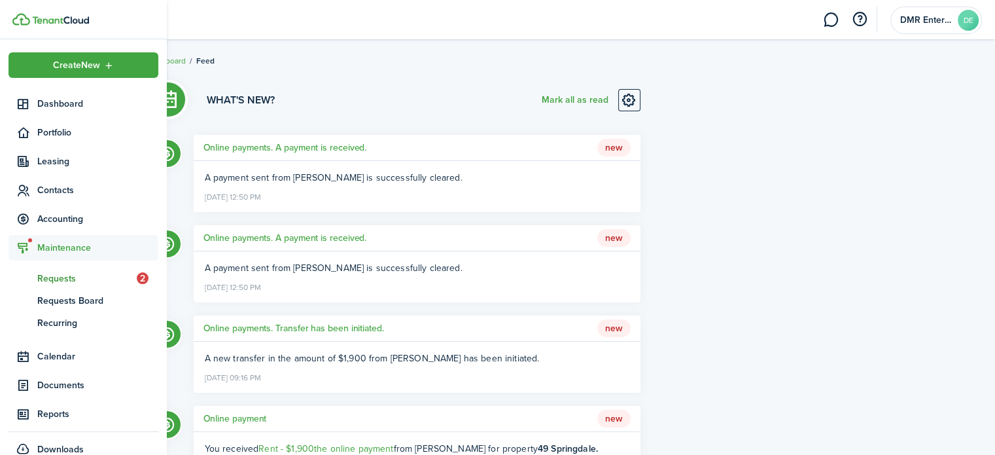
click at [63, 281] on span "Requests" at bounding box center [86, 279] width 99 height 14
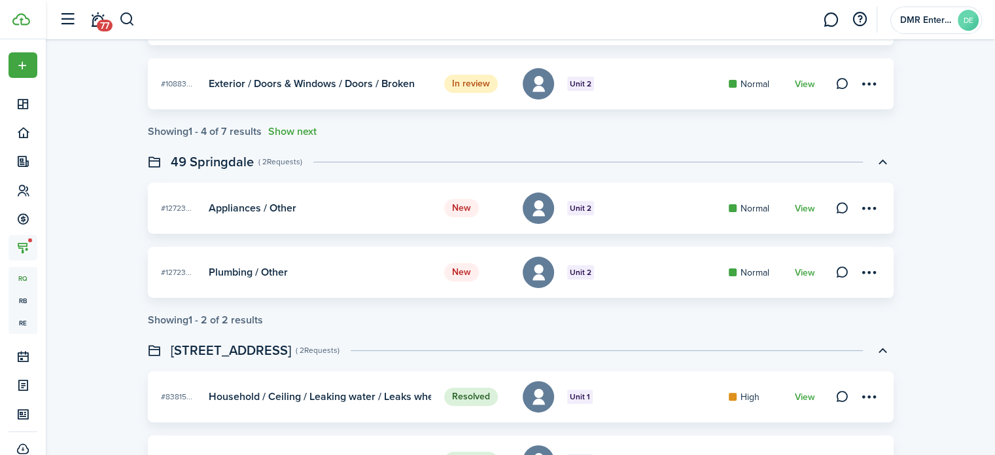
scroll to position [393, 0]
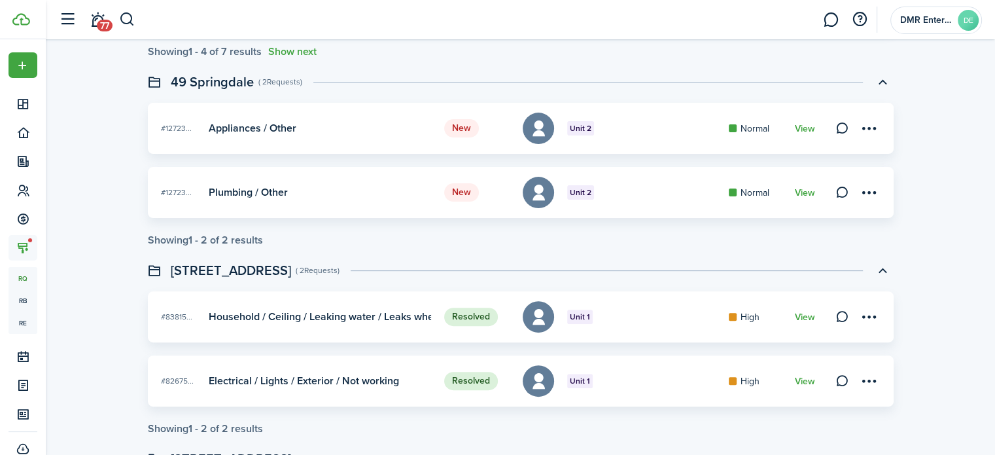
click at [385, 137] on card "New #12723... Unit 2 Appliances / Other Normal View" at bounding box center [521, 128] width 746 height 51
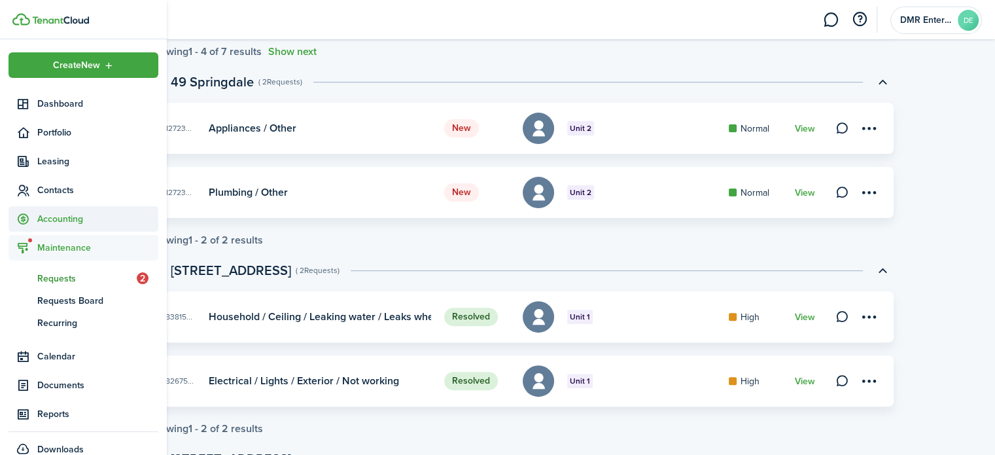
click at [86, 225] on span "Accounting" at bounding box center [97, 219] width 121 height 14
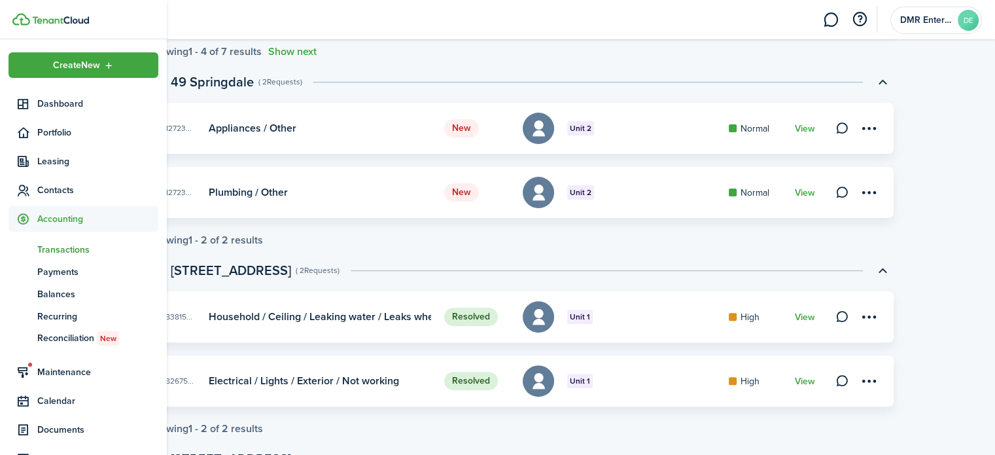
click at [81, 249] on span "Transactions" at bounding box center [97, 250] width 121 height 14
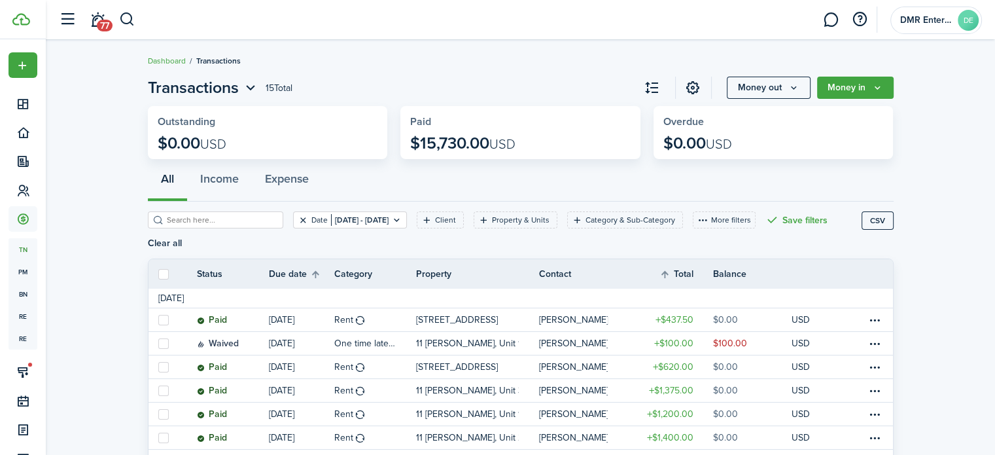
click at [298, 219] on button "Clear filter" at bounding box center [303, 220] width 11 height 10
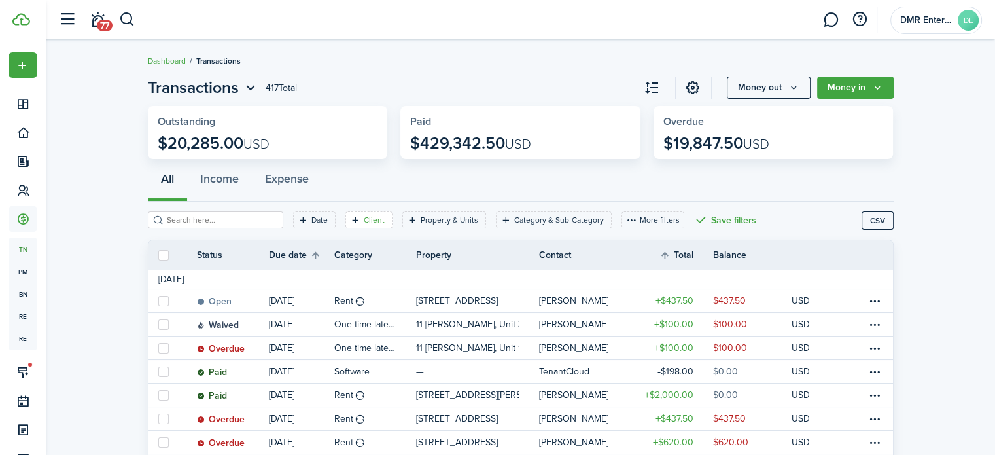
click at [354, 213] on filter-tag "Client" at bounding box center [369, 219] width 47 height 17
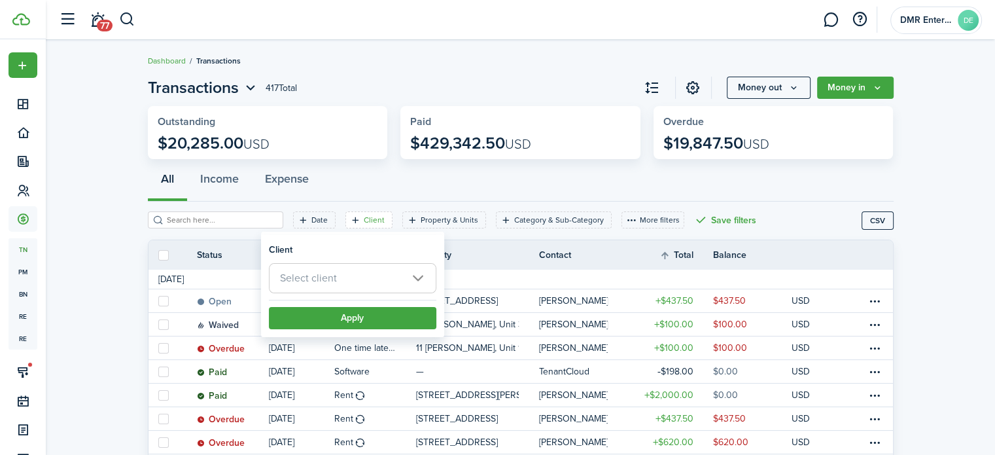
click at [420, 280] on span "Select client" at bounding box center [353, 278] width 166 height 29
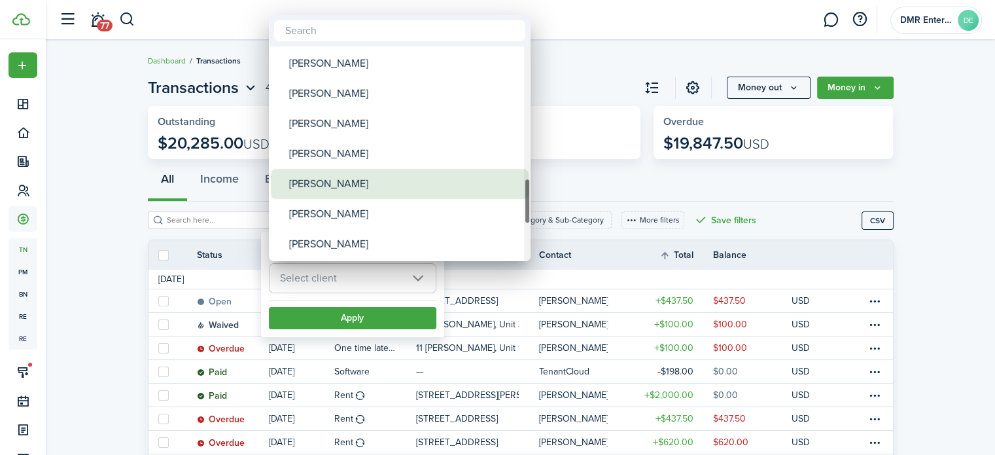
click at [365, 196] on div "[PERSON_NAME]" at bounding box center [405, 184] width 232 height 30
type input "[PERSON_NAME]"
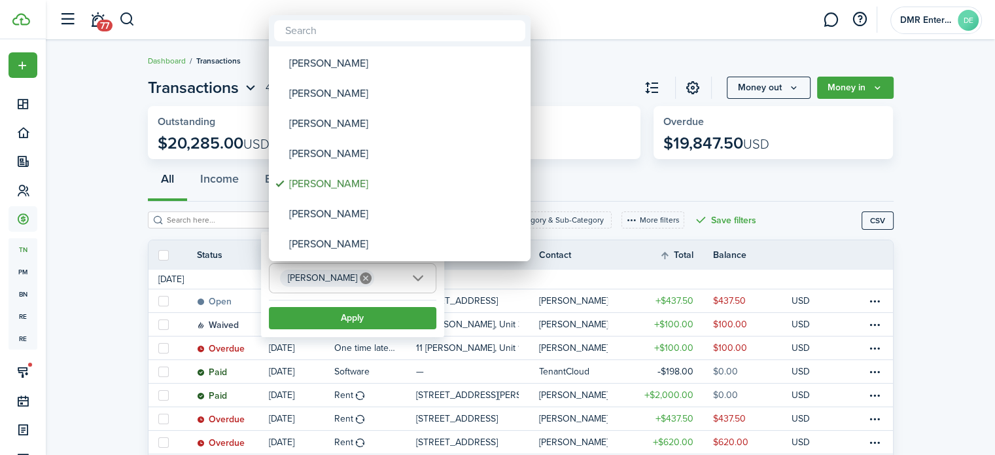
click at [355, 317] on div at bounding box center [497, 227] width 1205 height 664
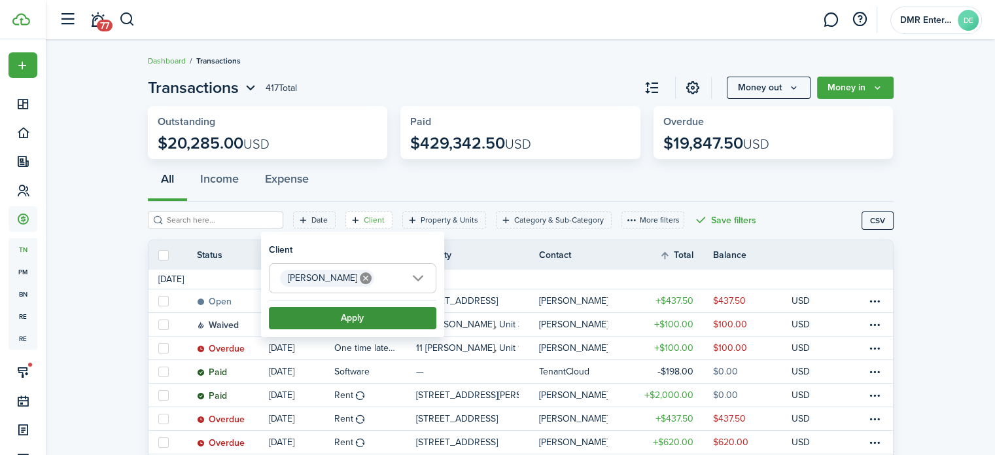
click at [348, 313] on button "Apply" at bounding box center [353, 318] width 168 height 22
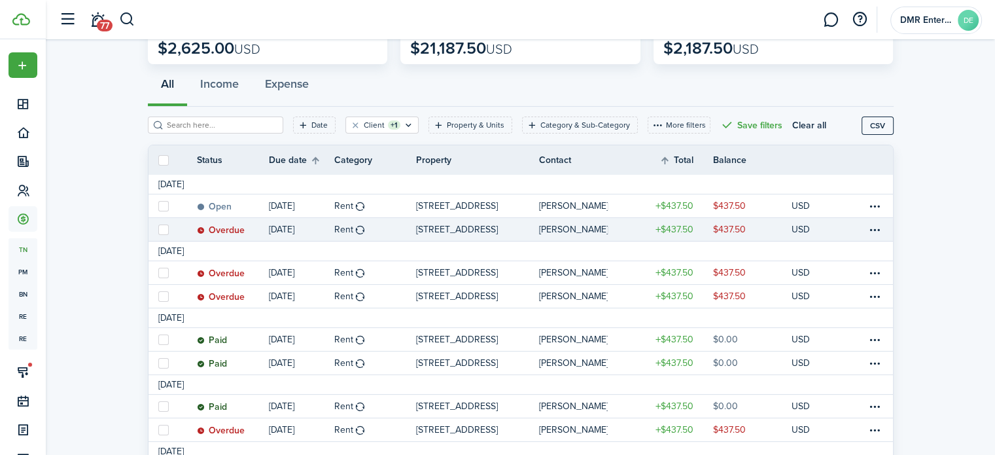
scroll to position [65, 0]
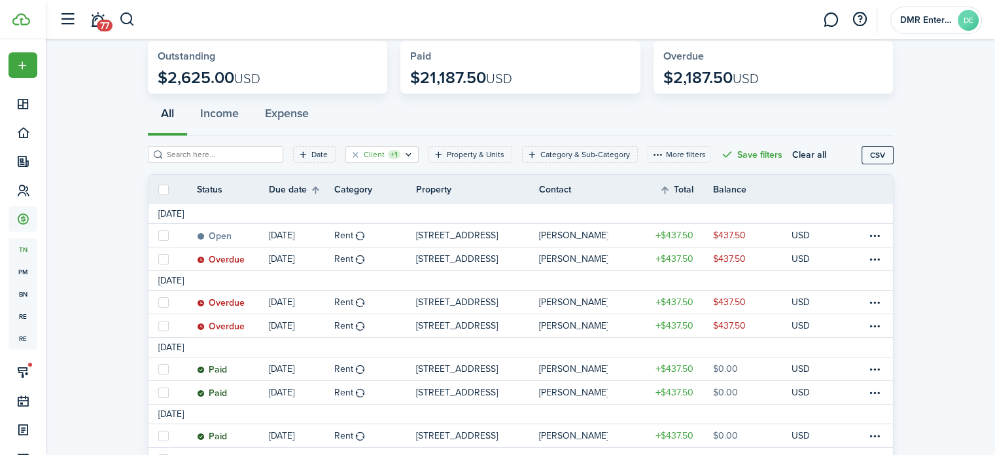
click at [403, 154] on icon "Open filter" at bounding box center [408, 154] width 11 height 10
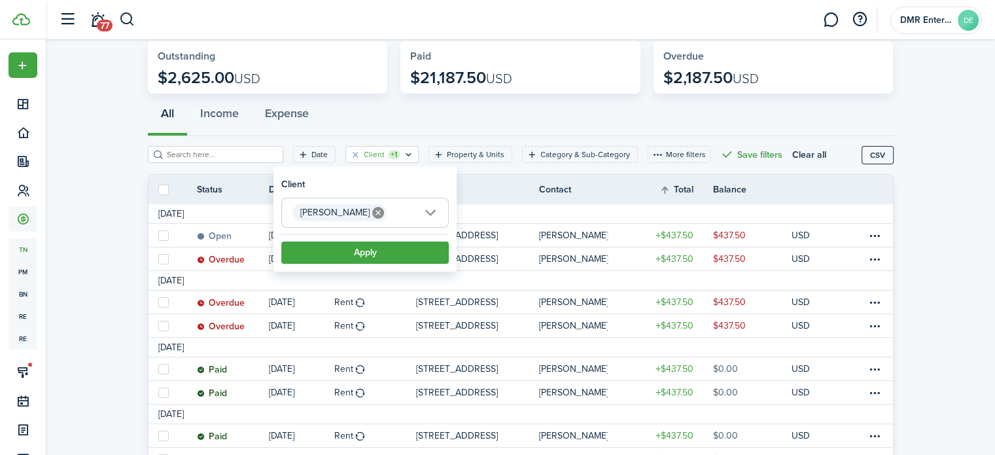
click at [370, 205] on mbsc-icon at bounding box center [378, 212] width 17 height 17
click at [351, 212] on span "Select client" at bounding box center [365, 212] width 166 height 29
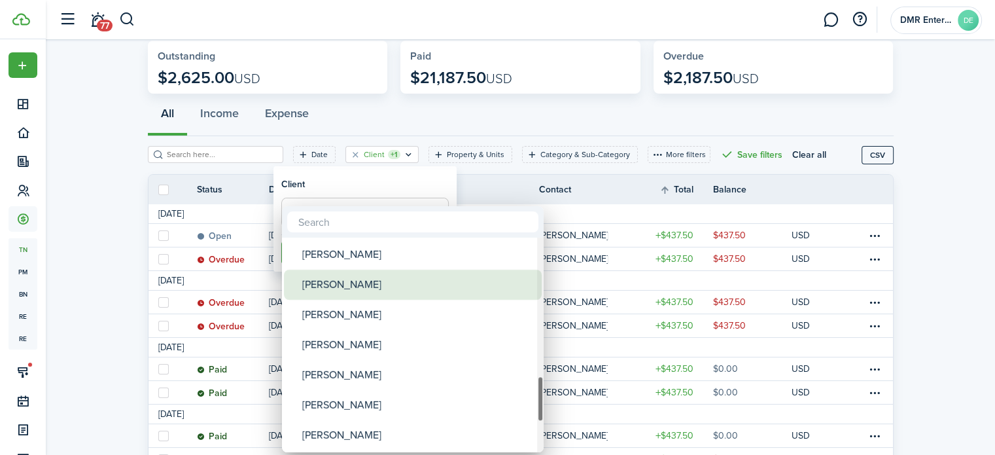
click at [351, 281] on div "[PERSON_NAME]" at bounding box center [418, 285] width 232 height 30
type input "[PERSON_NAME]"
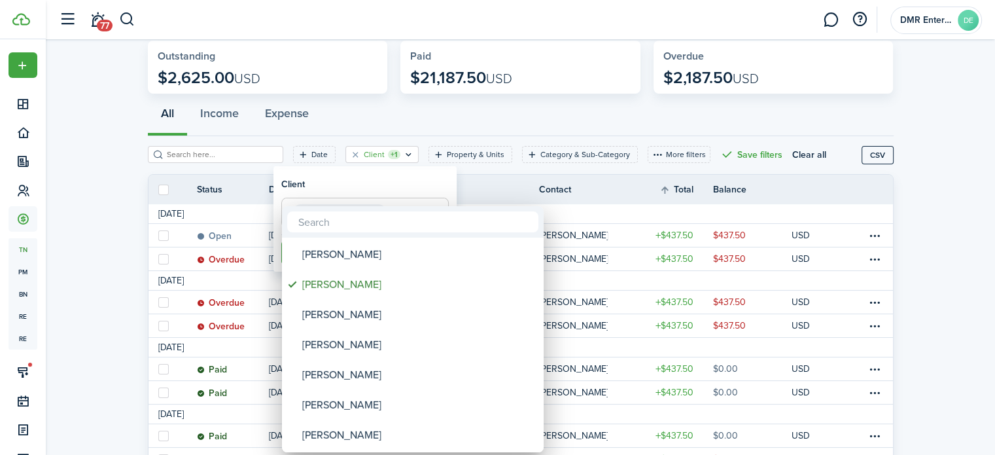
click at [397, 196] on div at bounding box center [497, 227] width 1205 height 664
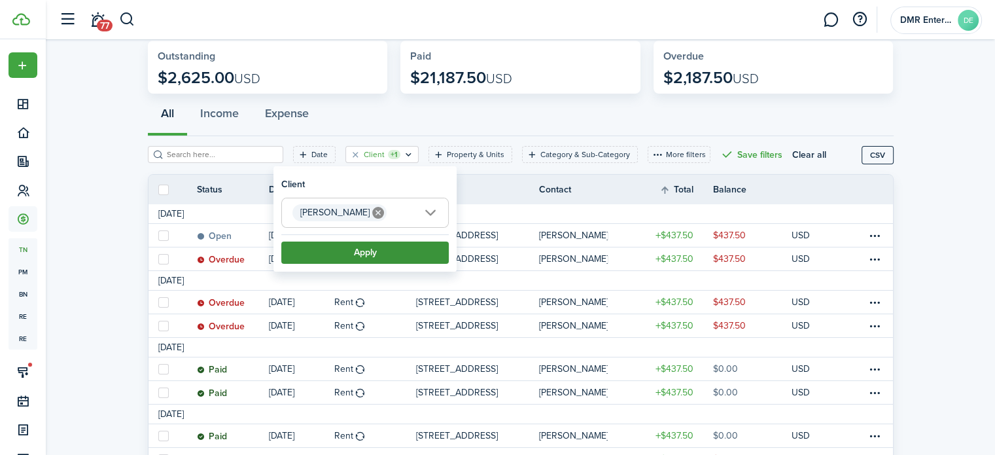
click at [386, 252] on button "Apply" at bounding box center [365, 252] width 168 height 22
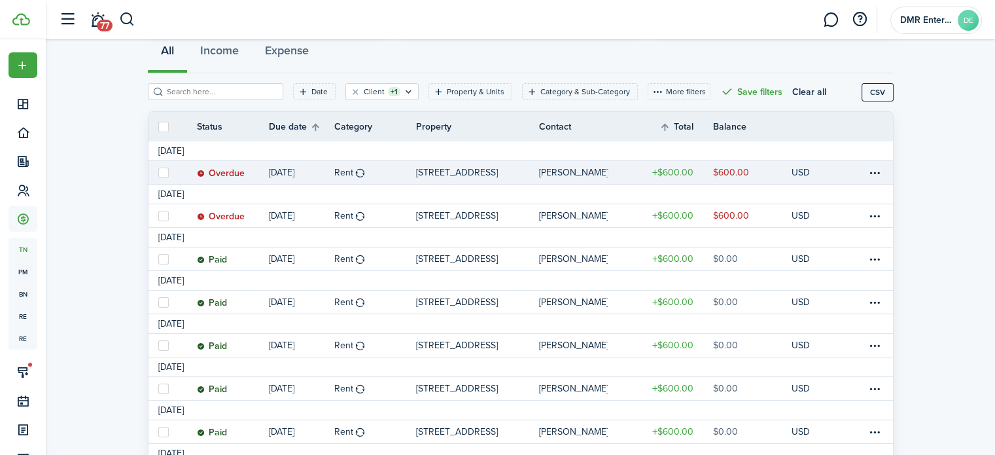
scroll to position [131, 0]
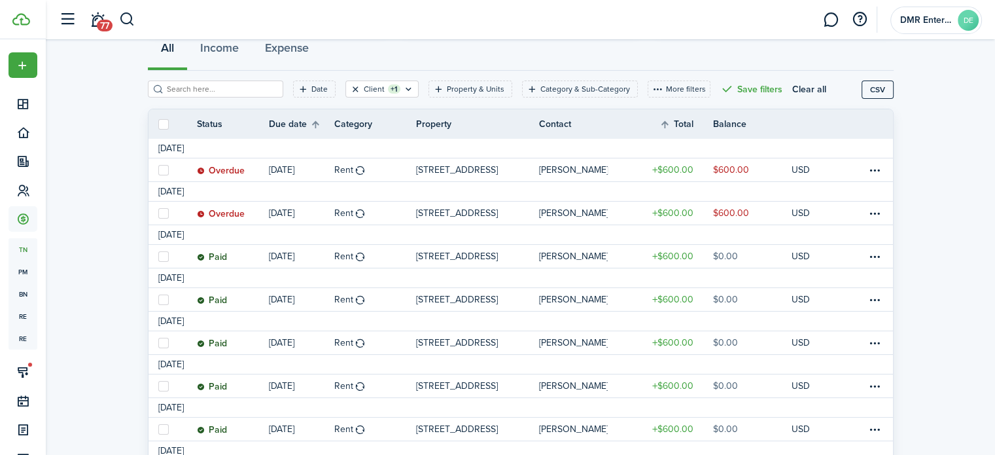
click at [350, 90] on button "Clear filter" at bounding box center [355, 89] width 11 height 10
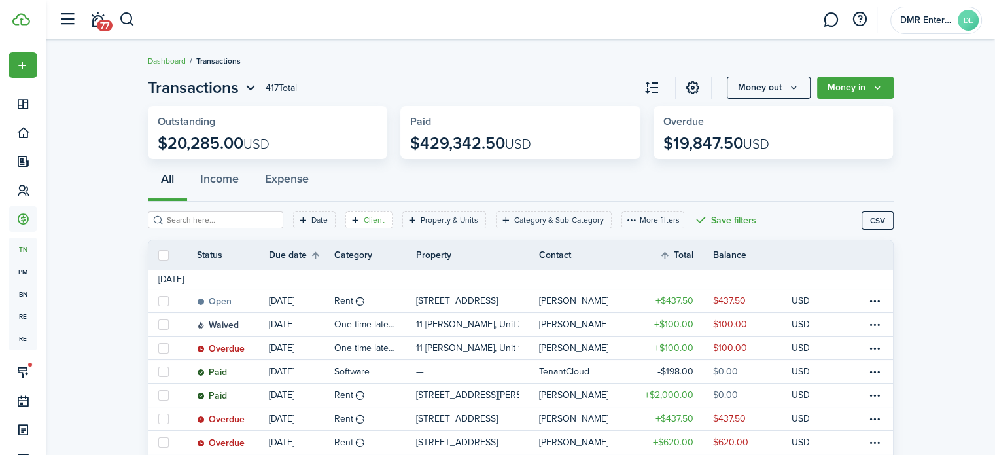
click at [350, 223] on icon "Open filter" at bounding box center [355, 220] width 11 height 10
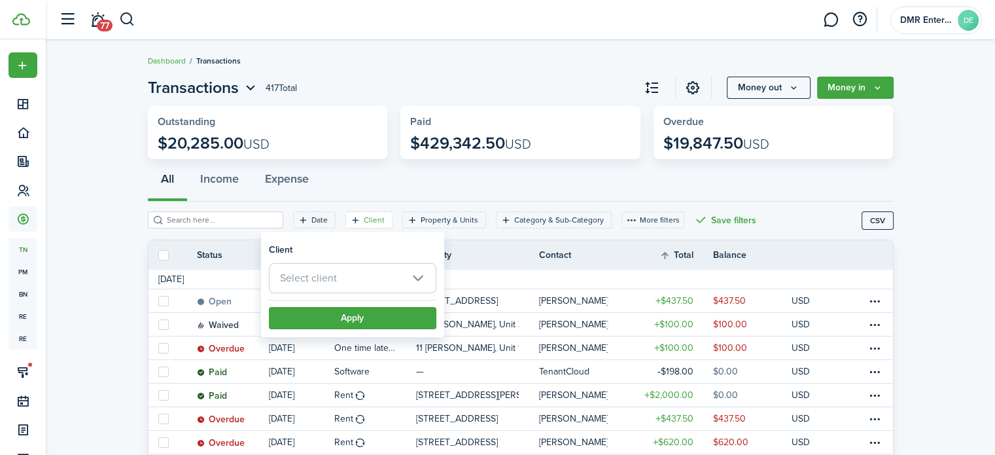
click at [339, 278] on span "Select client" at bounding box center [353, 278] width 166 height 29
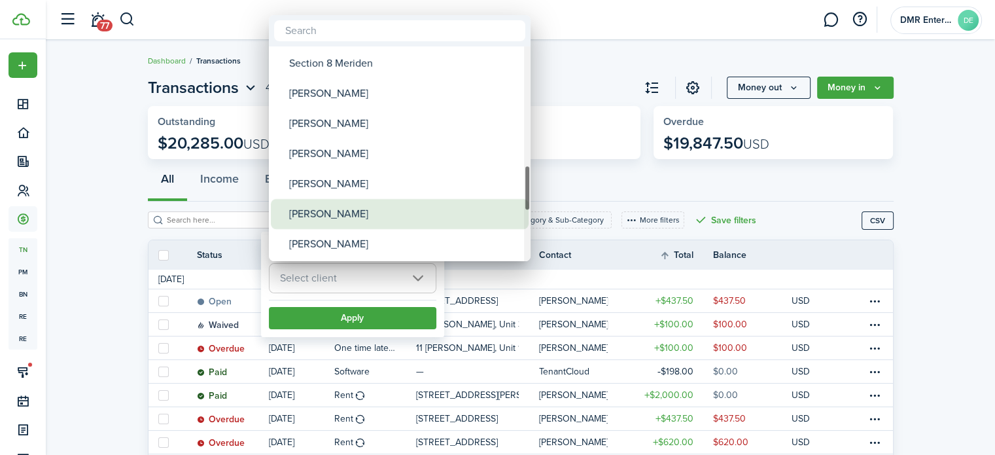
click at [327, 221] on div "[PERSON_NAME]" at bounding box center [405, 214] width 232 height 30
type input "[PERSON_NAME]"
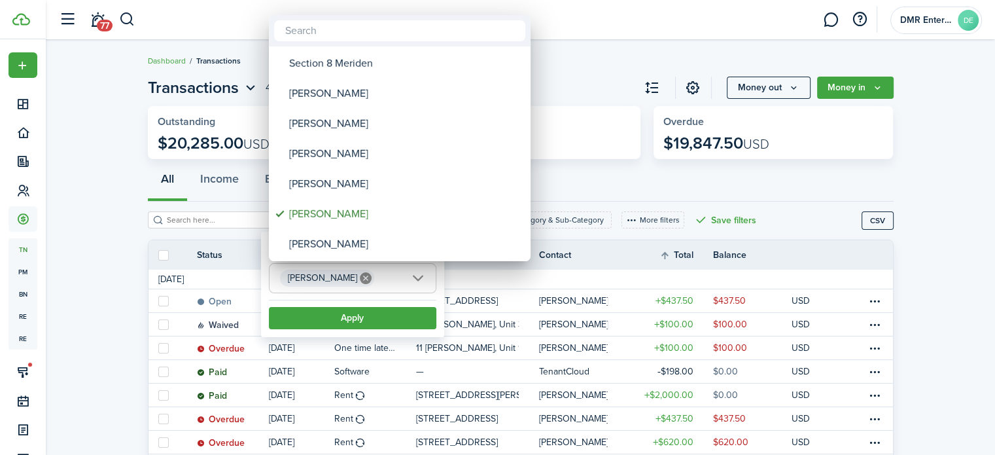
click at [336, 319] on div at bounding box center [497, 227] width 1205 height 664
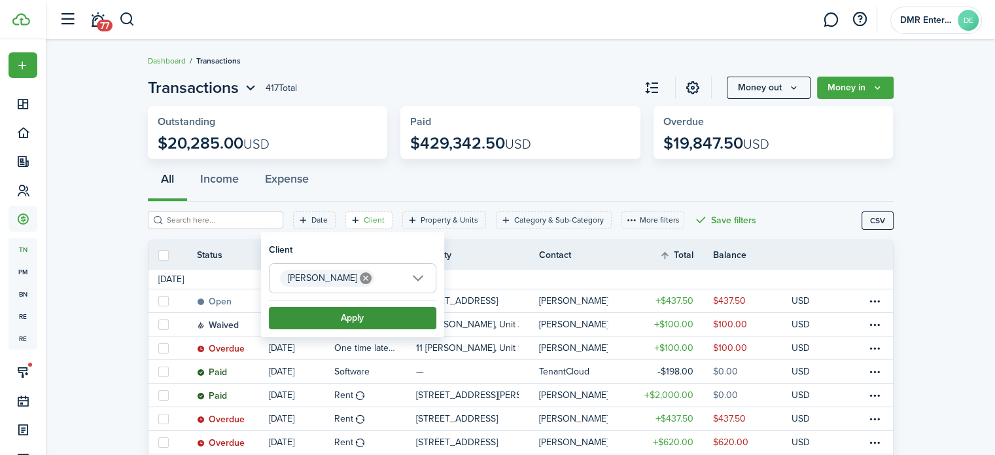
click at [351, 315] on button "Apply" at bounding box center [353, 318] width 168 height 22
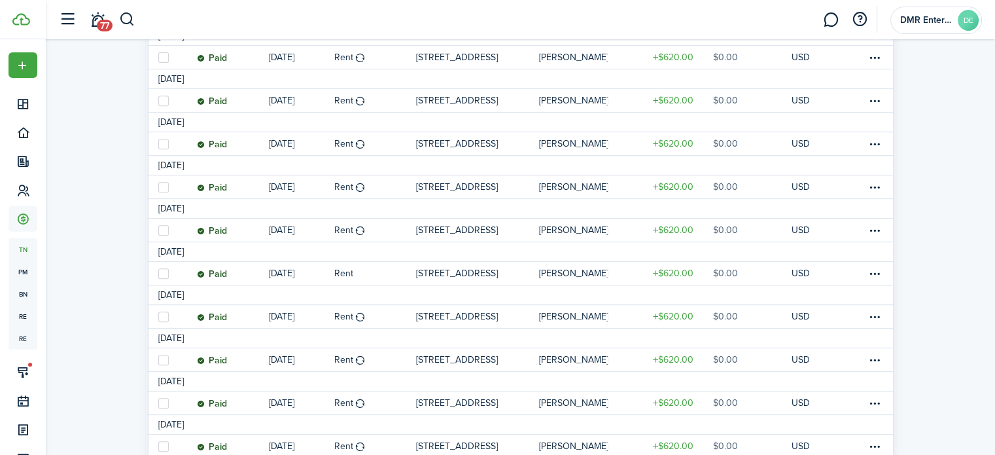
scroll to position [153, 0]
